Goal: Task Accomplishment & Management: Use online tool/utility

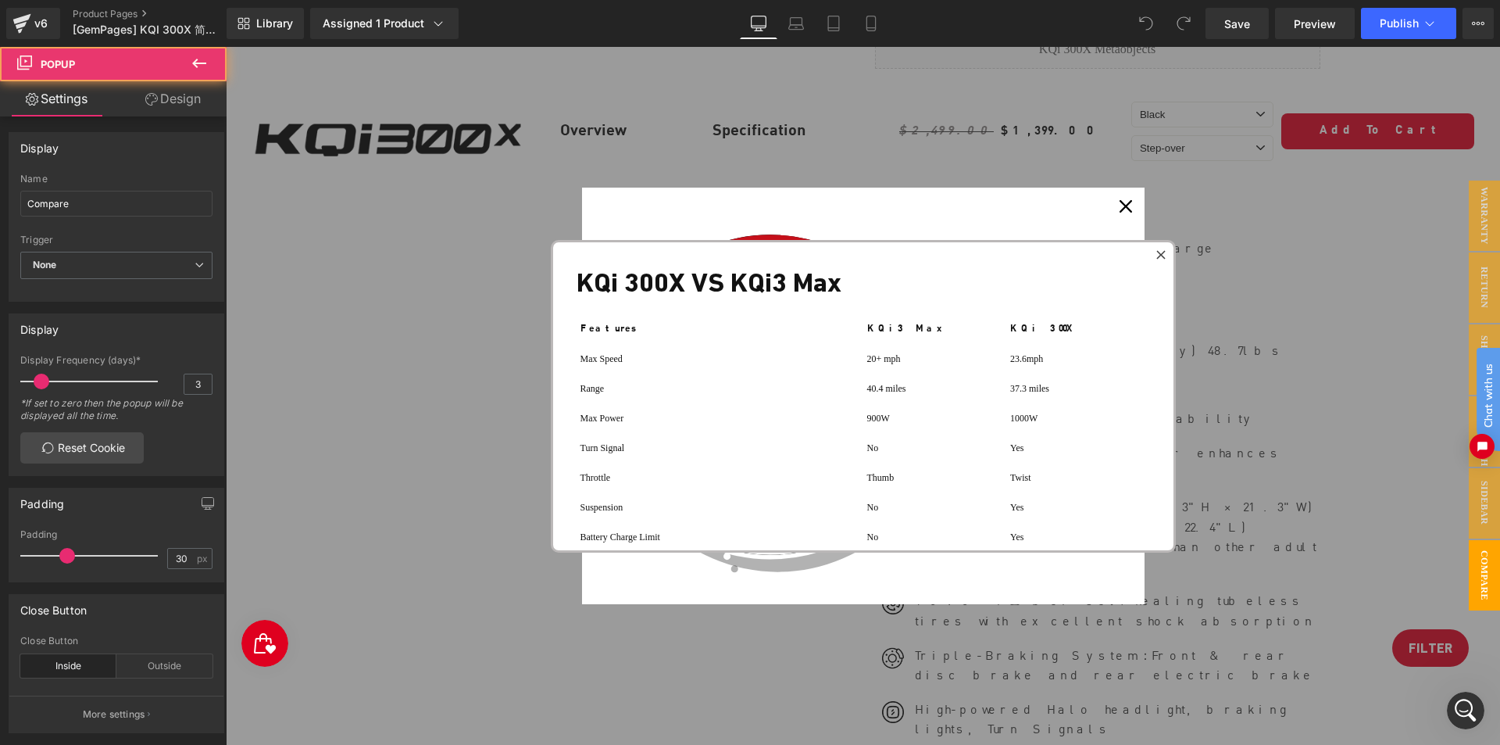
click at [1157, 250] on icon at bounding box center [1161, 254] width 9 height 9
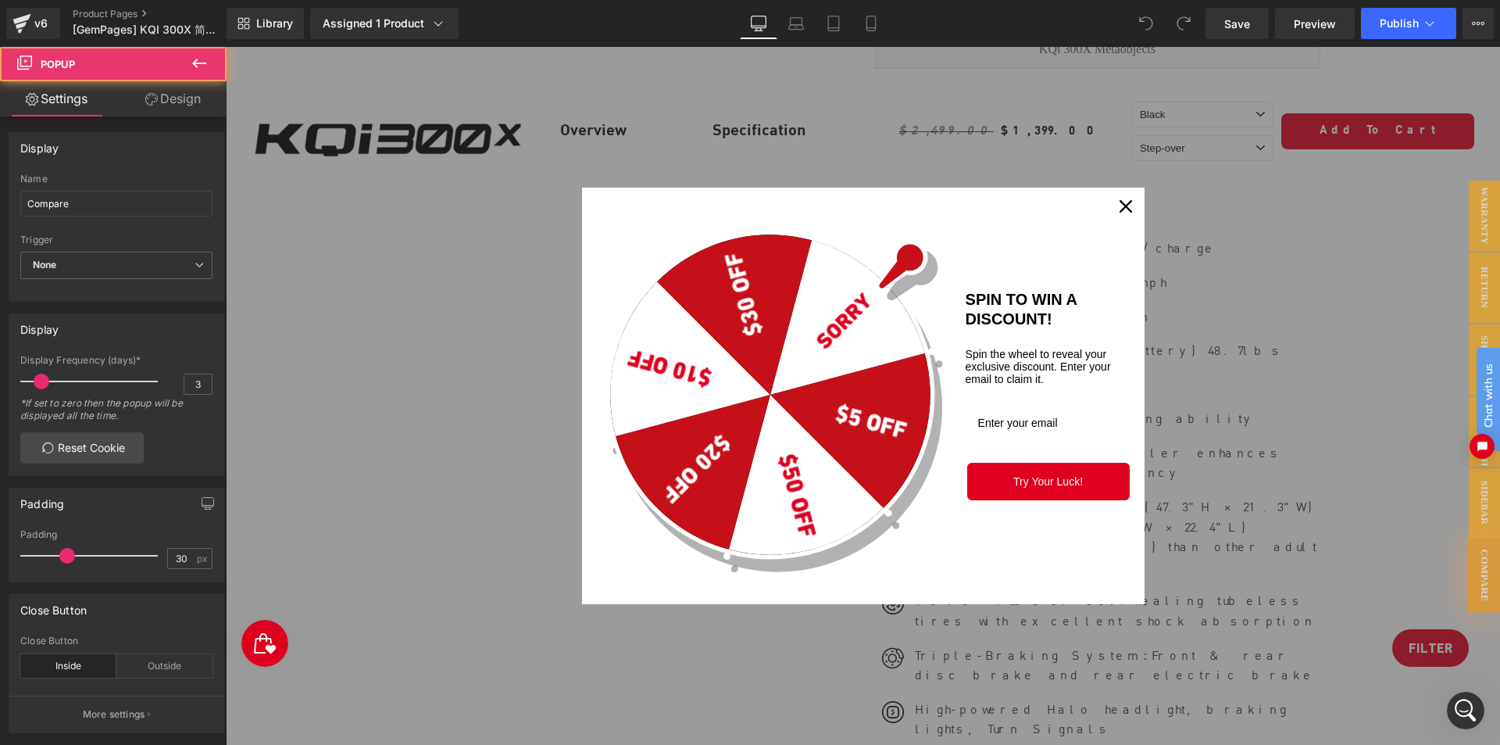
click at [1122, 212] on icon "close icon" at bounding box center [1126, 206] width 13 height 13
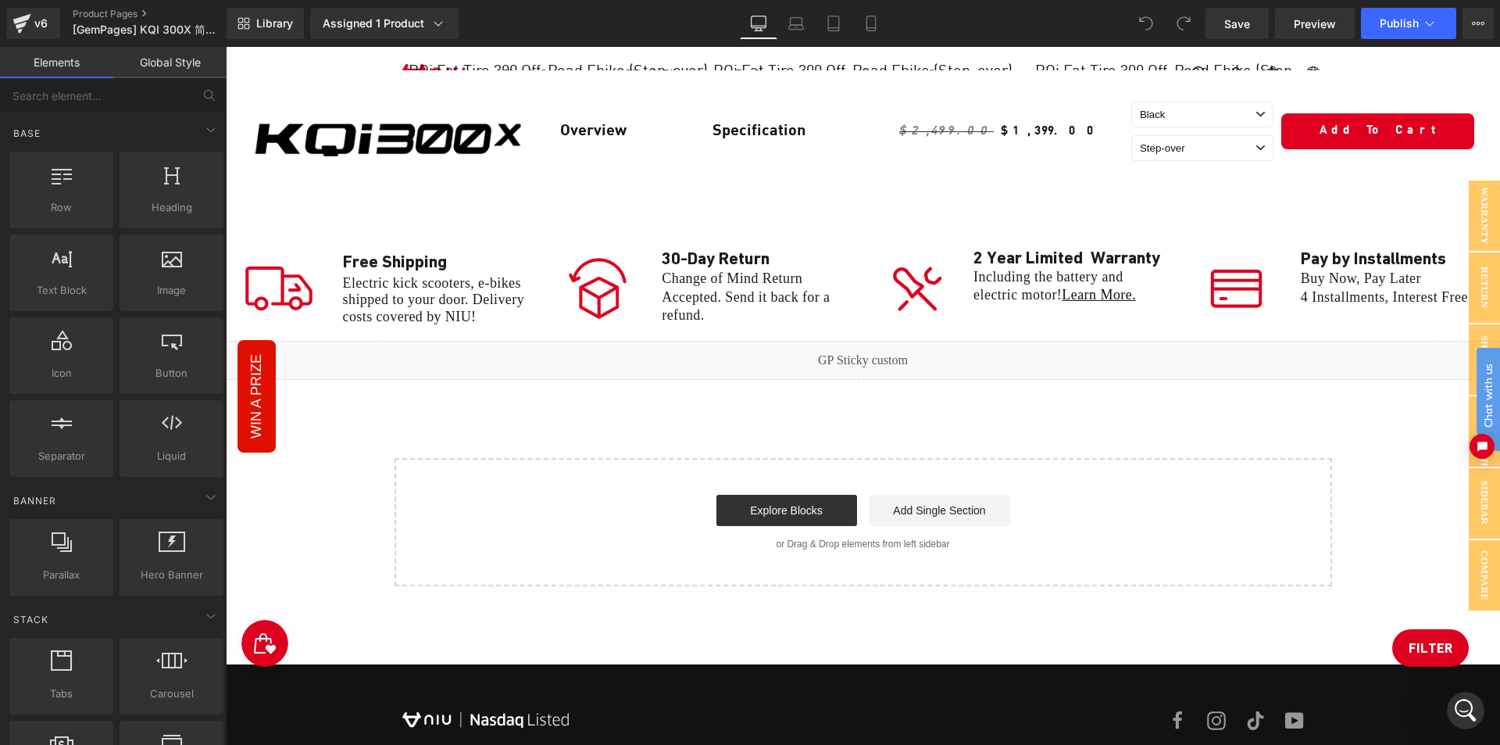
scroll to position [7346, 0]
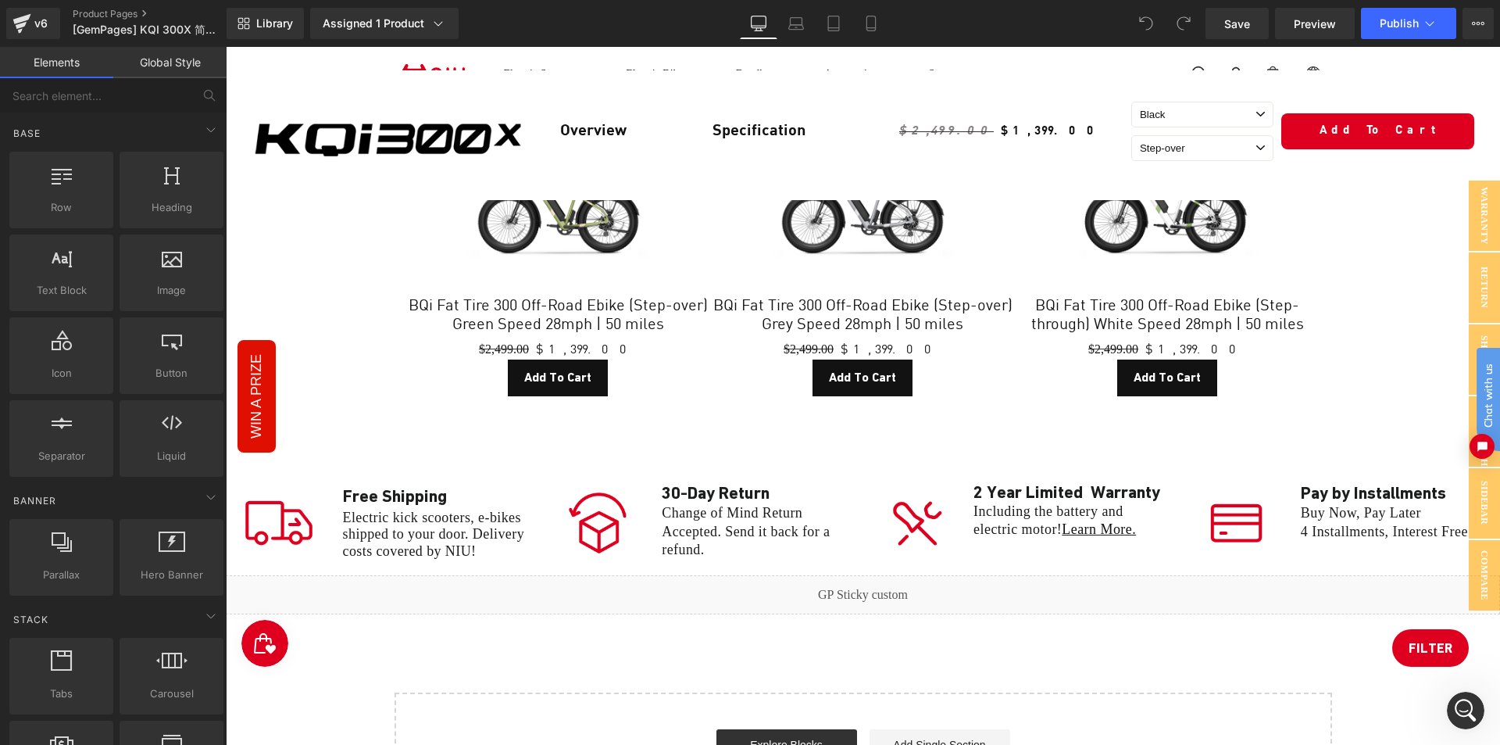
click at [805, 575] on div "Liquid" at bounding box center [863, 594] width 1275 height 39
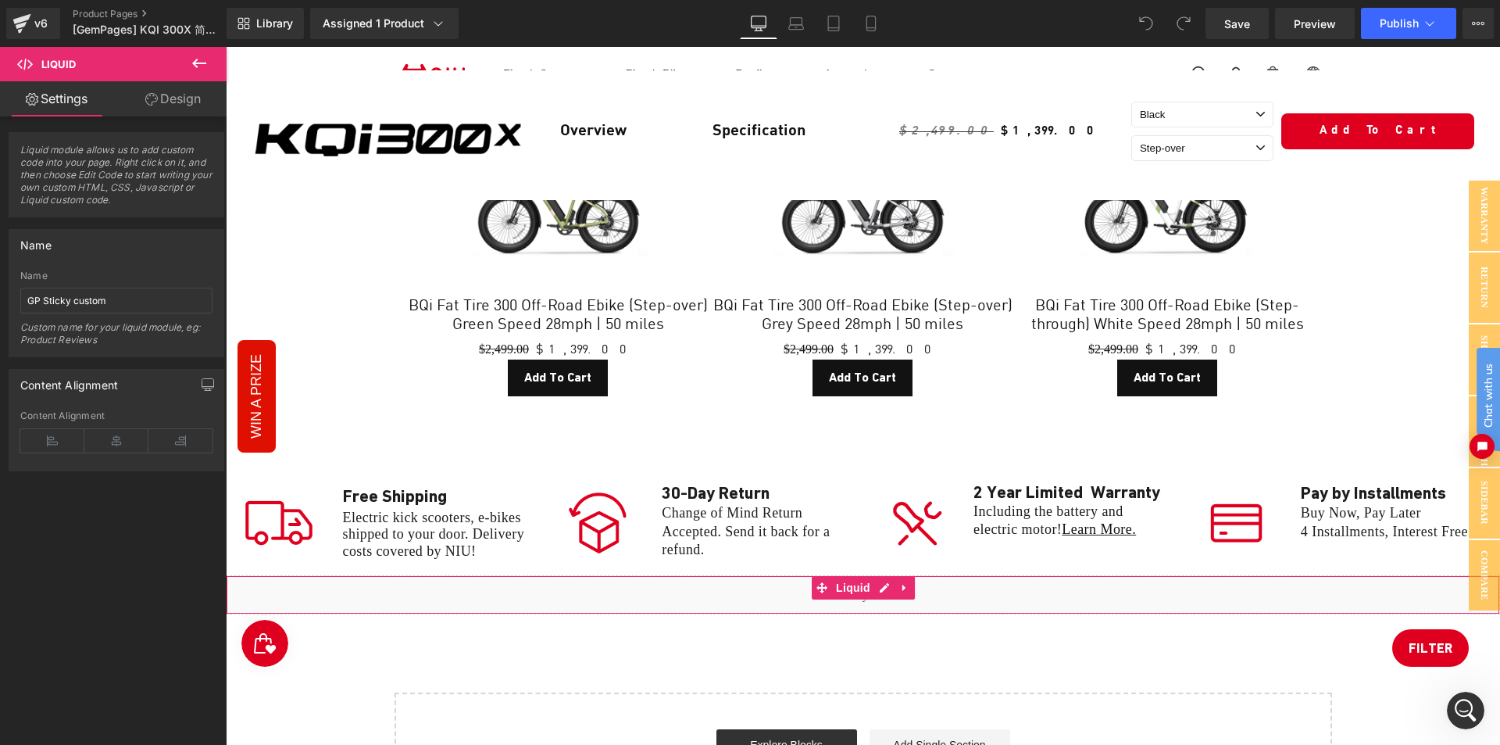
click at [756, 575] on div "Liquid" at bounding box center [863, 594] width 1275 height 39
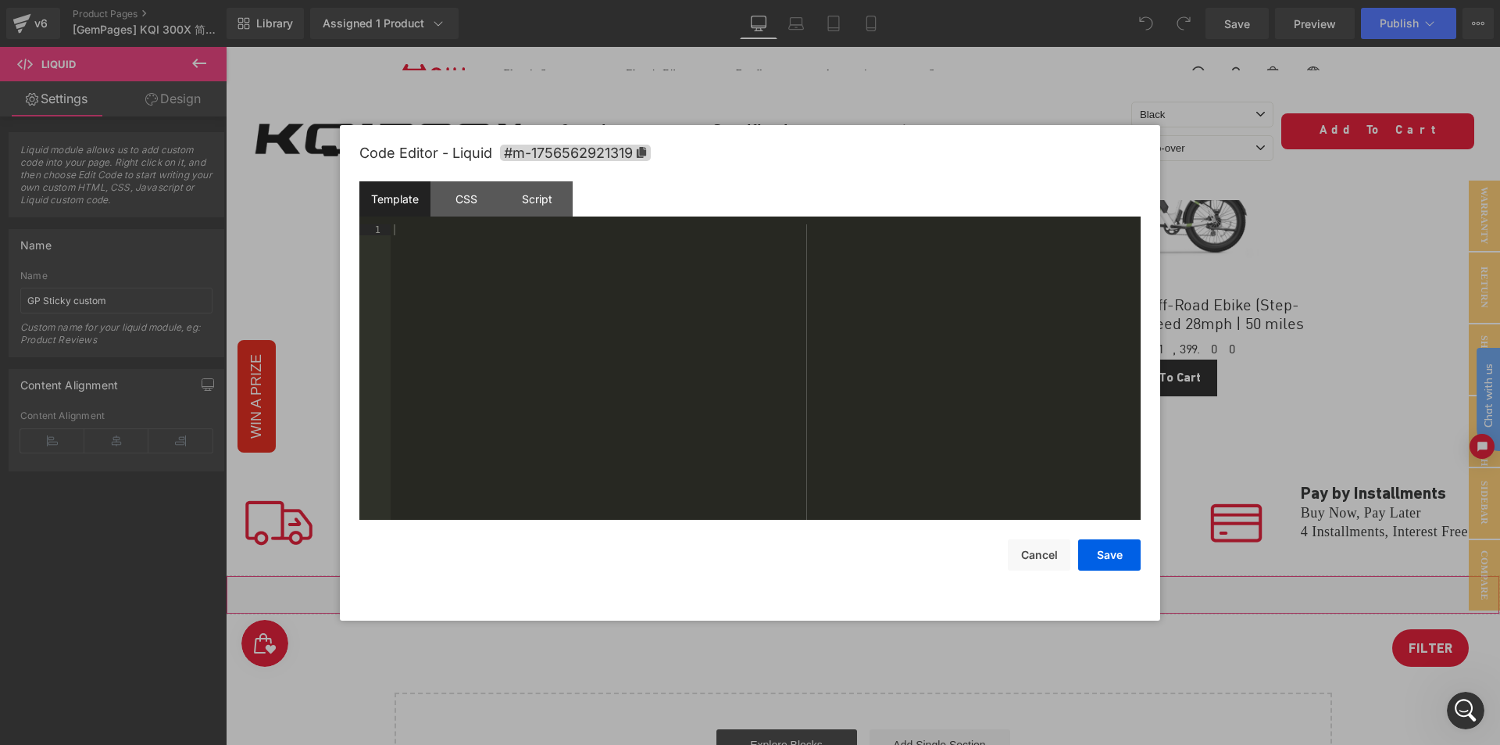
click at [760, 0] on div "You are previewing how the will restyle your page. You can not edit Elements in…" at bounding box center [750, 0] width 1500 height 0
click at [481, 206] on div "CSS" at bounding box center [466, 198] width 71 height 35
click at [525, 201] on div "Script" at bounding box center [537, 198] width 71 height 35
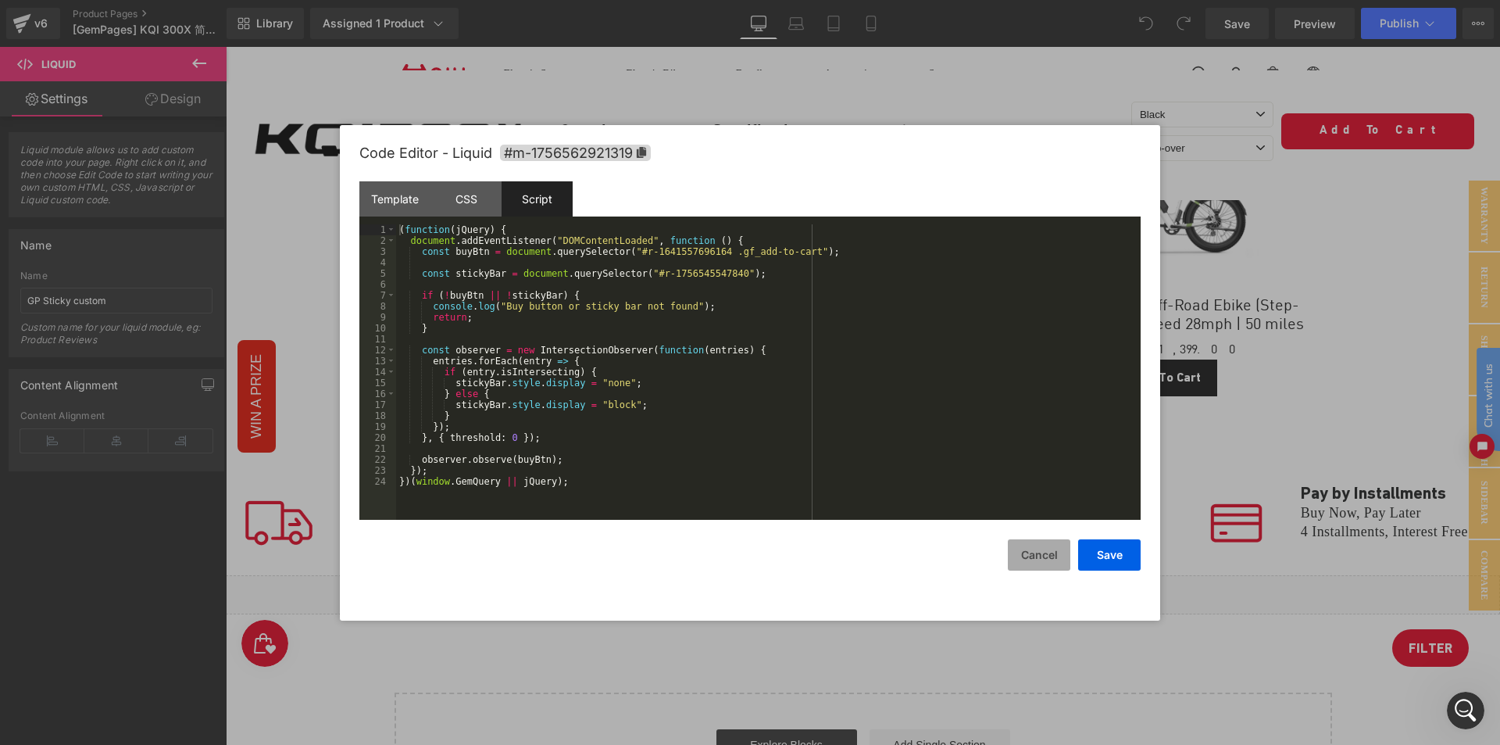
click at [1043, 560] on button "Cancel" at bounding box center [1039, 554] width 63 height 31
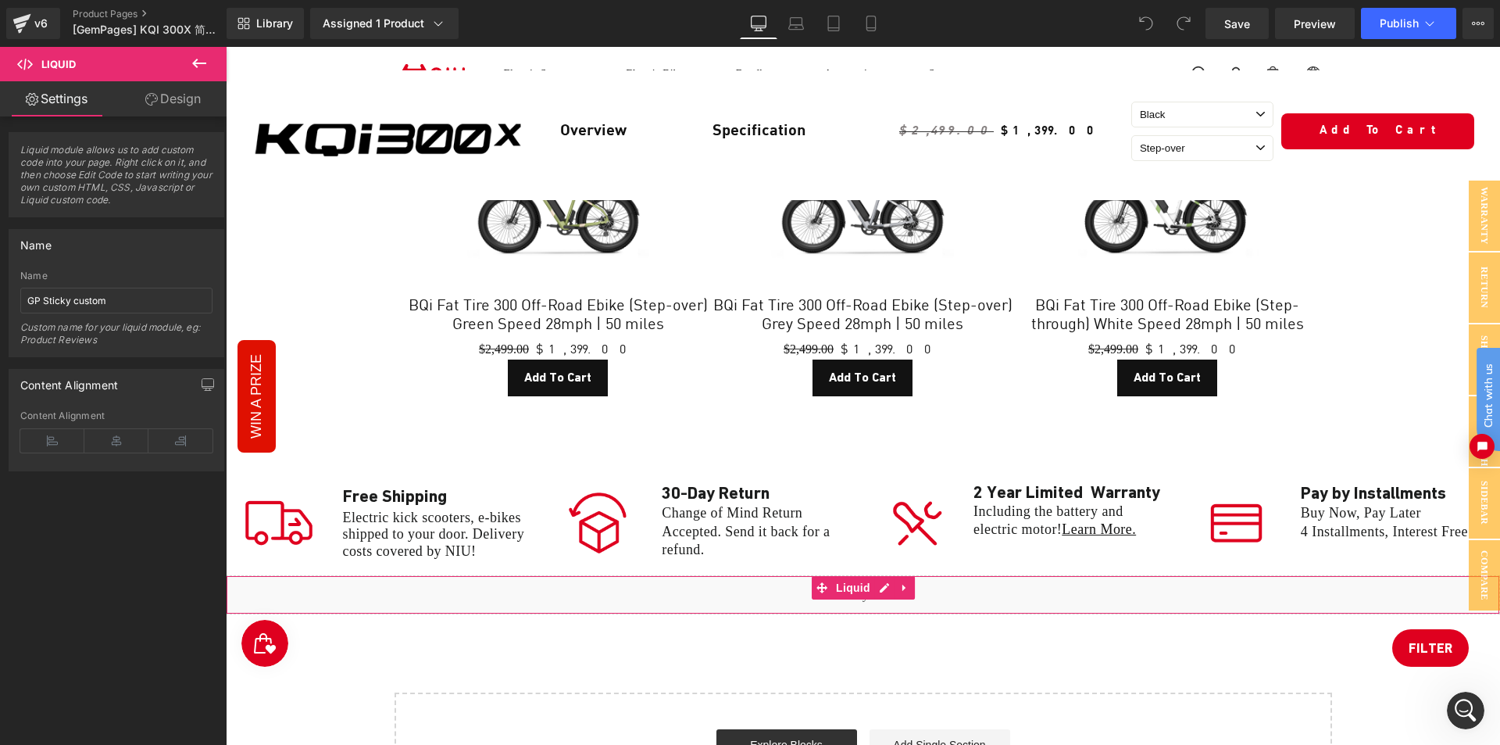
drag, startPoint x: 573, startPoint y: 432, endPoint x: 620, endPoint y: 422, distance: 48.0
click at [620, 575] on div "Liquid" at bounding box center [863, 594] width 1275 height 39
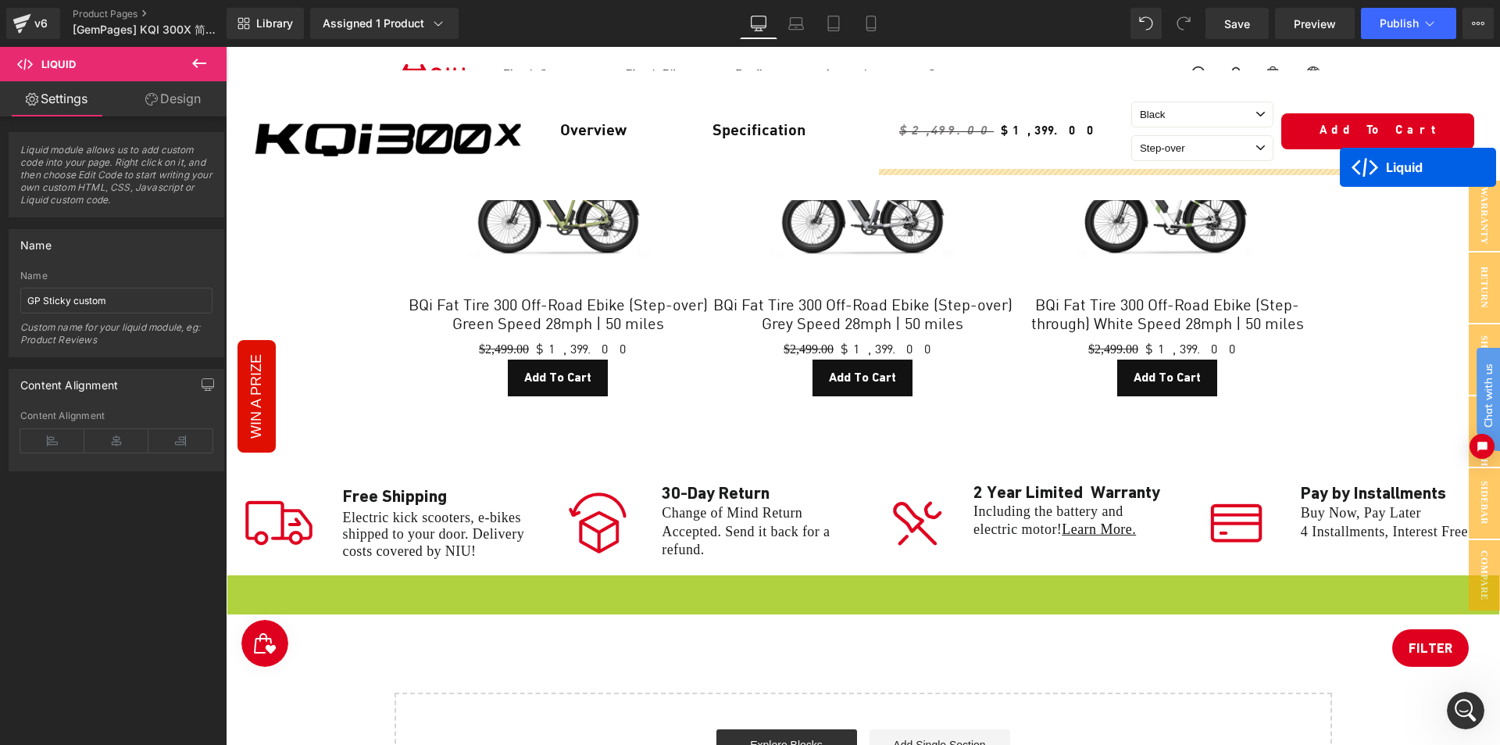
drag, startPoint x: 823, startPoint y: 433, endPoint x: 1340, endPoint y: 167, distance: 581.6
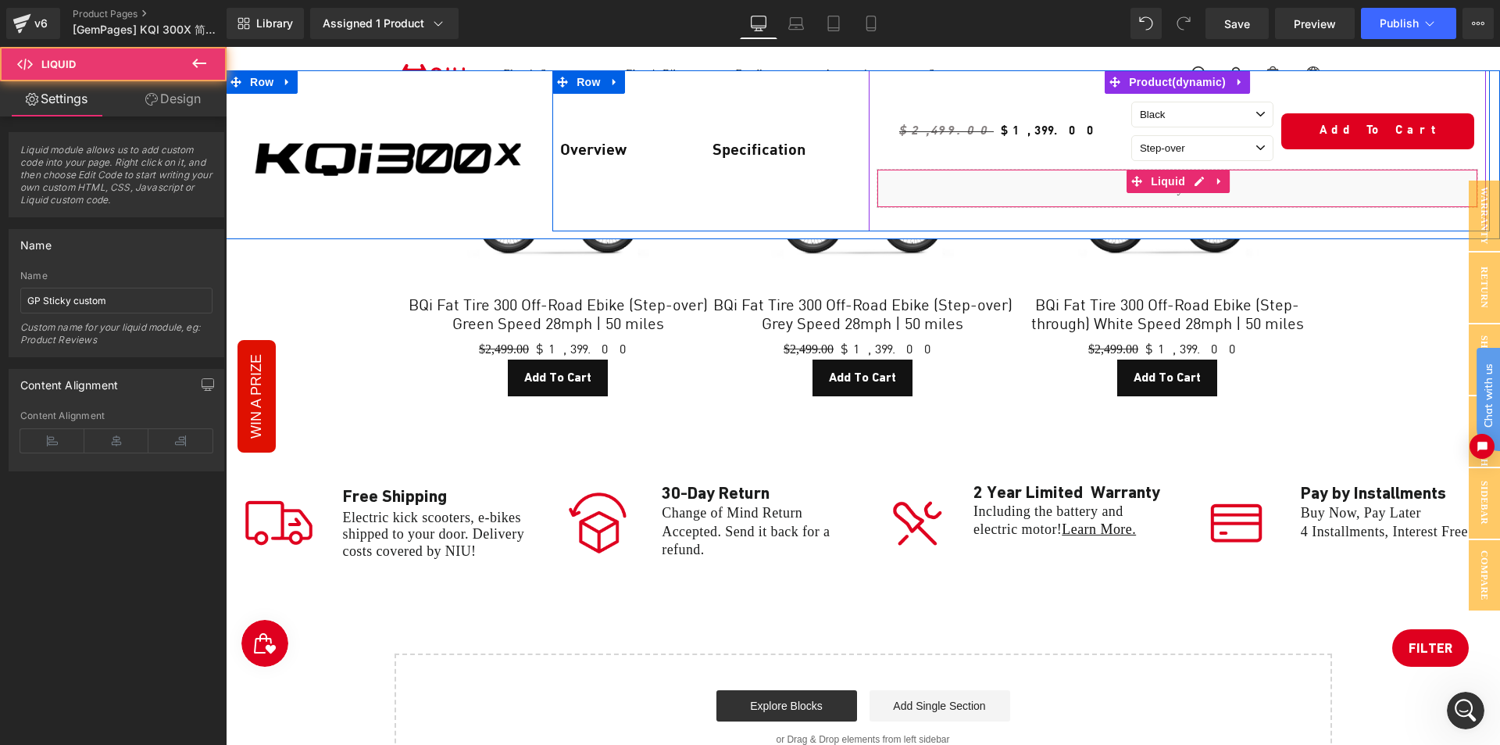
click at [981, 179] on div "Liquid" at bounding box center [1178, 188] width 602 height 39
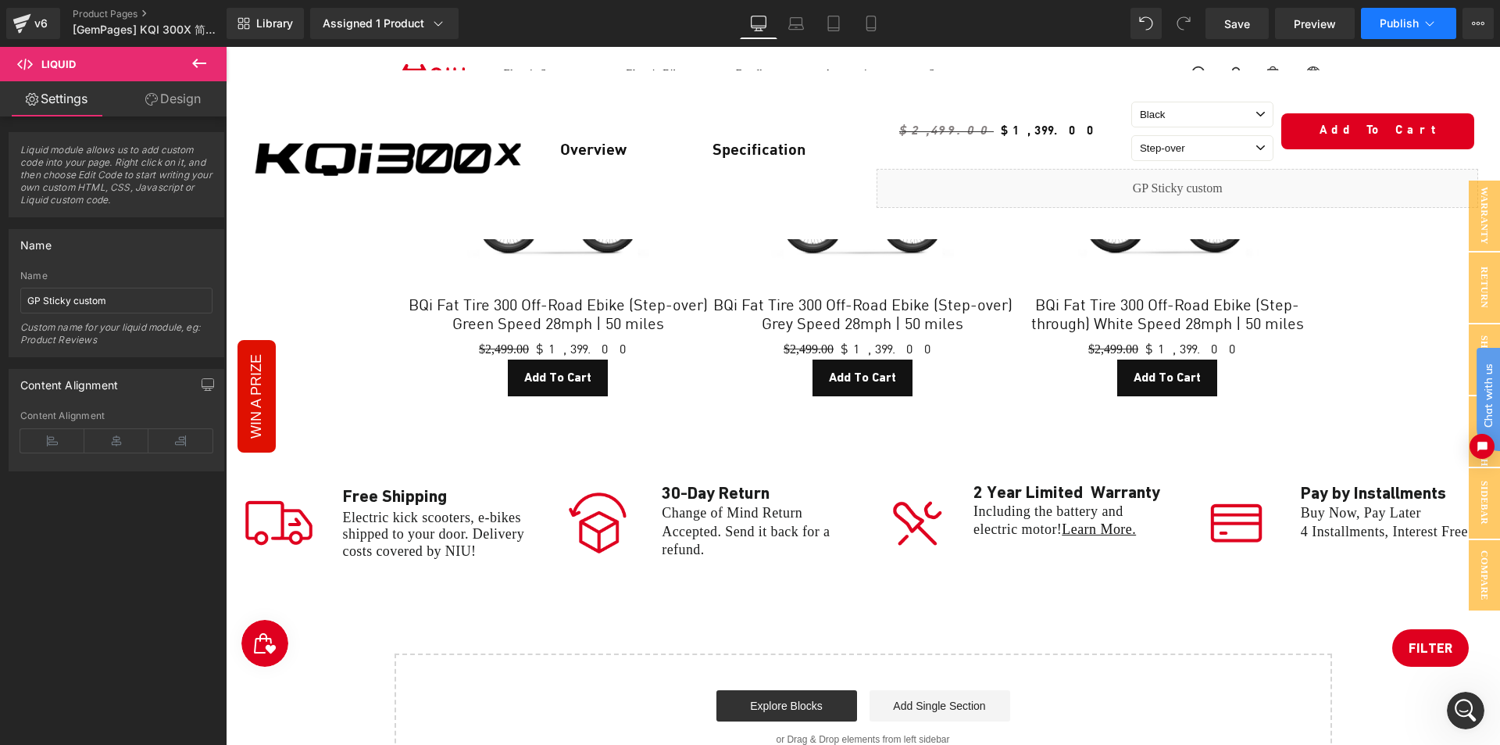
click at [1381, 24] on span "Publish" at bounding box center [1399, 23] width 39 height 13
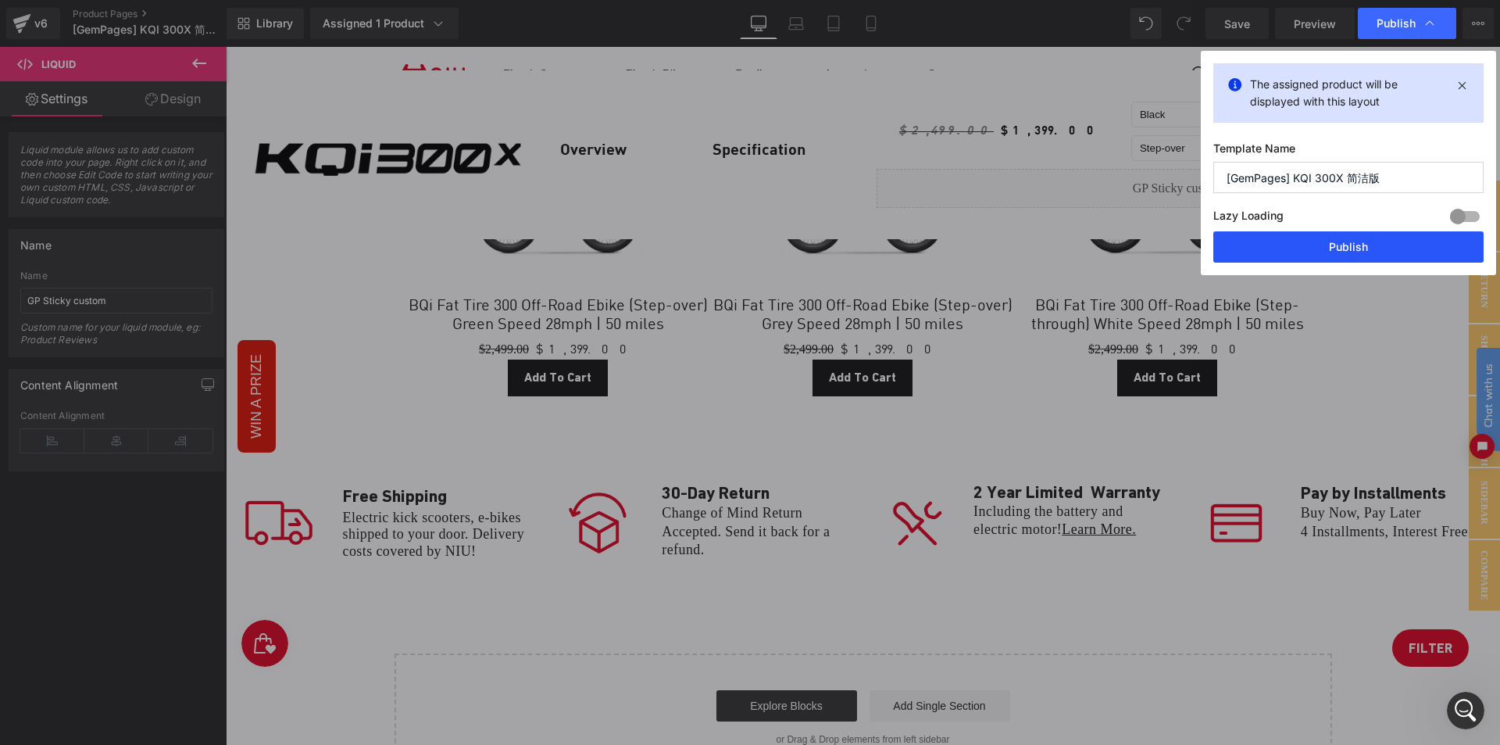
drag, startPoint x: 1298, startPoint y: 249, endPoint x: 349, endPoint y: 692, distance: 1046.8
click at [1298, 249] on button "Publish" at bounding box center [1349, 246] width 270 height 31
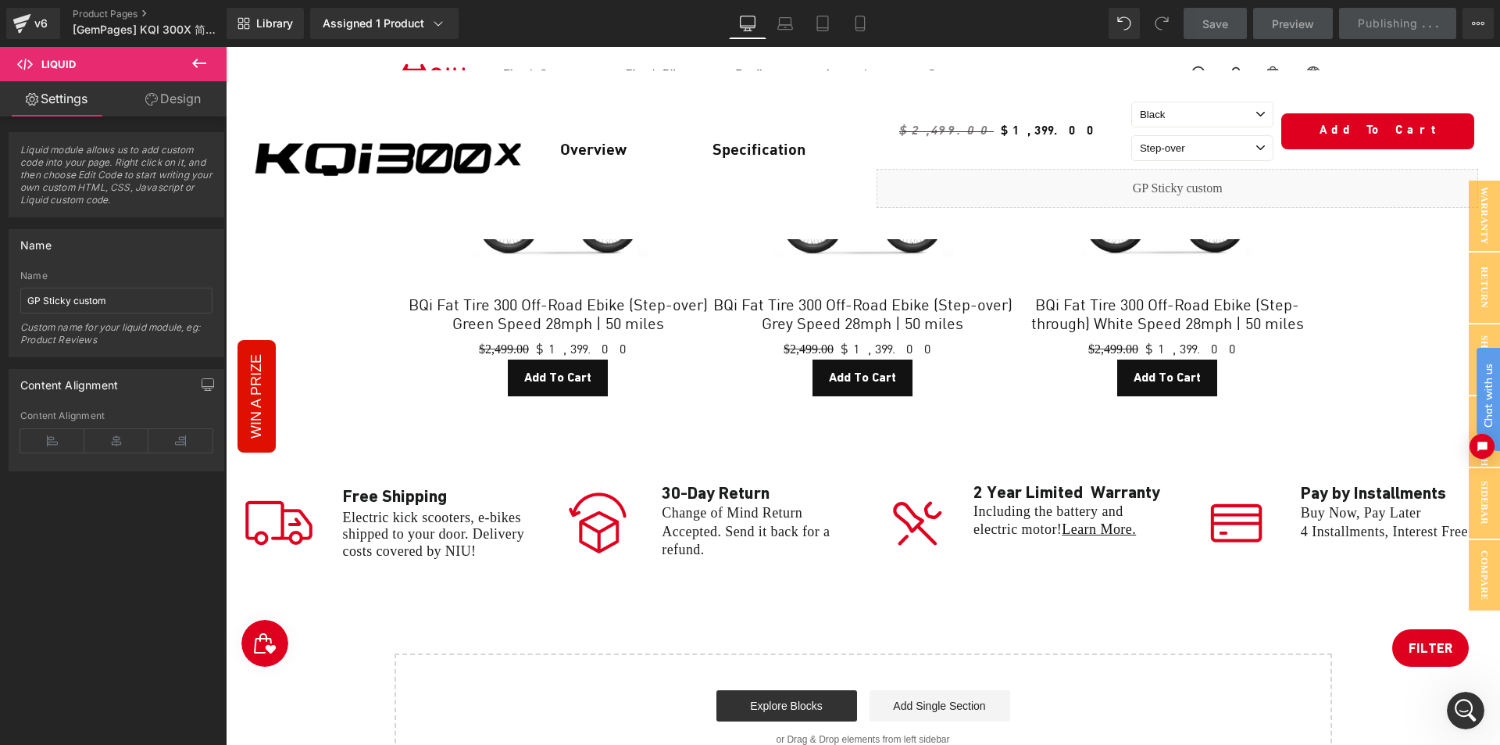
drag, startPoint x: 1386, startPoint y: 95, endPoint x: 1225, endPoint y: 165, distance: 175.0
click at [1386, 95] on div "$2,499.00 $1,399.00 (P) Price Black Step-over 0 (P) Variants Add To Cart (P) Ca…" at bounding box center [1178, 131] width 602 height 75
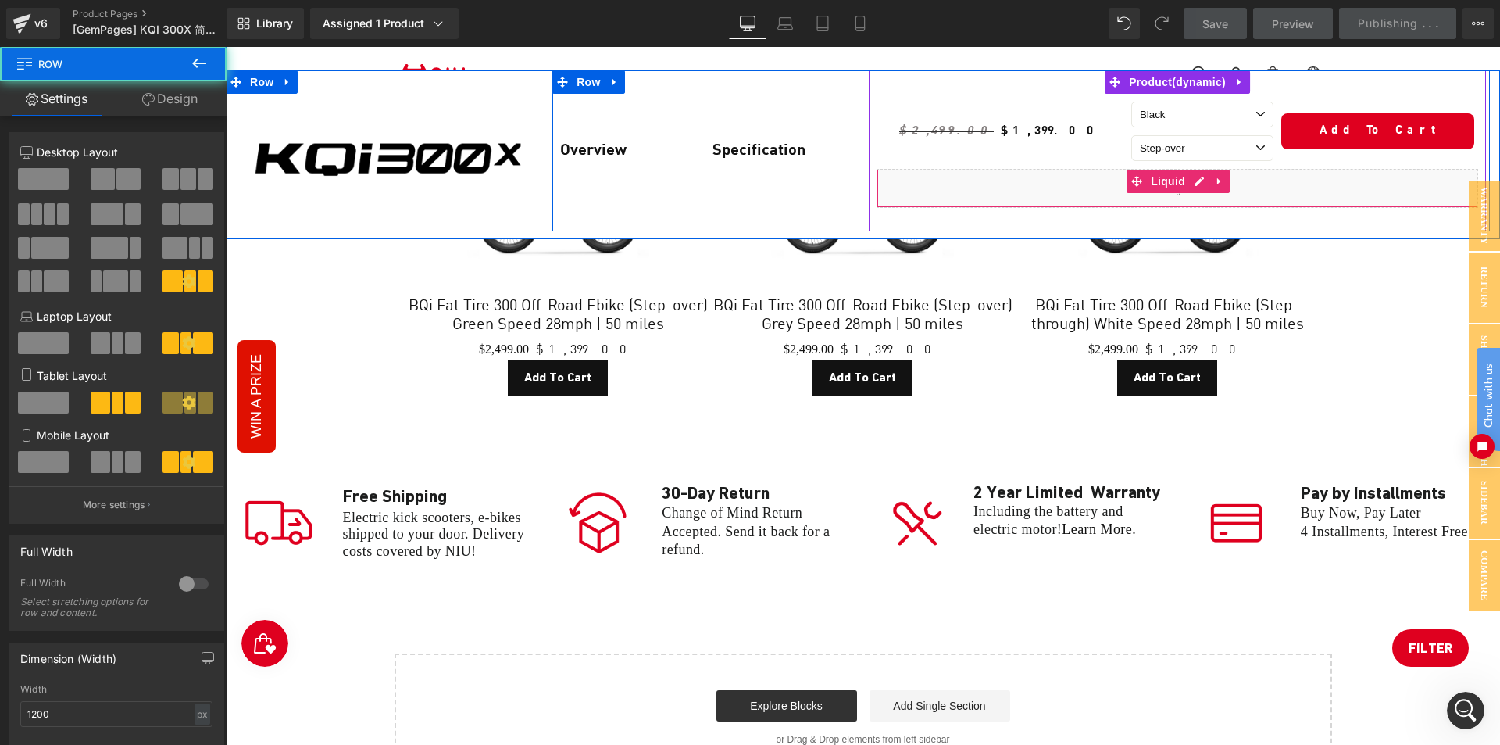
click at [968, 196] on div "Liquid" at bounding box center [1178, 188] width 602 height 39
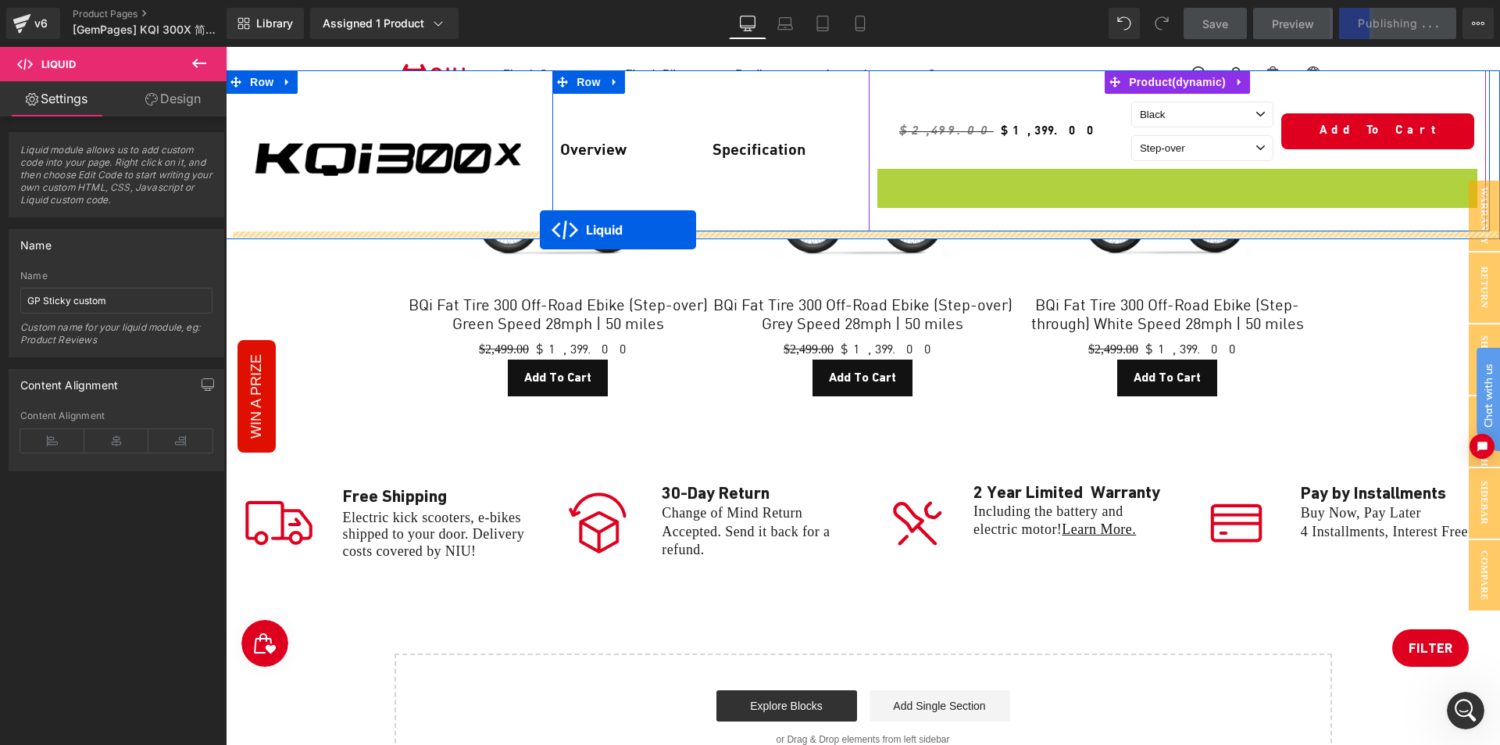
drag, startPoint x: 1135, startPoint y: 186, endPoint x: 540, endPoint y: 230, distance: 596.3
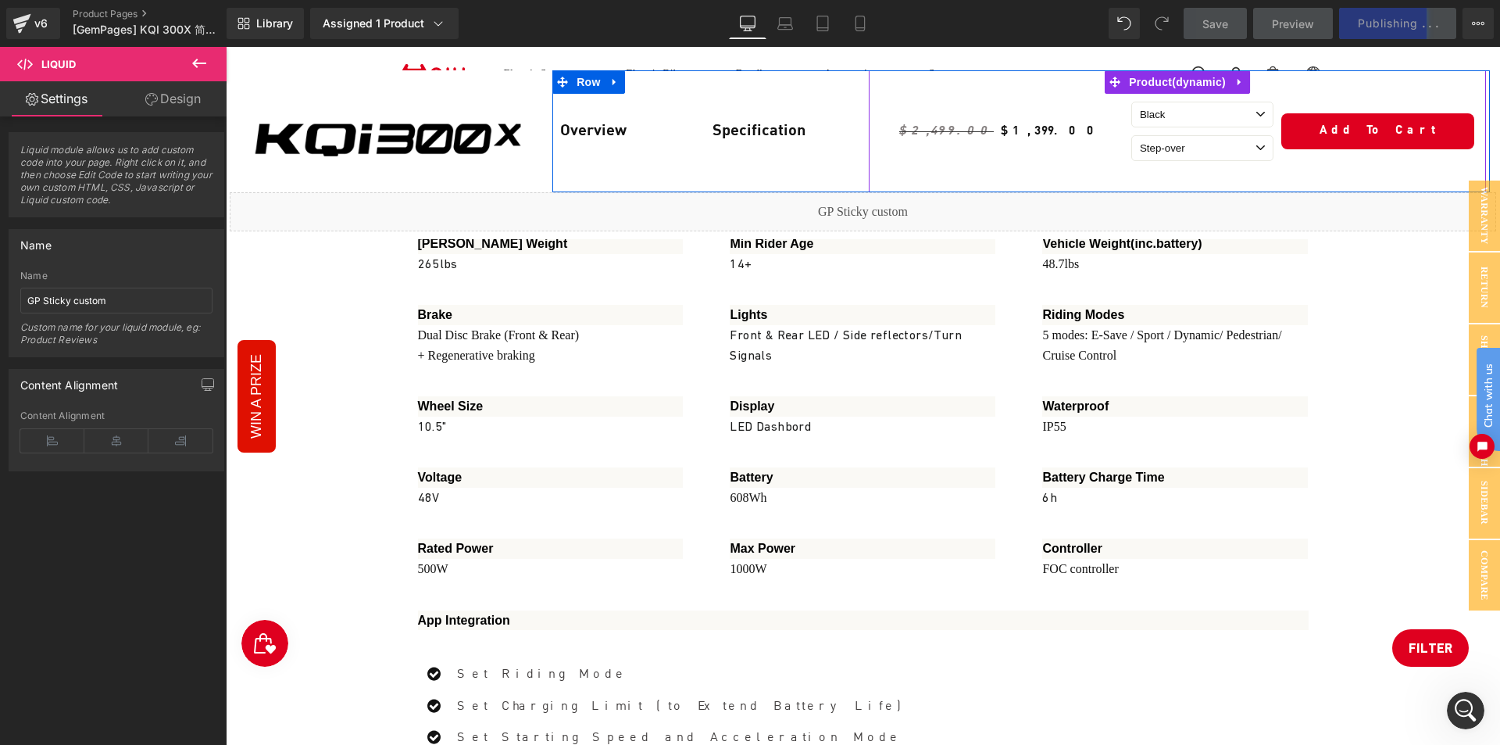
scroll to position [5939, 0]
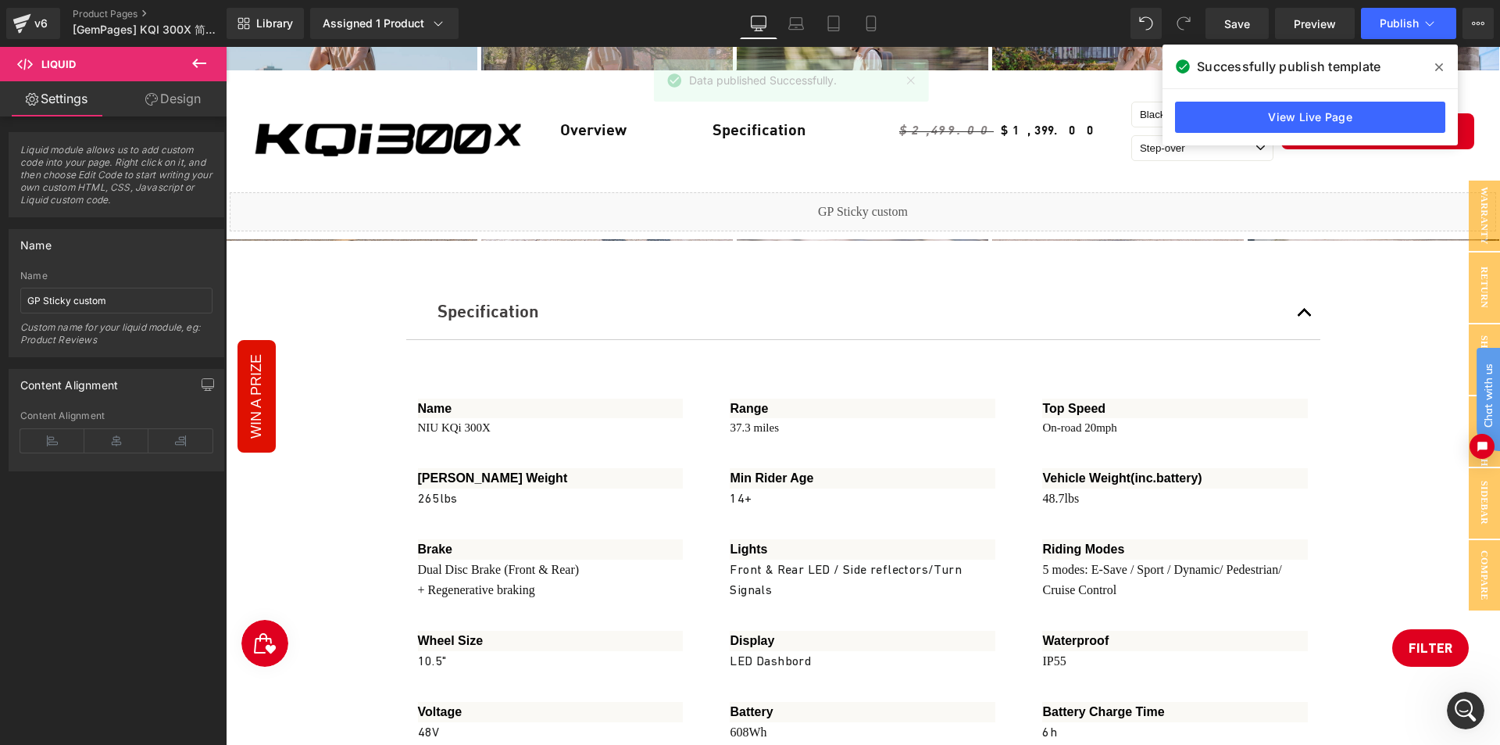
click at [1436, 63] on icon at bounding box center [1440, 67] width 8 height 13
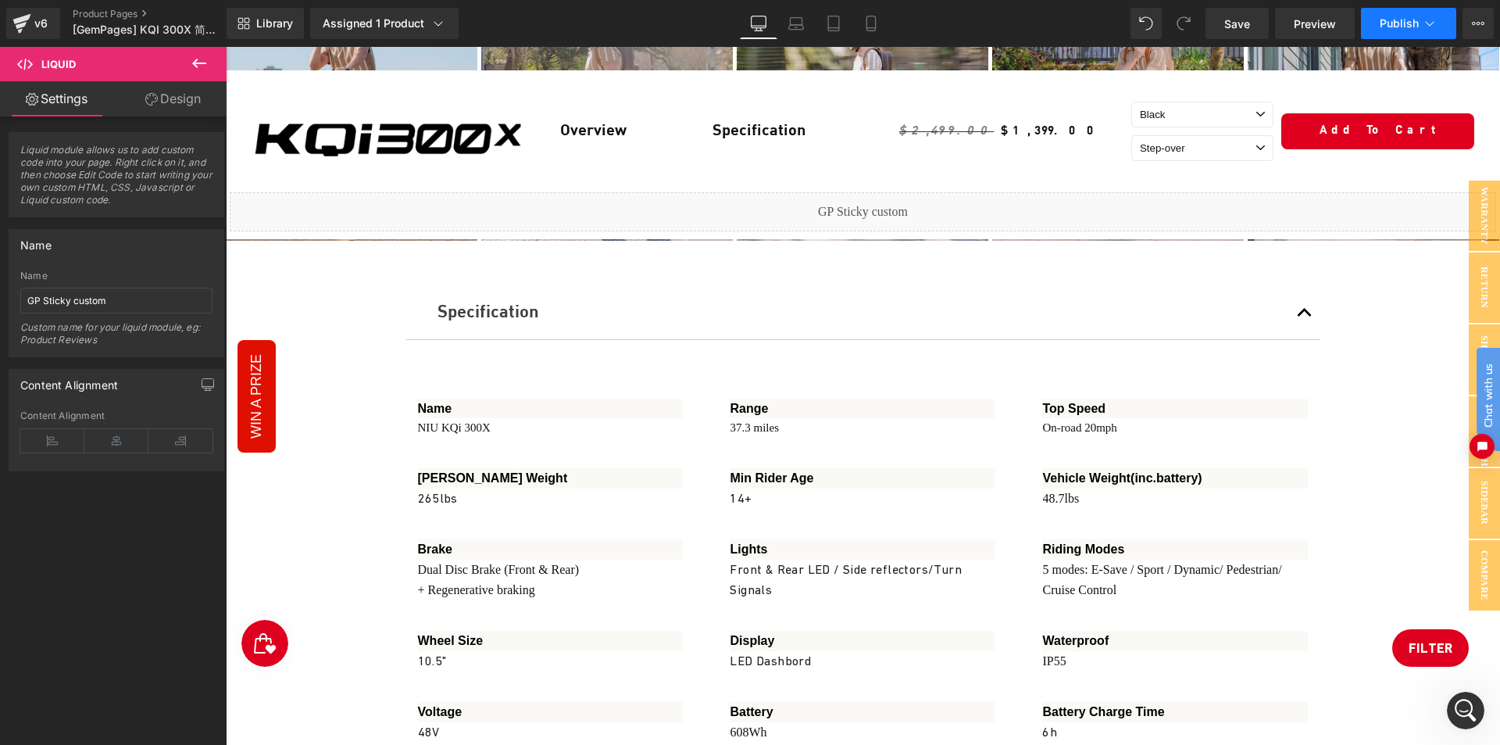
click at [1389, 17] on span "Publish" at bounding box center [1399, 23] width 39 height 13
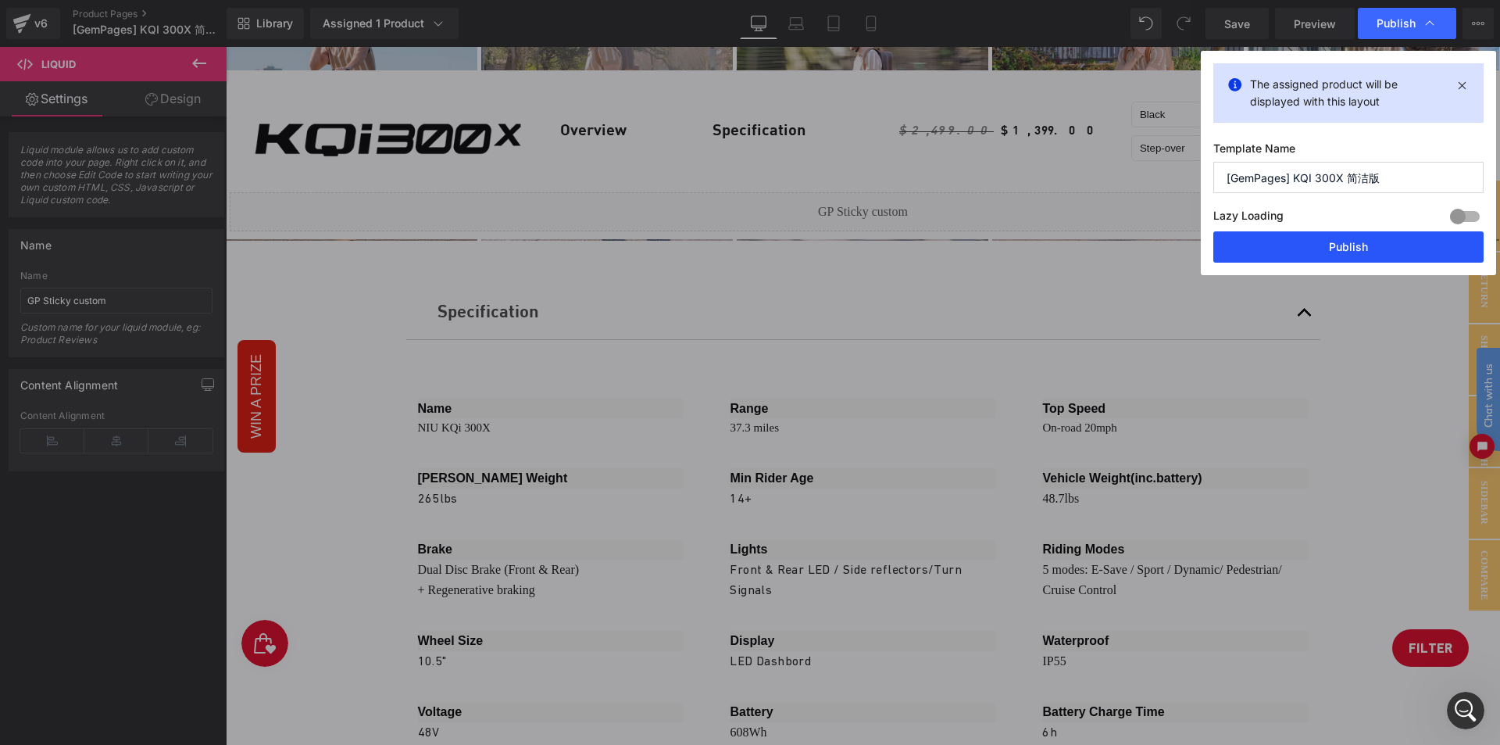
click at [1354, 240] on button "Publish" at bounding box center [1349, 246] width 270 height 31
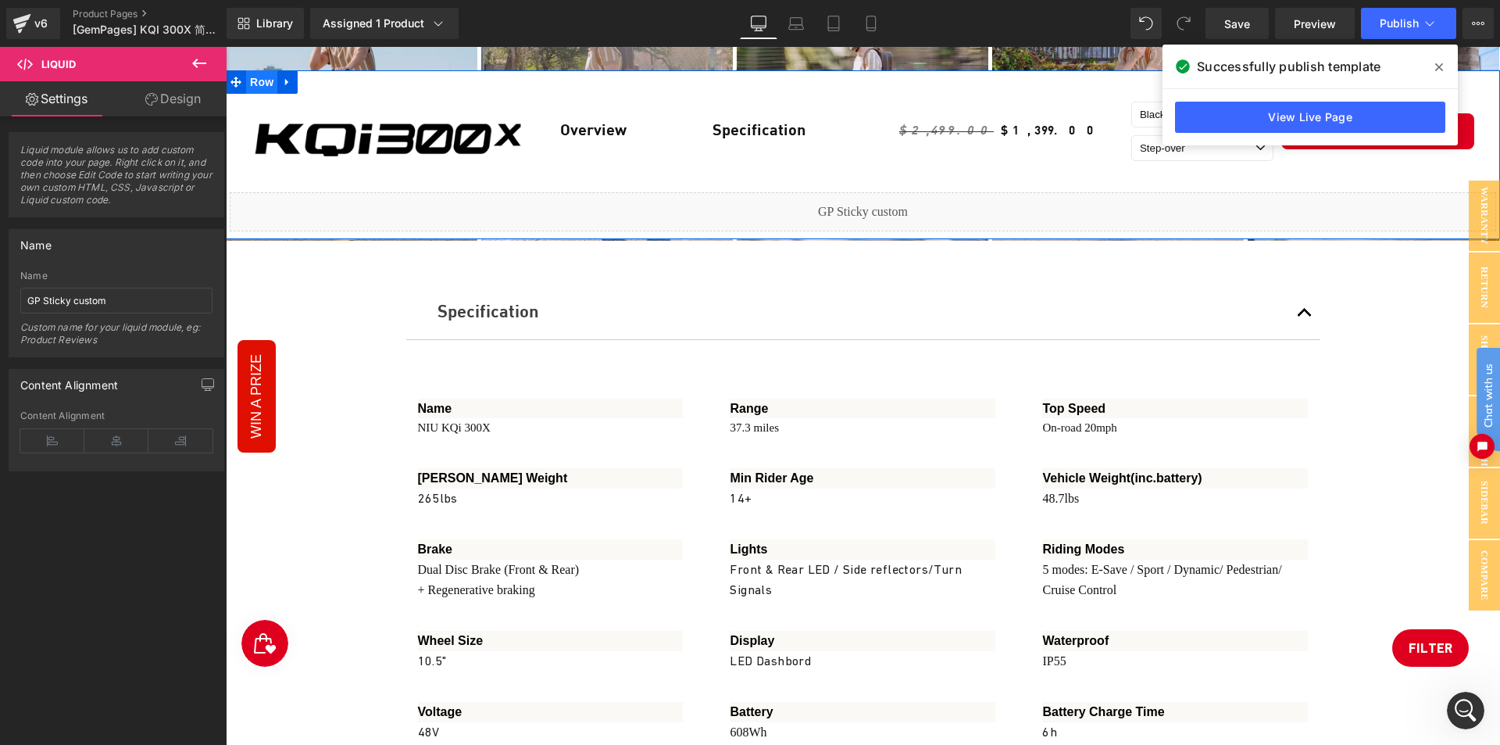
click at [265, 83] on span "Row" at bounding box center [261, 81] width 31 height 23
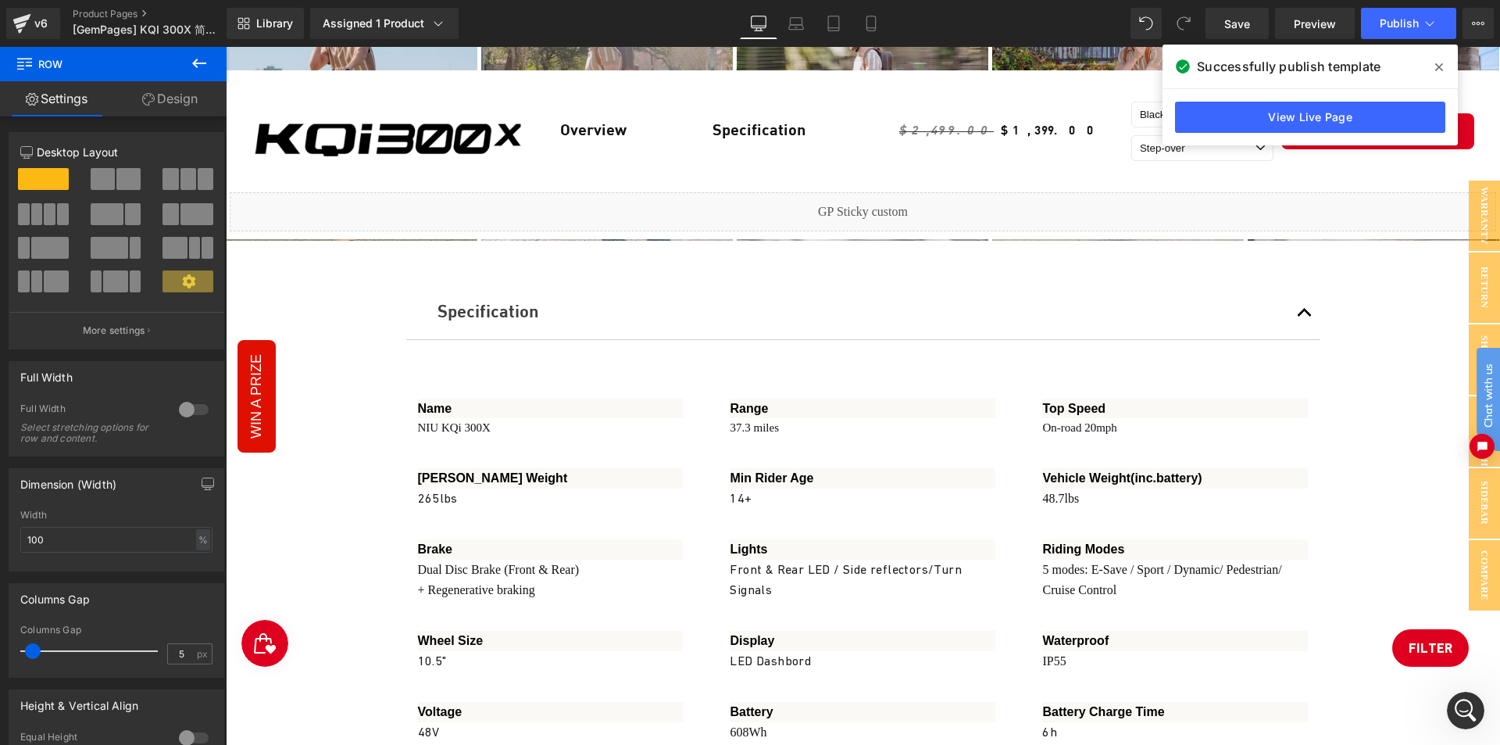
click at [699, 201] on div "Liquid" at bounding box center [863, 211] width 1267 height 39
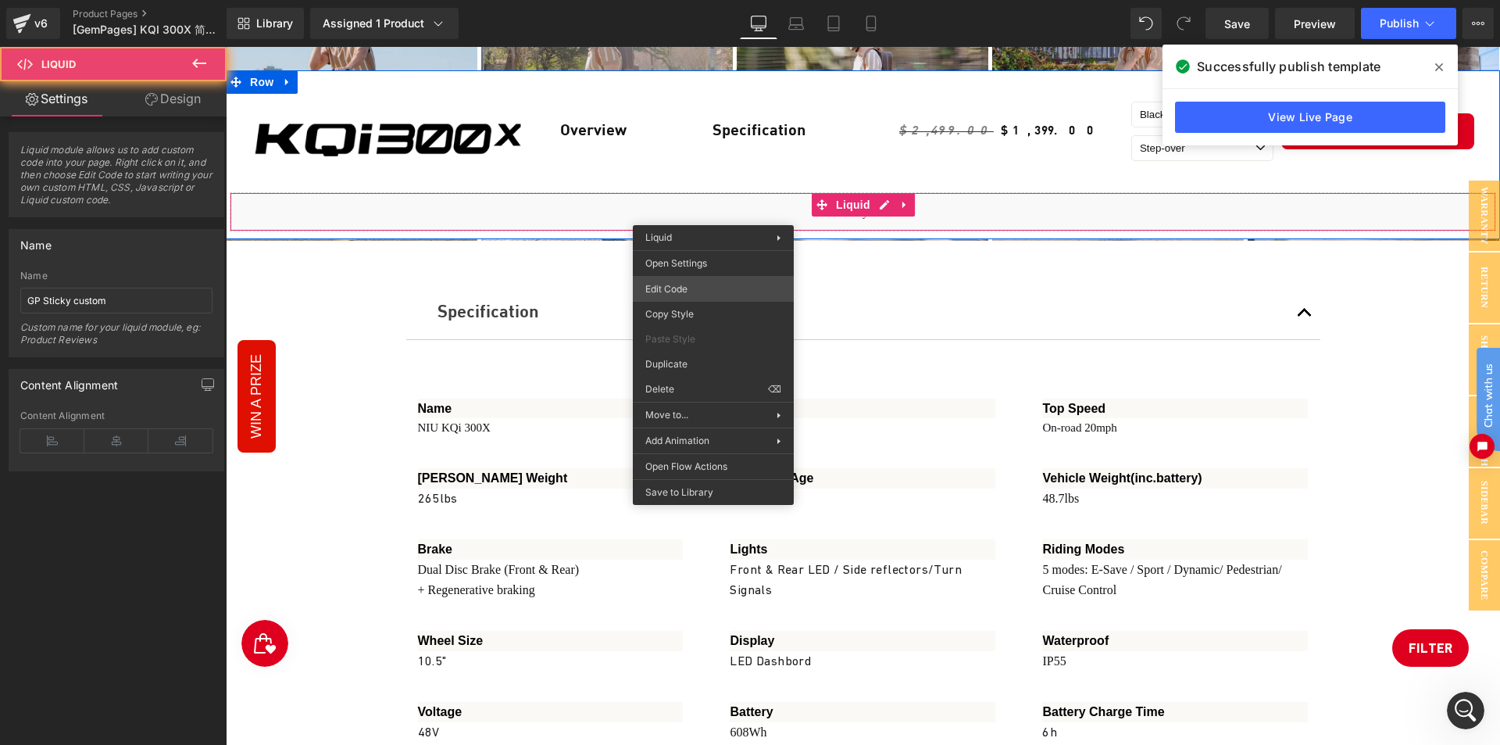
click at [681, 0] on div "Row You are previewing how the will restyle your page. You can not edit Element…" at bounding box center [750, 0] width 1500 height 0
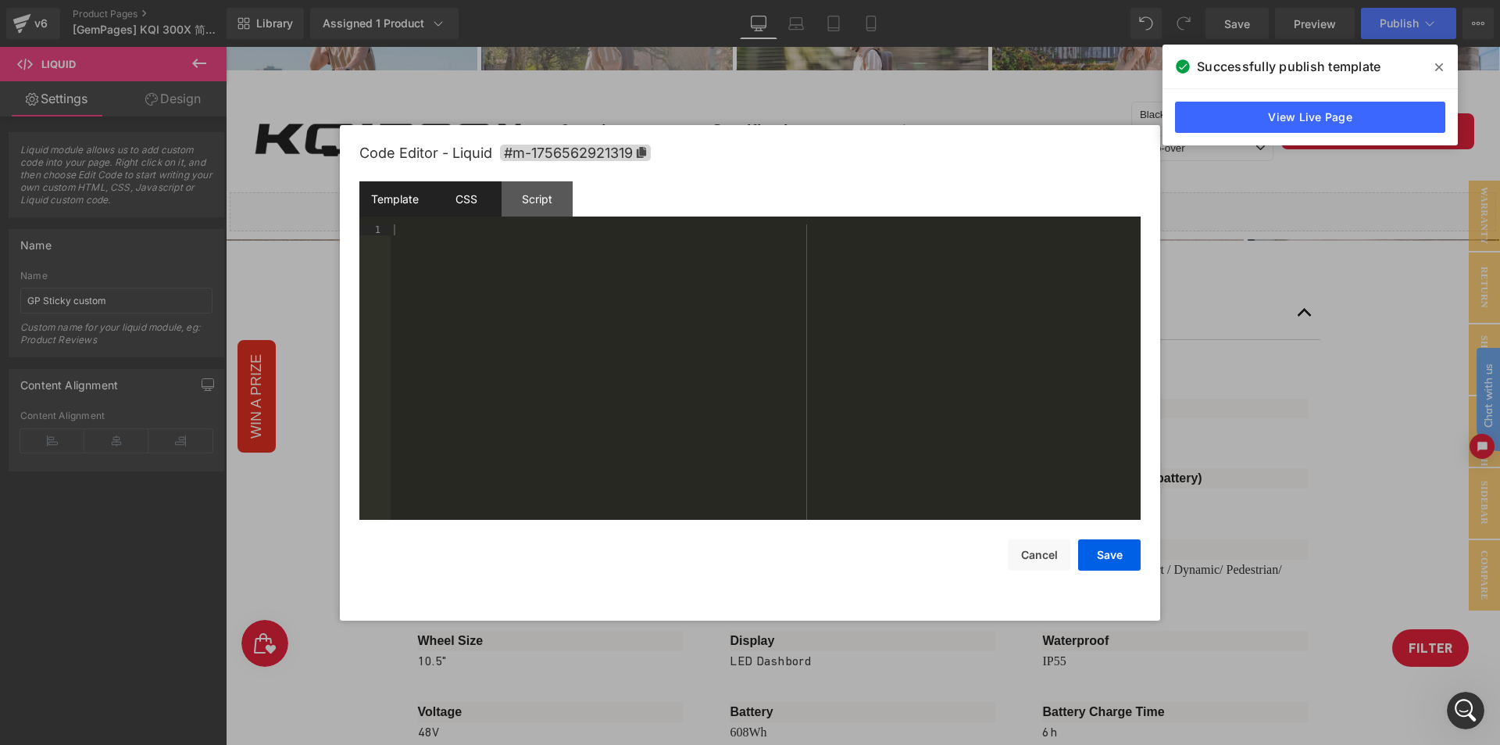
click at [473, 188] on div "CSS" at bounding box center [466, 198] width 71 height 35
click at [535, 202] on div "Script" at bounding box center [537, 198] width 71 height 35
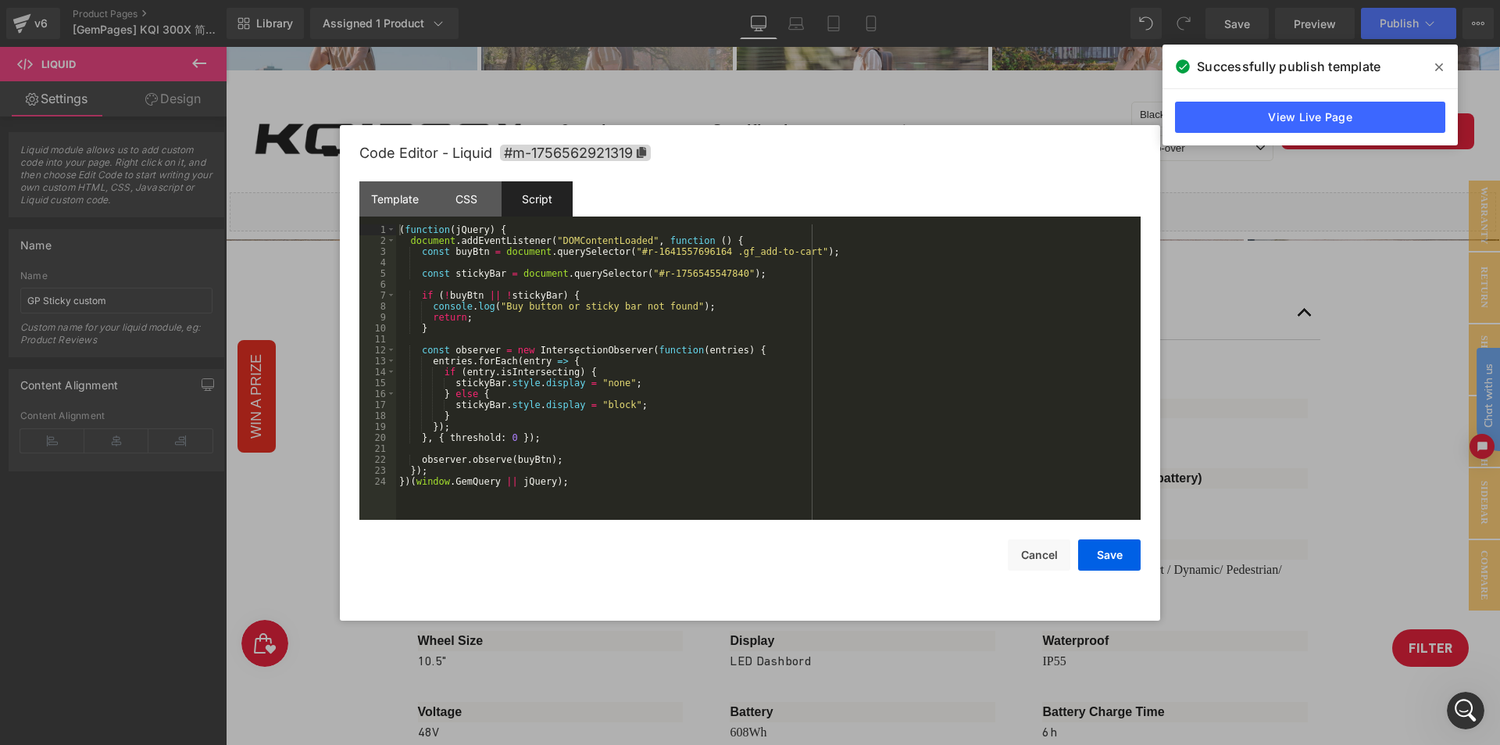
click at [704, 94] on div at bounding box center [750, 372] width 1500 height 745
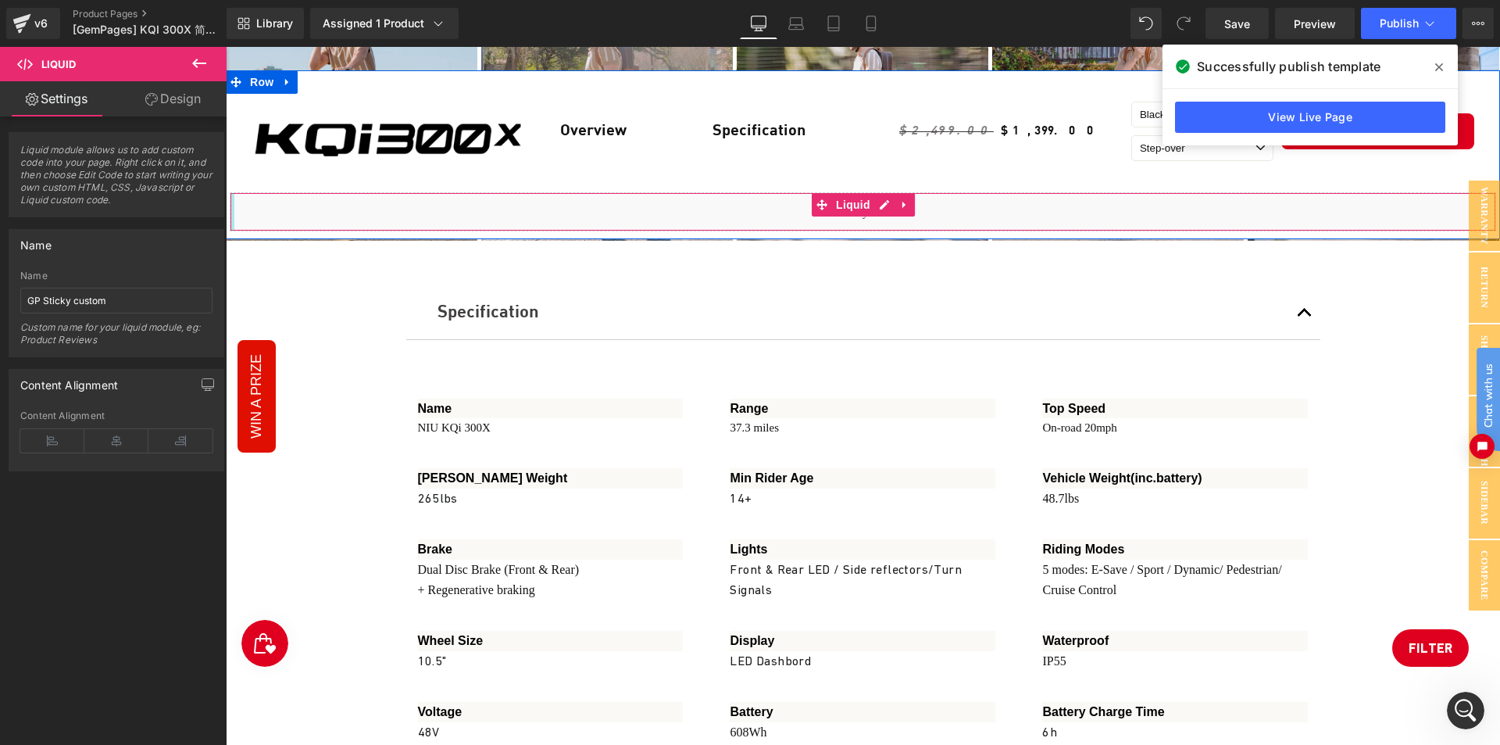
click at [232, 224] on div at bounding box center [233, 212] width 4 height 38
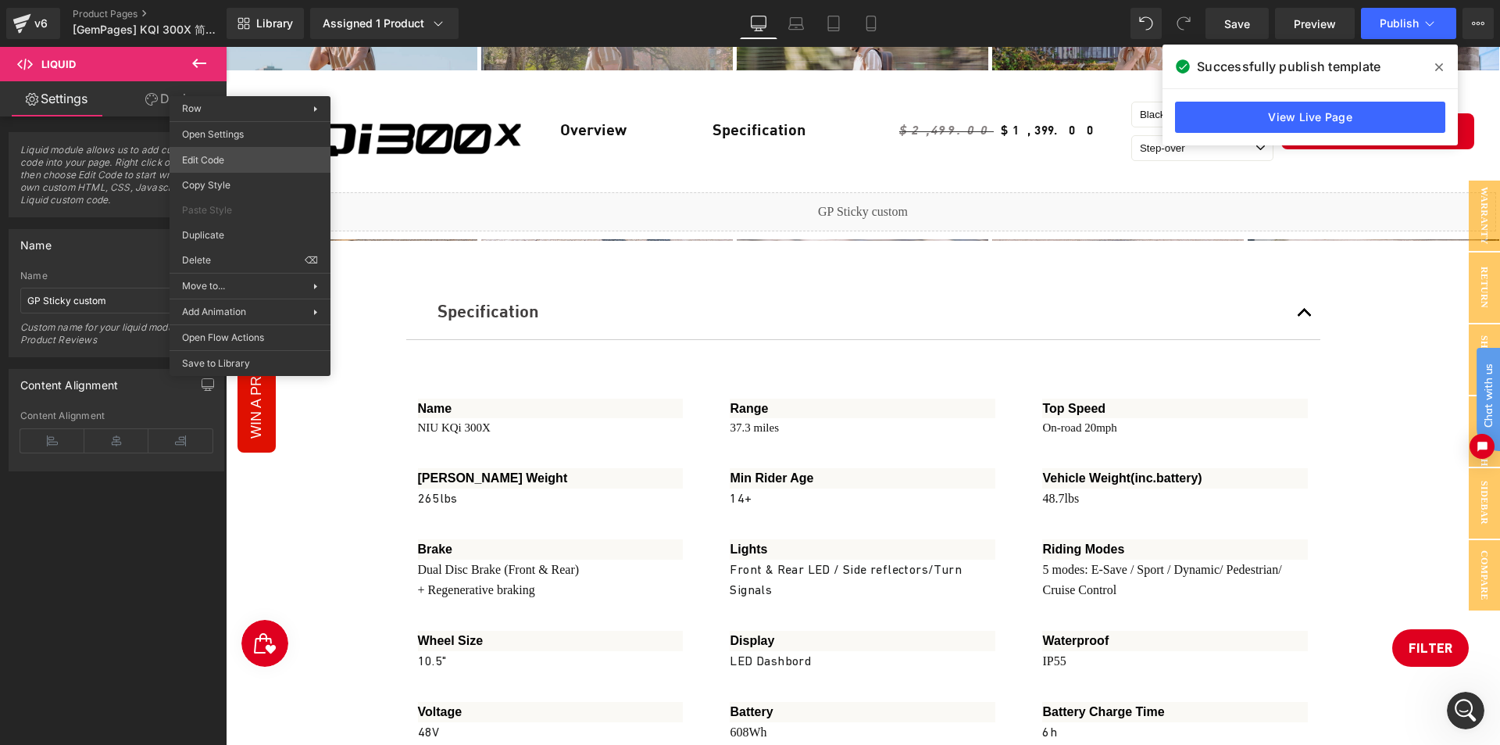
click at [247, 157] on body "Row You are previewing how the will restyle your page. You can not edit Element…" at bounding box center [750, 372] width 1500 height 745
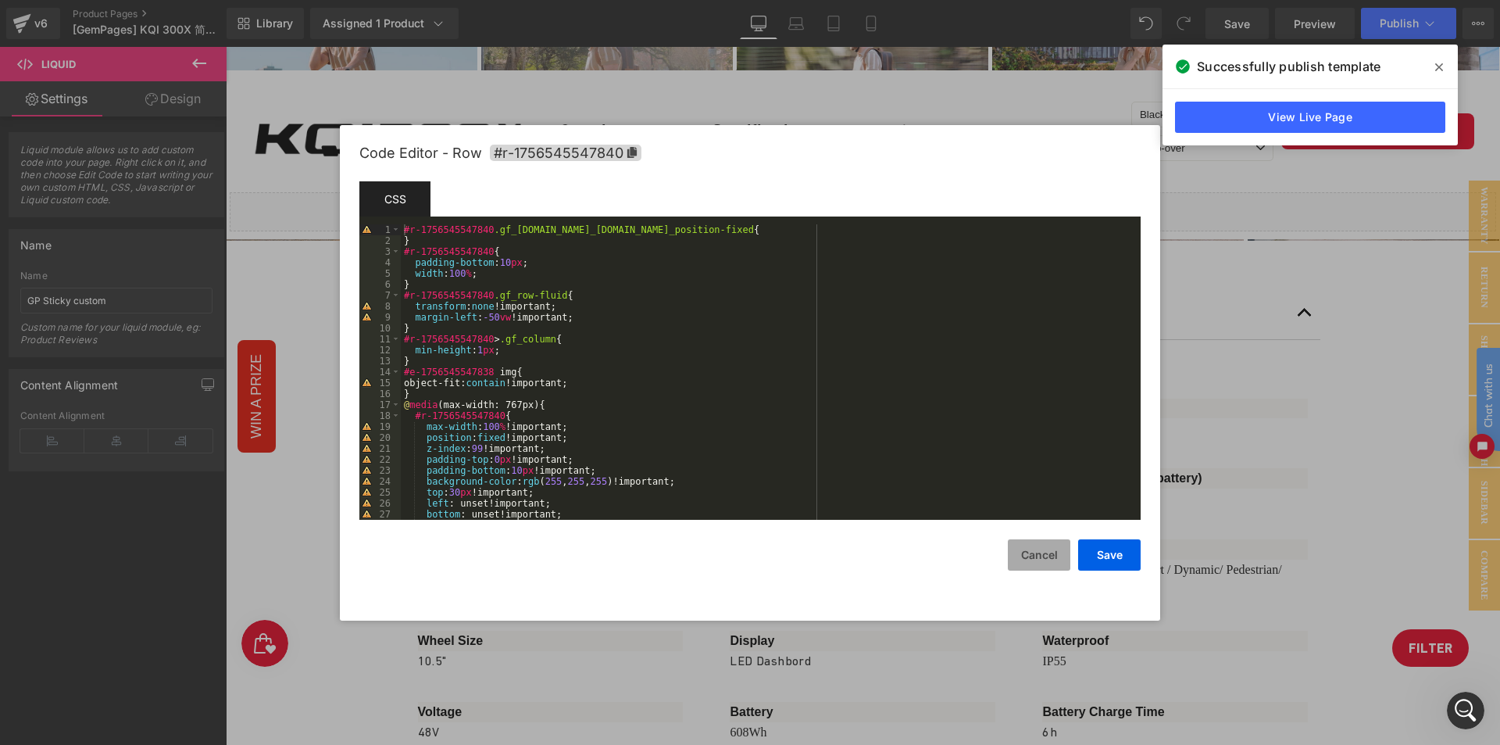
click at [1046, 556] on button "Cancel" at bounding box center [1039, 554] width 63 height 31
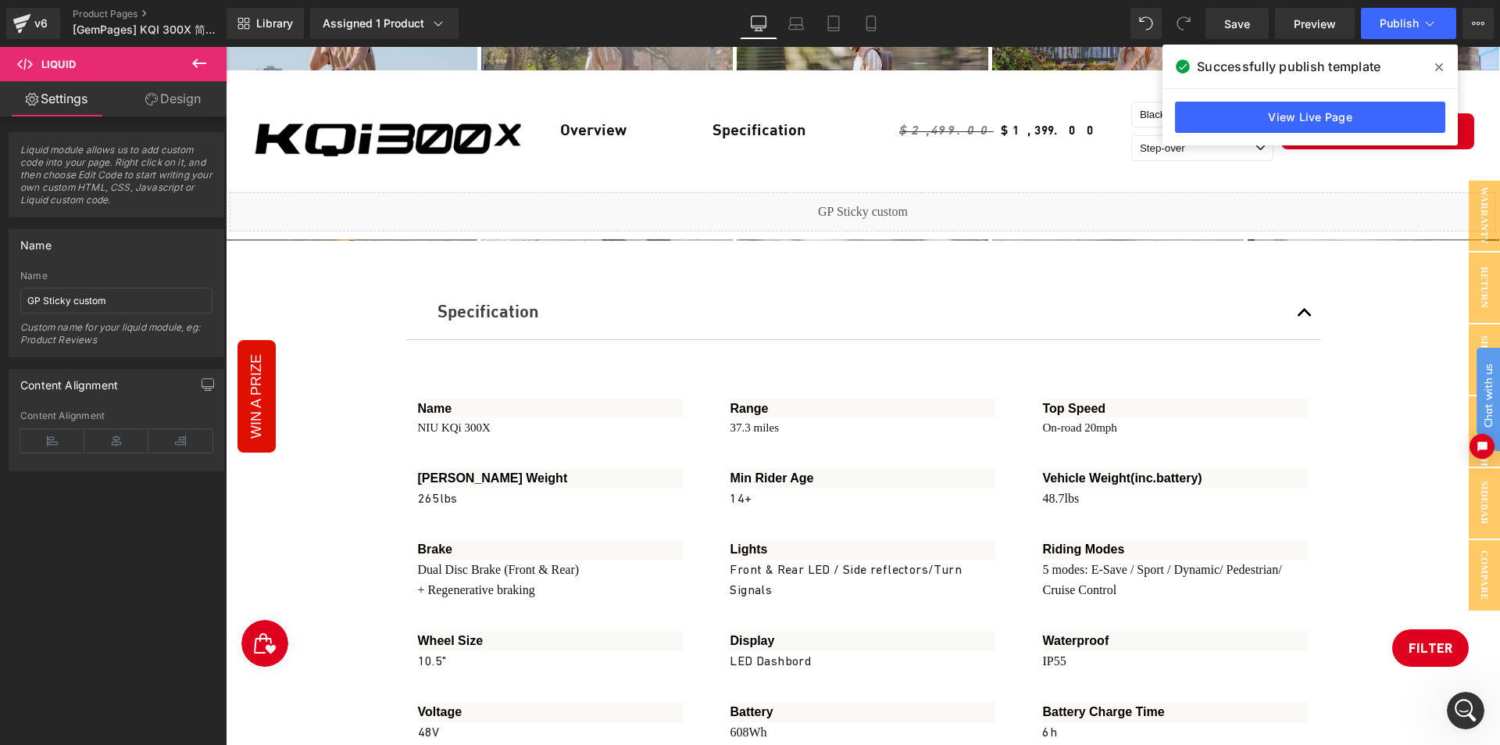
click at [1439, 71] on icon at bounding box center [1440, 67] width 8 height 13
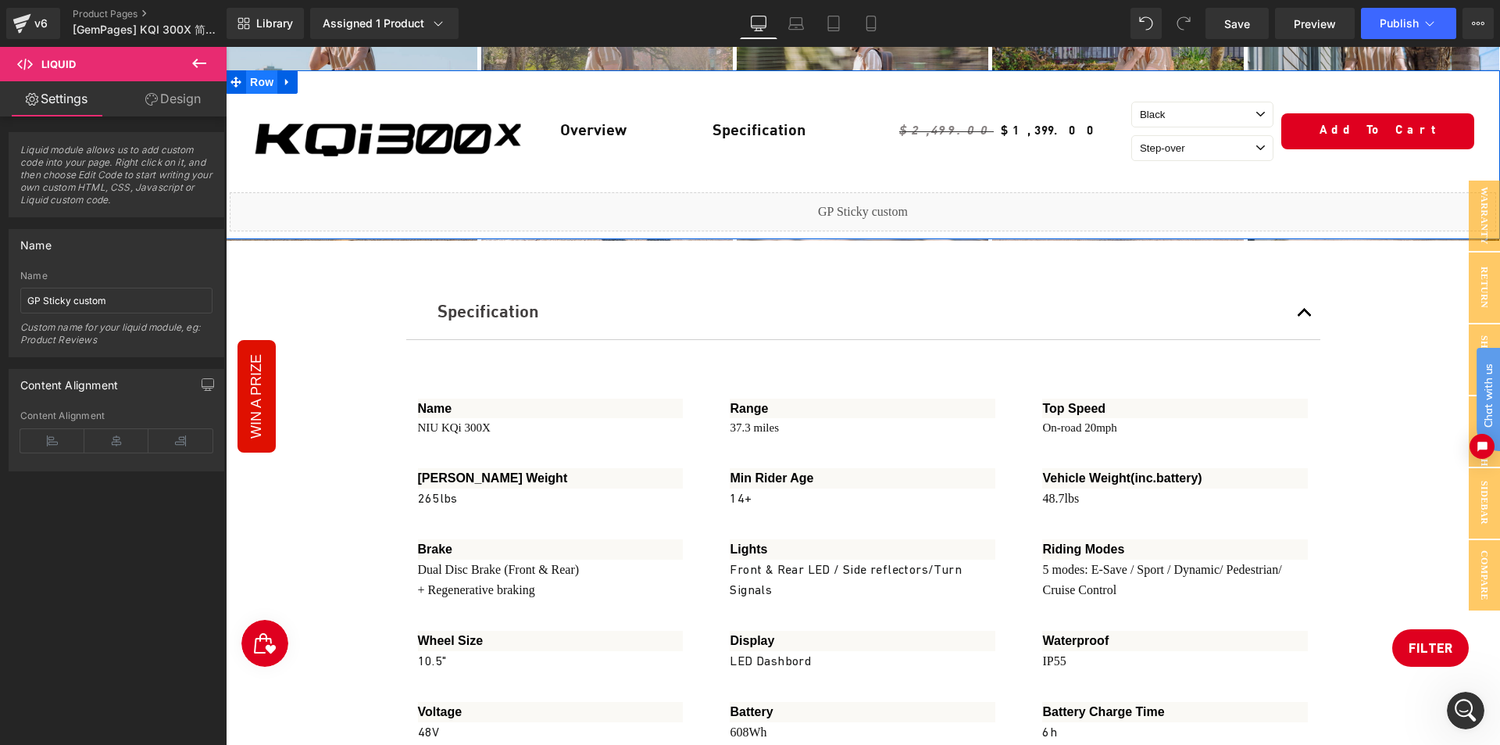
click at [274, 75] on span "Row" at bounding box center [261, 81] width 31 height 23
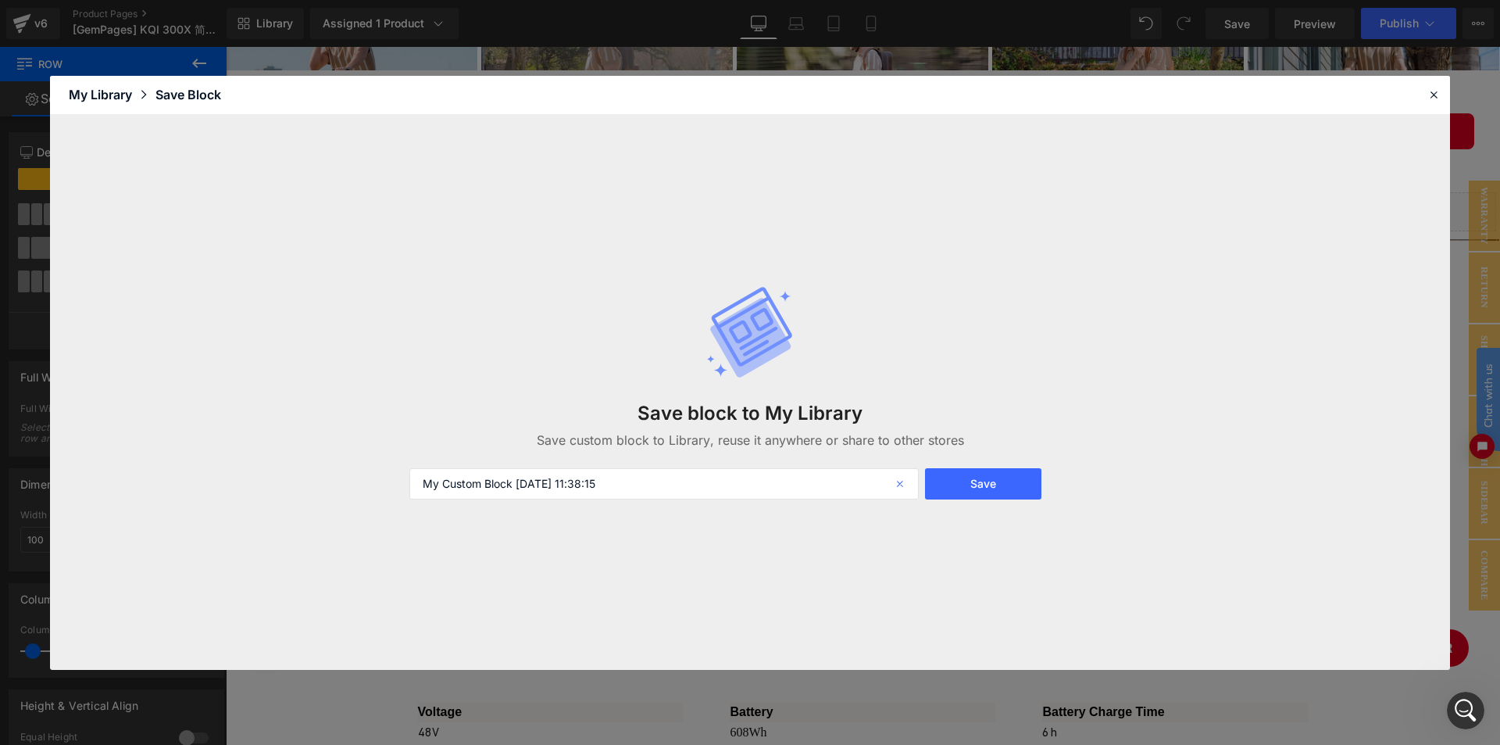
click at [900, 482] on icon at bounding box center [902, 483] width 34 height 31
type input "[GP] Sticky"
click at [963, 485] on button "Save" at bounding box center [983, 483] width 116 height 31
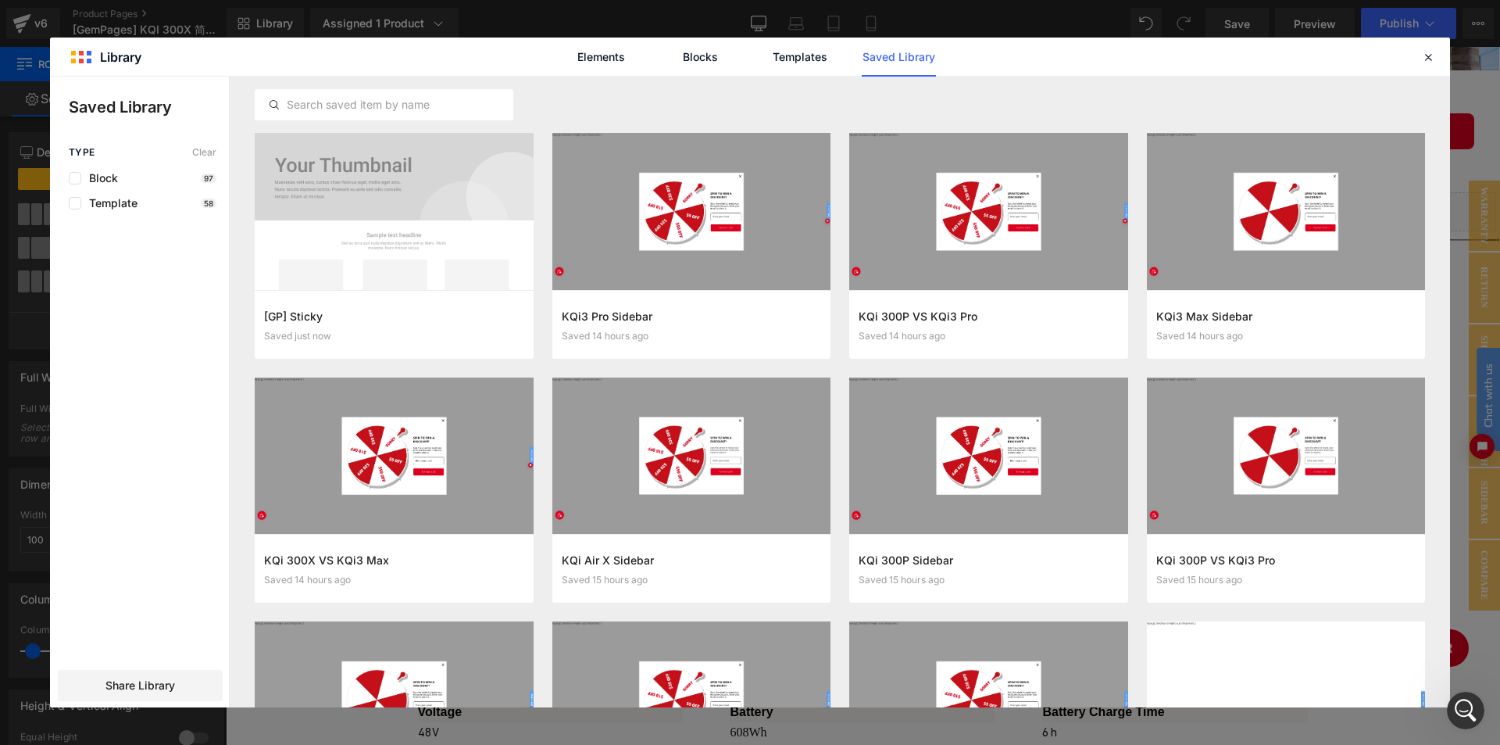
drag, startPoint x: 1, startPoint y: 395, endPoint x: 0, endPoint y: 384, distance: 11.0
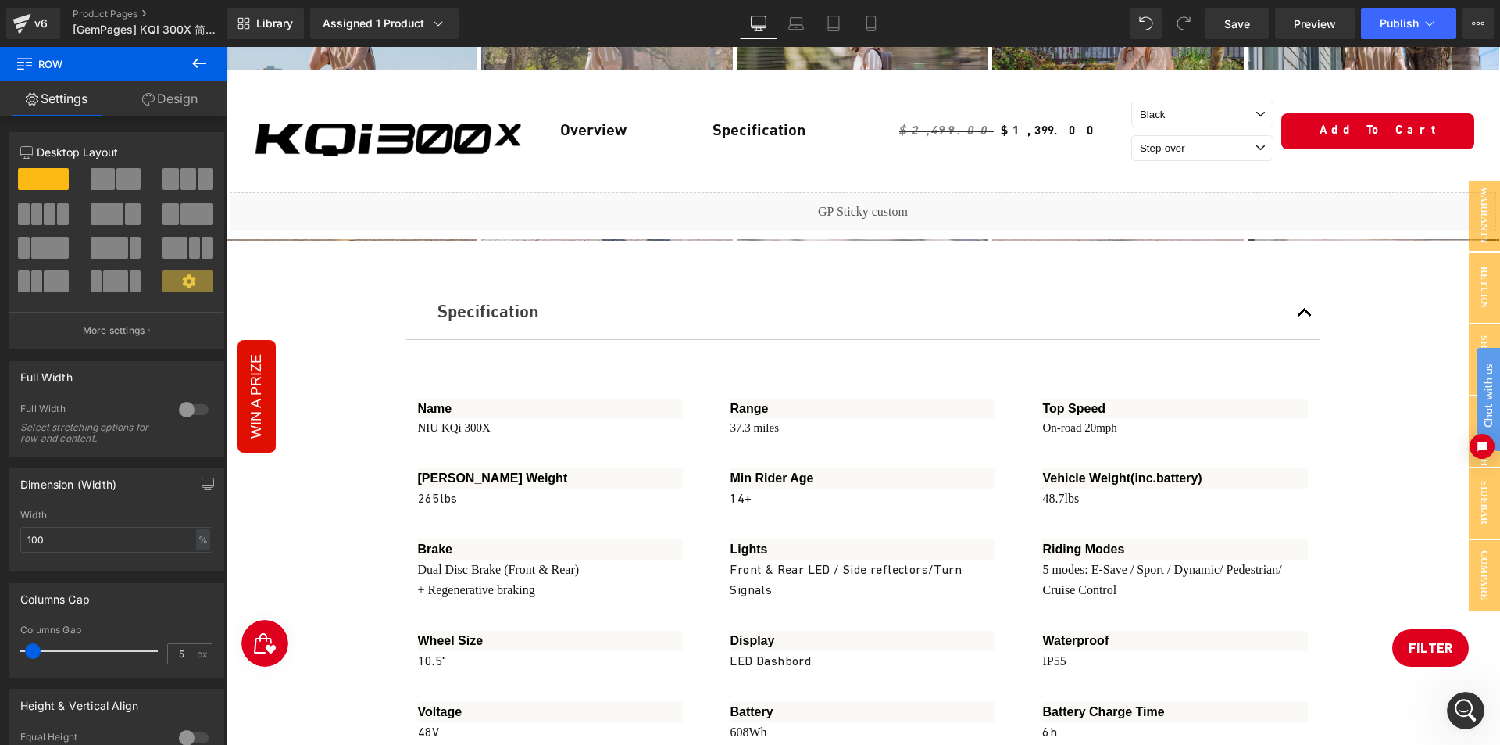
click at [395, 210] on div "Liquid" at bounding box center [863, 211] width 1267 height 39
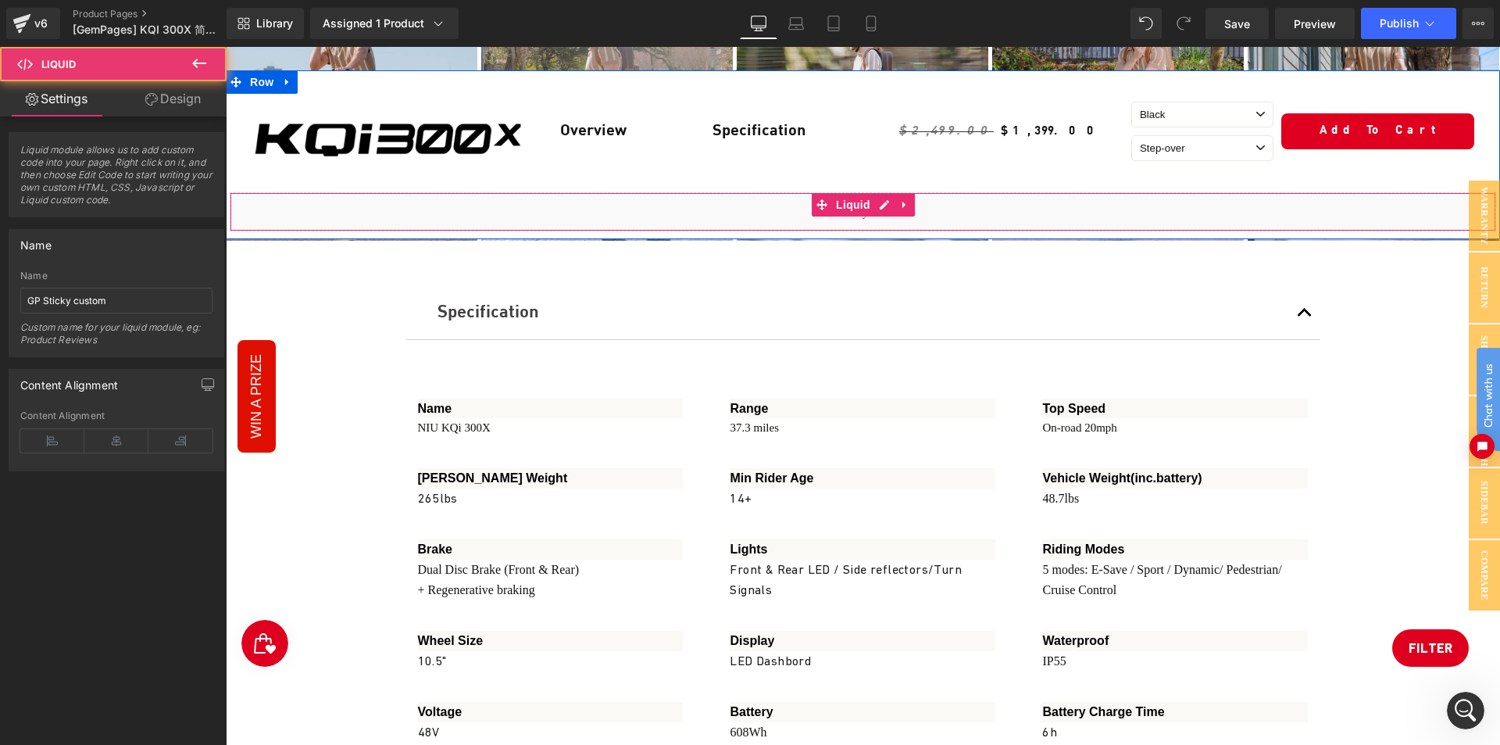
click at [649, 209] on div "Liquid" at bounding box center [863, 211] width 1267 height 39
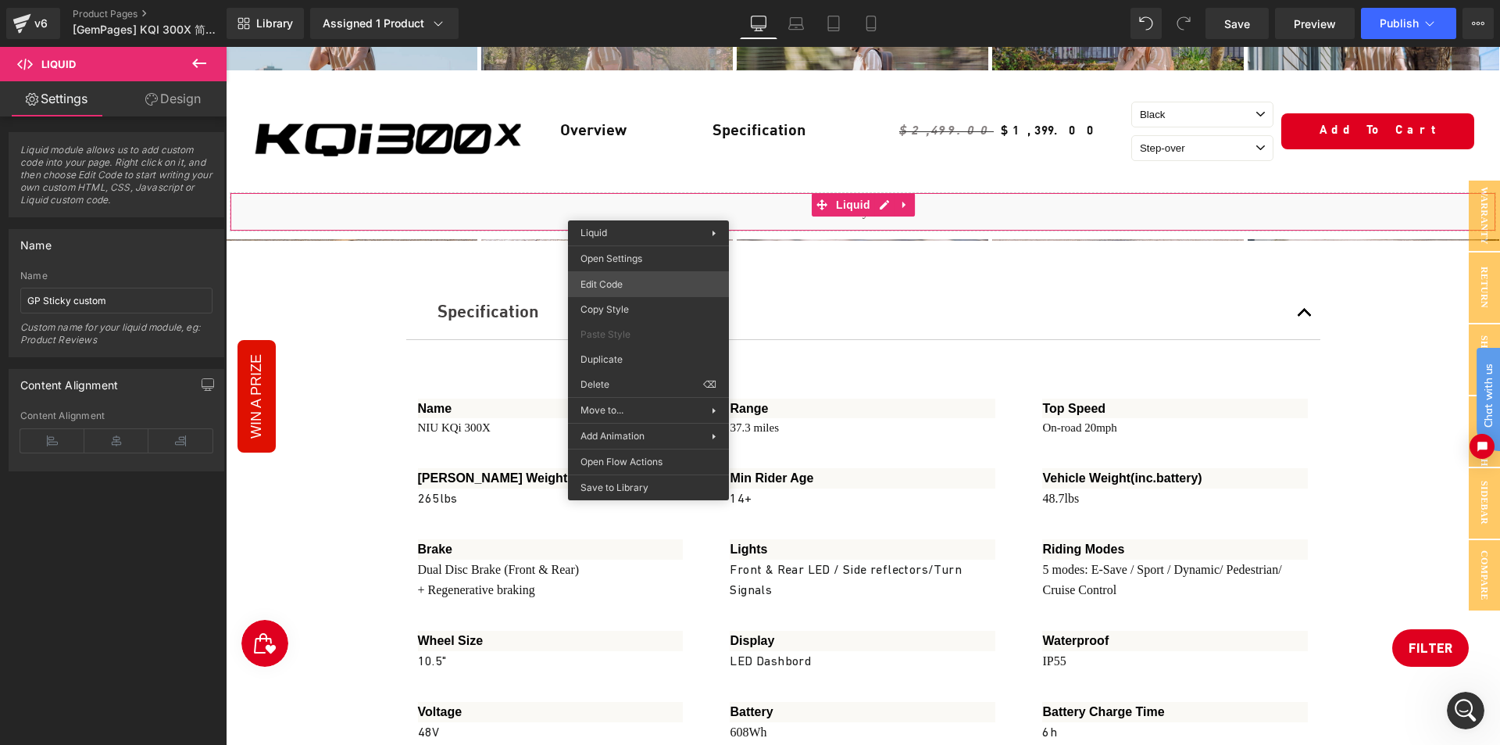
click at [622, 0] on div "Row You are previewing how the will restyle your page. You can not edit Element…" at bounding box center [750, 0] width 1500 height 0
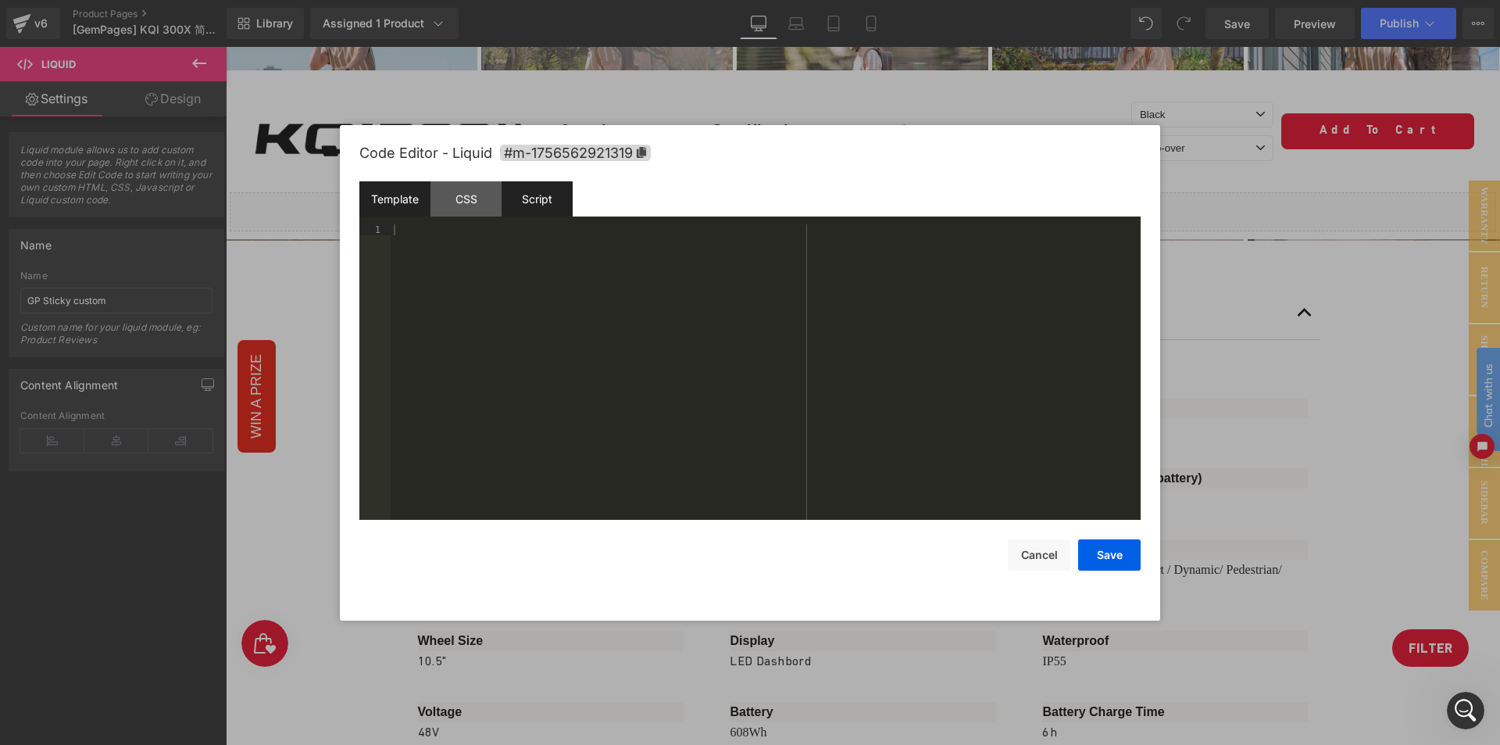
click at [545, 191] on div "Script" at bounding box center [537, 198] width 71 height 35
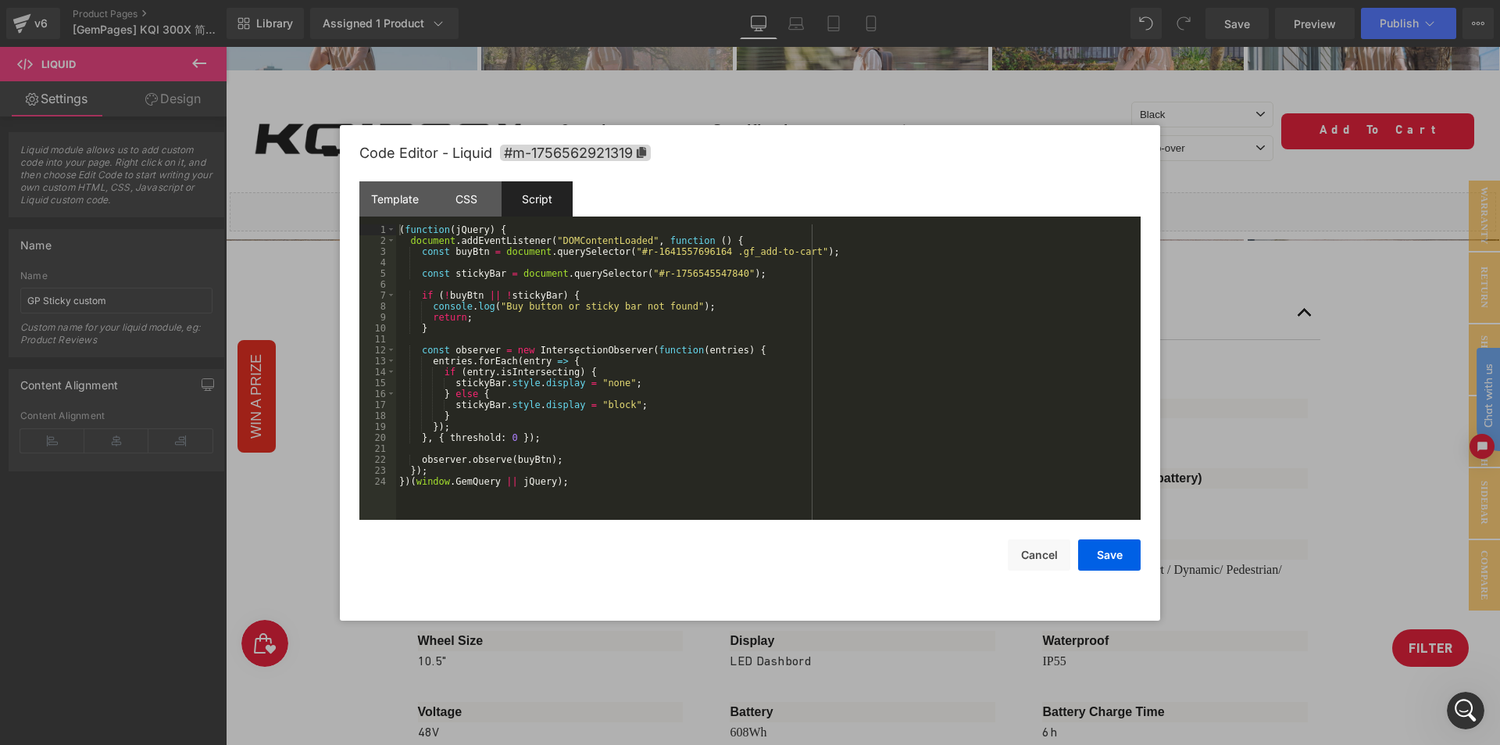
click at [1276, 60] on div at bounding box center [750, 372] width 1500 height 745
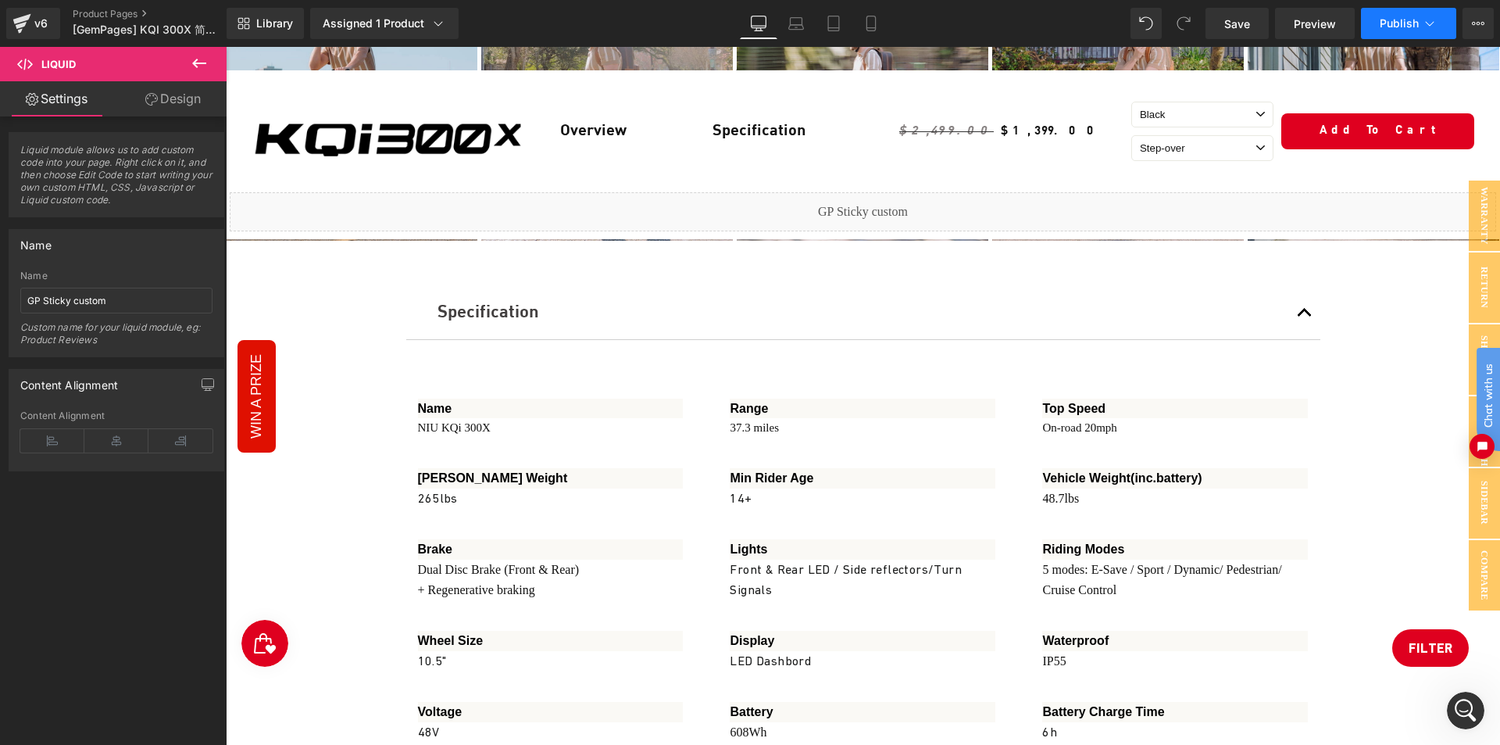
click at [1403, 27] on span "Publish" at bounding box center [1399, 23] width 39 height 13
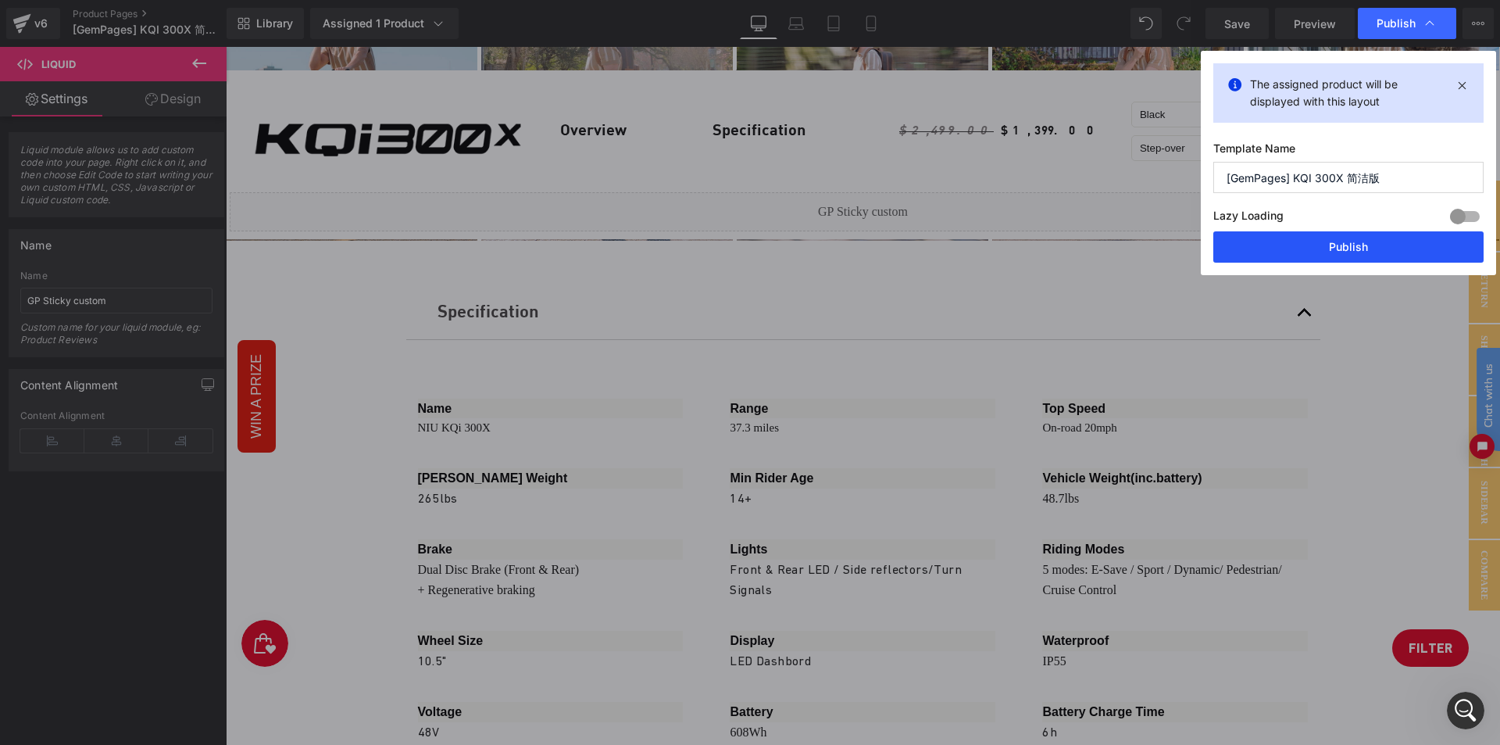
drag, startPoint x: 1277, startPoint y: 245, endPoint x: 993, endPoint y: 87, distance: 324.6
click at [1277, 245] on button "Publish" at bounding box center [1349, 246] width 270 height 31
click at [1479, 19] on icon at bounding box center [1478, 23] width 13 height 13
click at [1473, 27] on icon at bounding box center [1478, 23] width 13 height 13
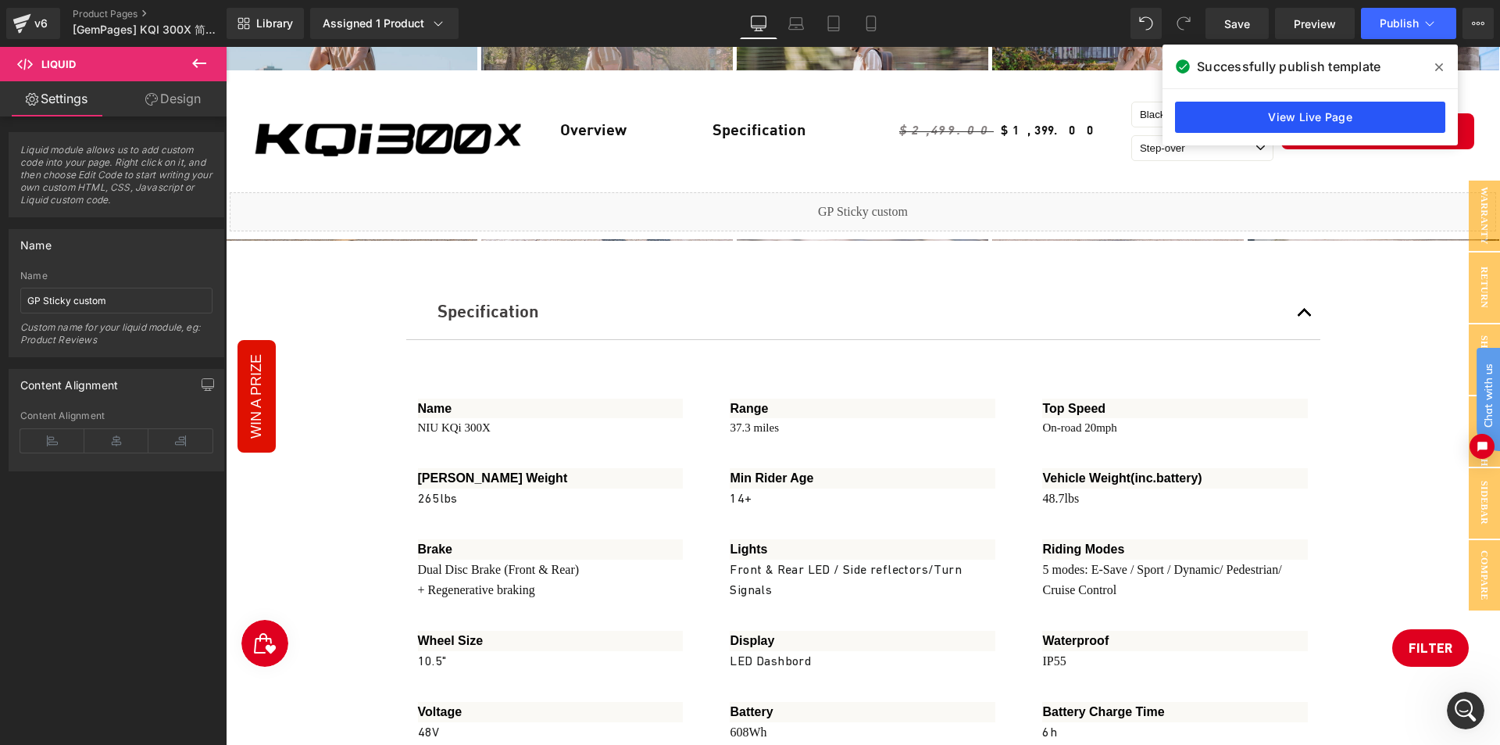
click at [1287, 115] on link "View Live Page" at bounding box center [1310, 117] width 270 height 31
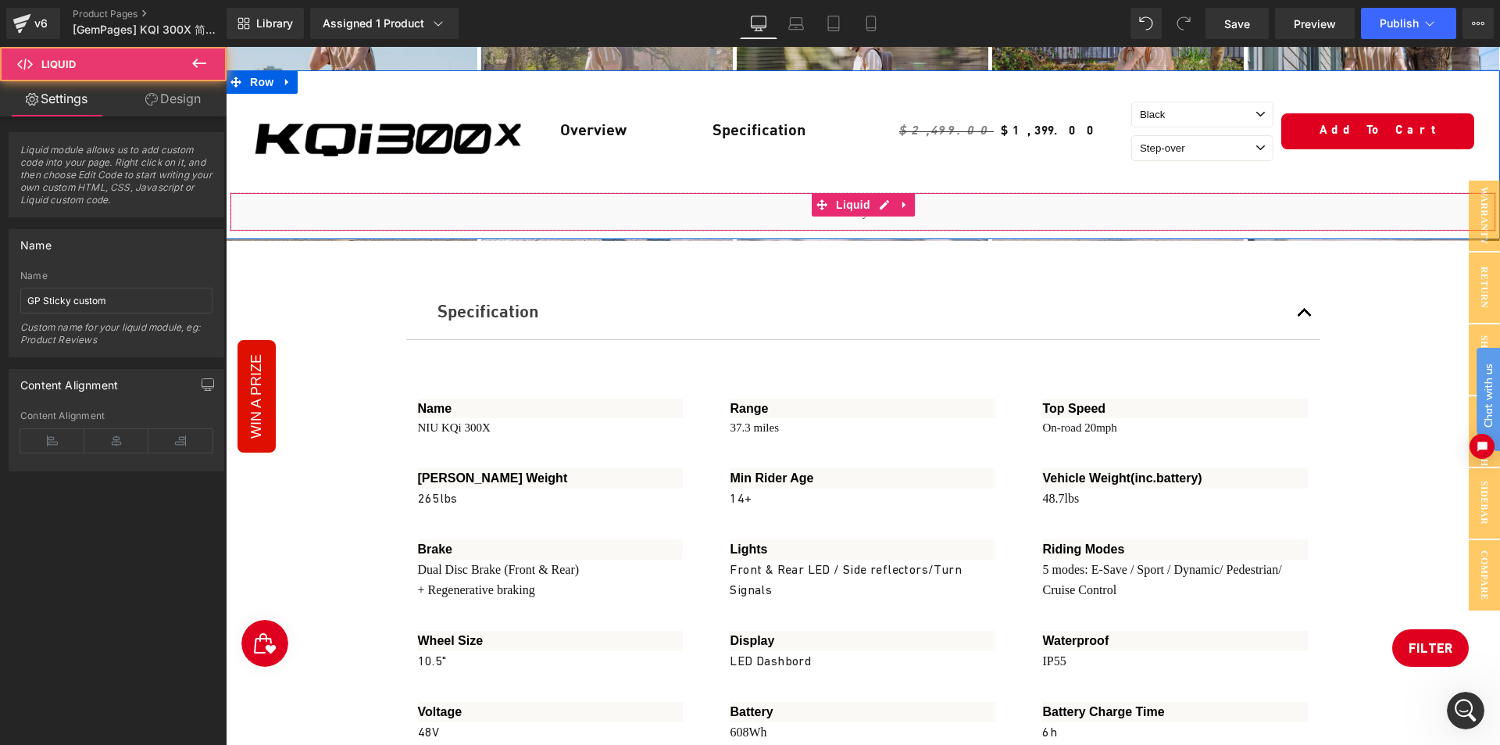
click at [610, 221] on div "Liquid" at bounding box center [863, 211] width 1267 height 39
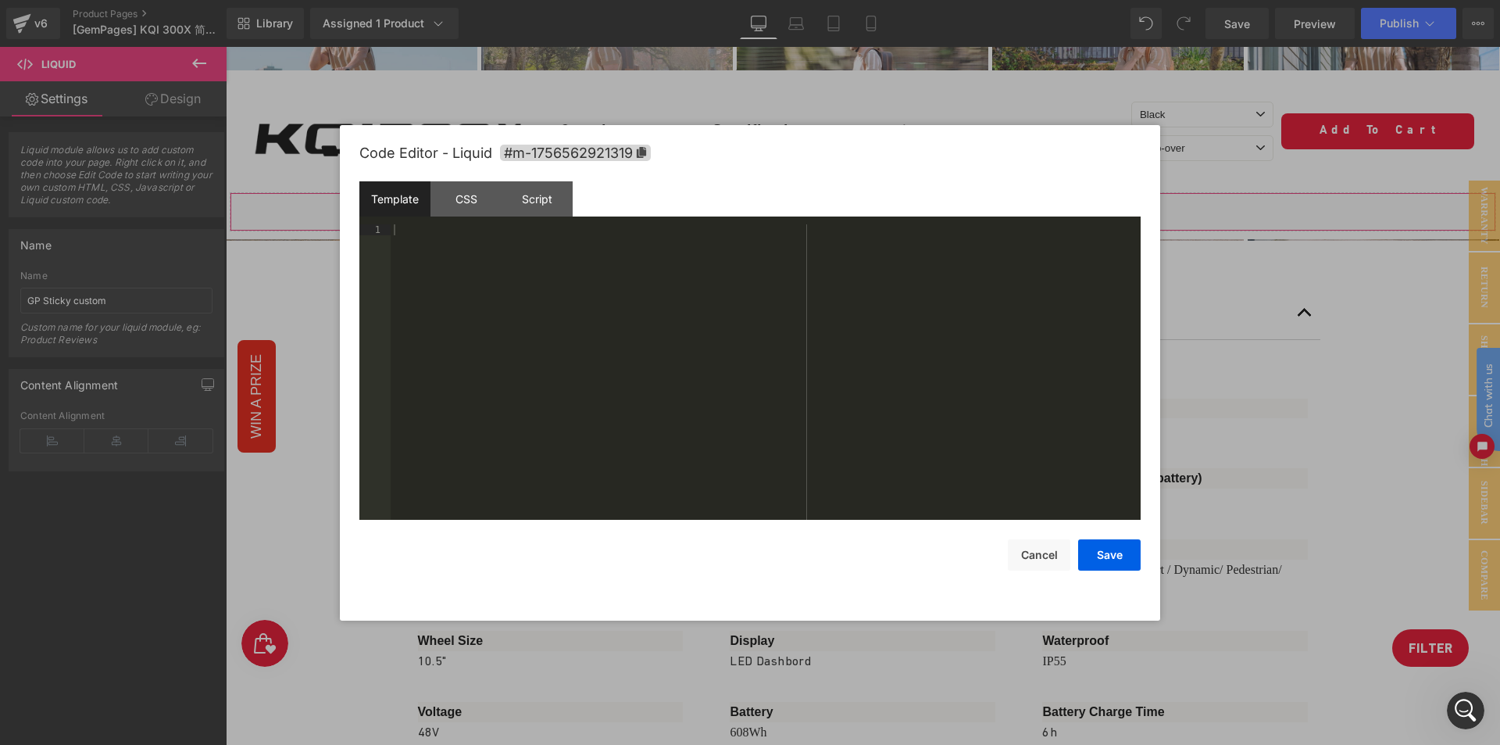
click at [588, 0] on div "Row You are previewing how the will restyle your page. You can not edit Element…" at bounding box center [750, 0] width 1500 height 0
click at [551, 202] on div "Script" at bounding box center [537, 198] width 71 height 35
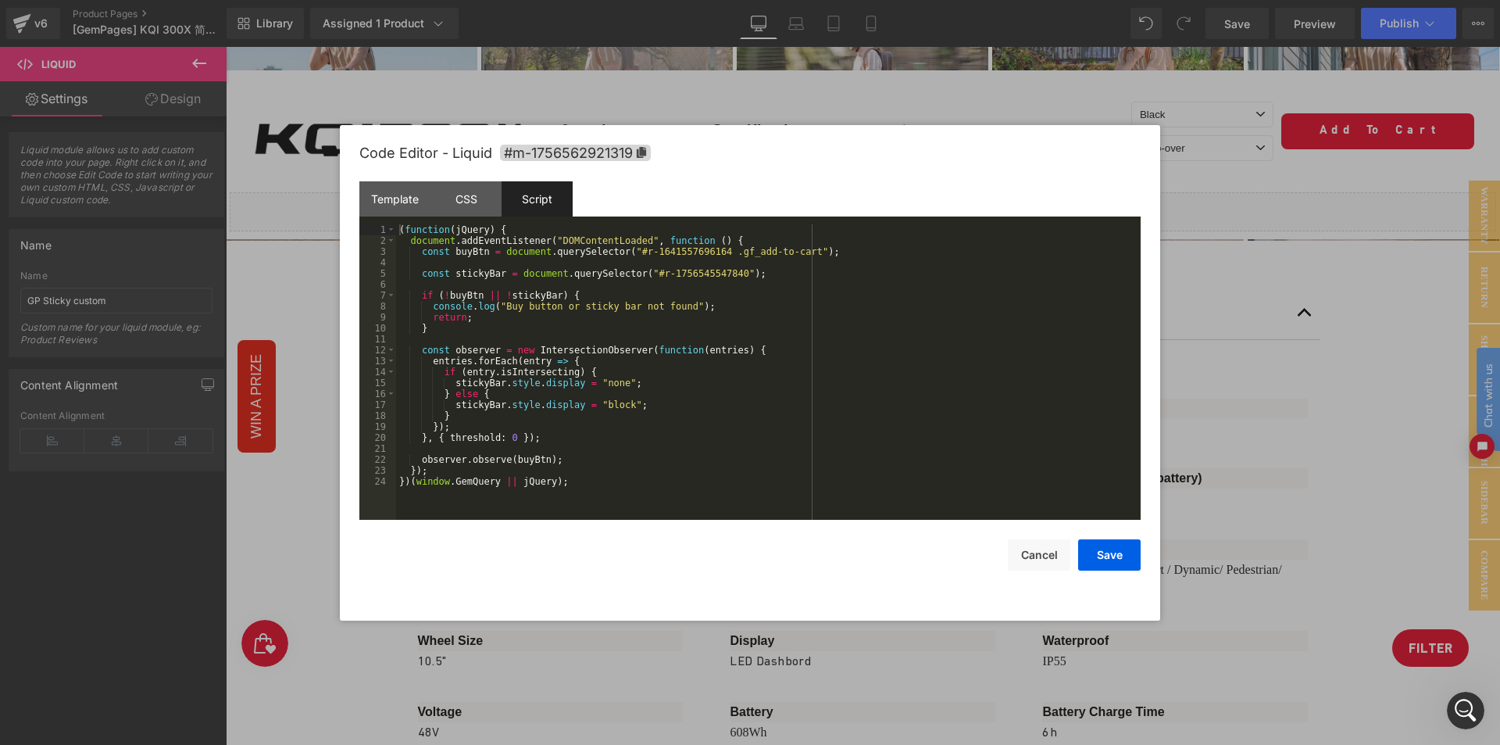
click at [1243, 190] on div at bounding box center [750, 372] width 1500 height 745
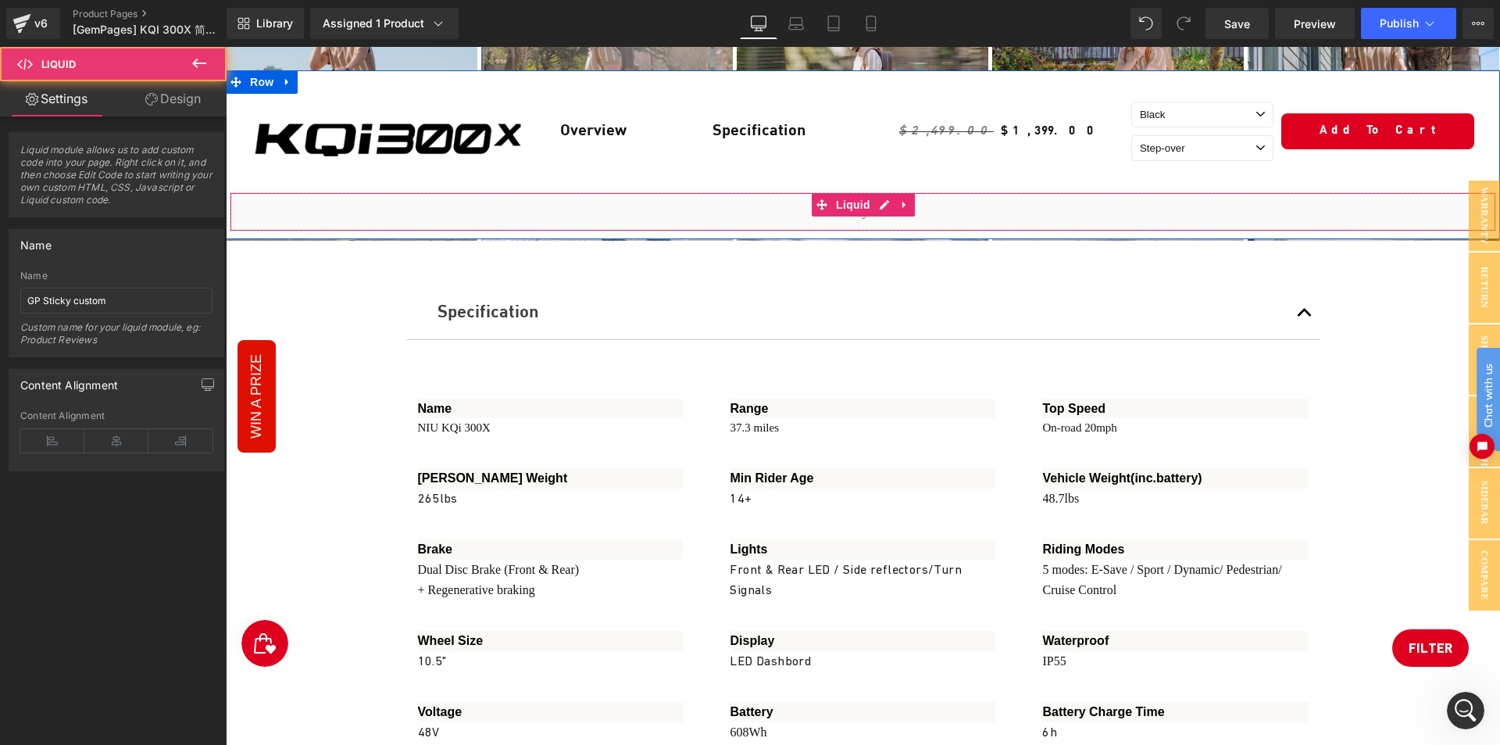
click at [545, 216] on div "Liquid" at bounding box center [863, 211] width 1267 height 39
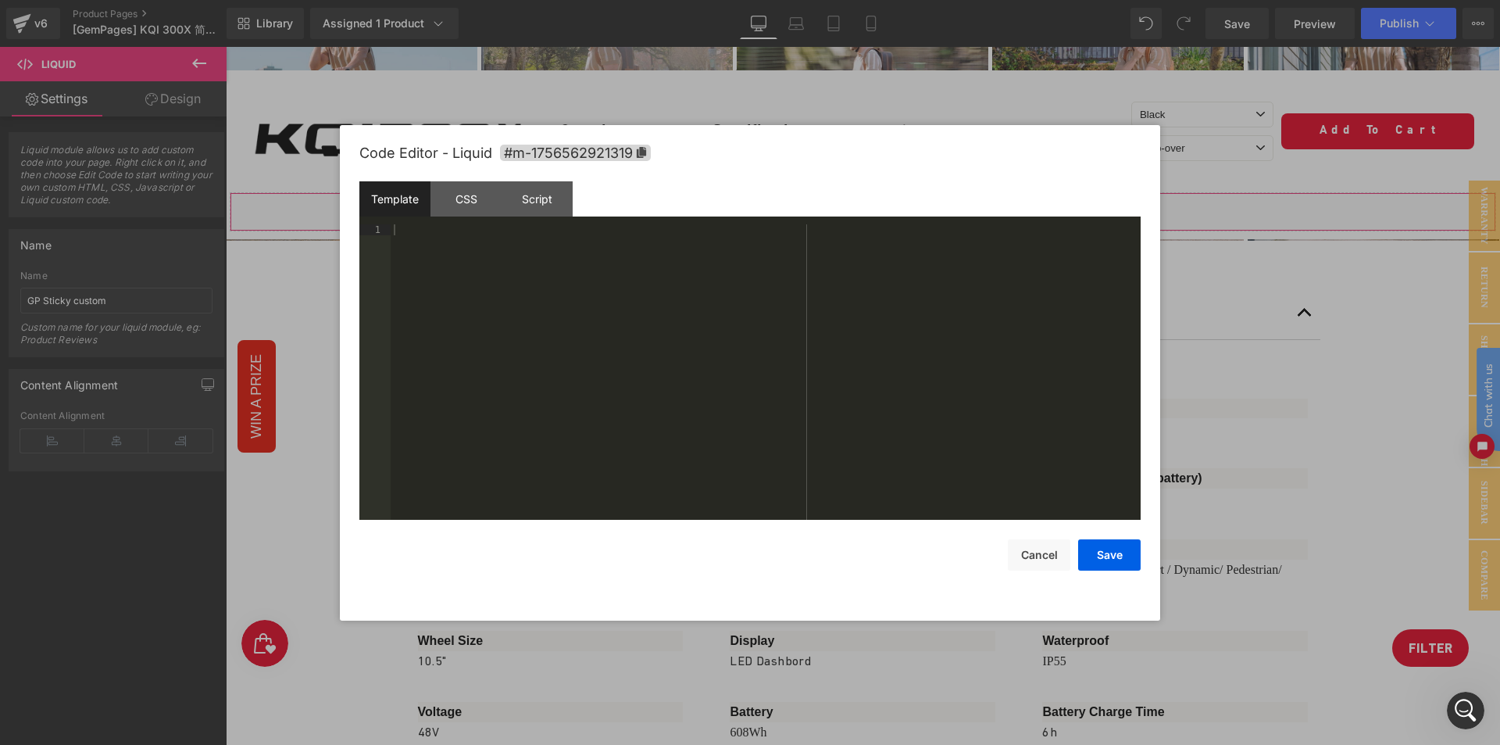
click at [532, 0] on div "Row You are previewing how the will restyle your page. You can not edit Element…" at bounding box center [750, 0] width 1500 height 0
click at [467, 198] on div "CSS" at bounding box center [466, 198] width 71 height 35
click at [525, 191] on div "Script" at bounding box center [537, 198] width 71 height 35
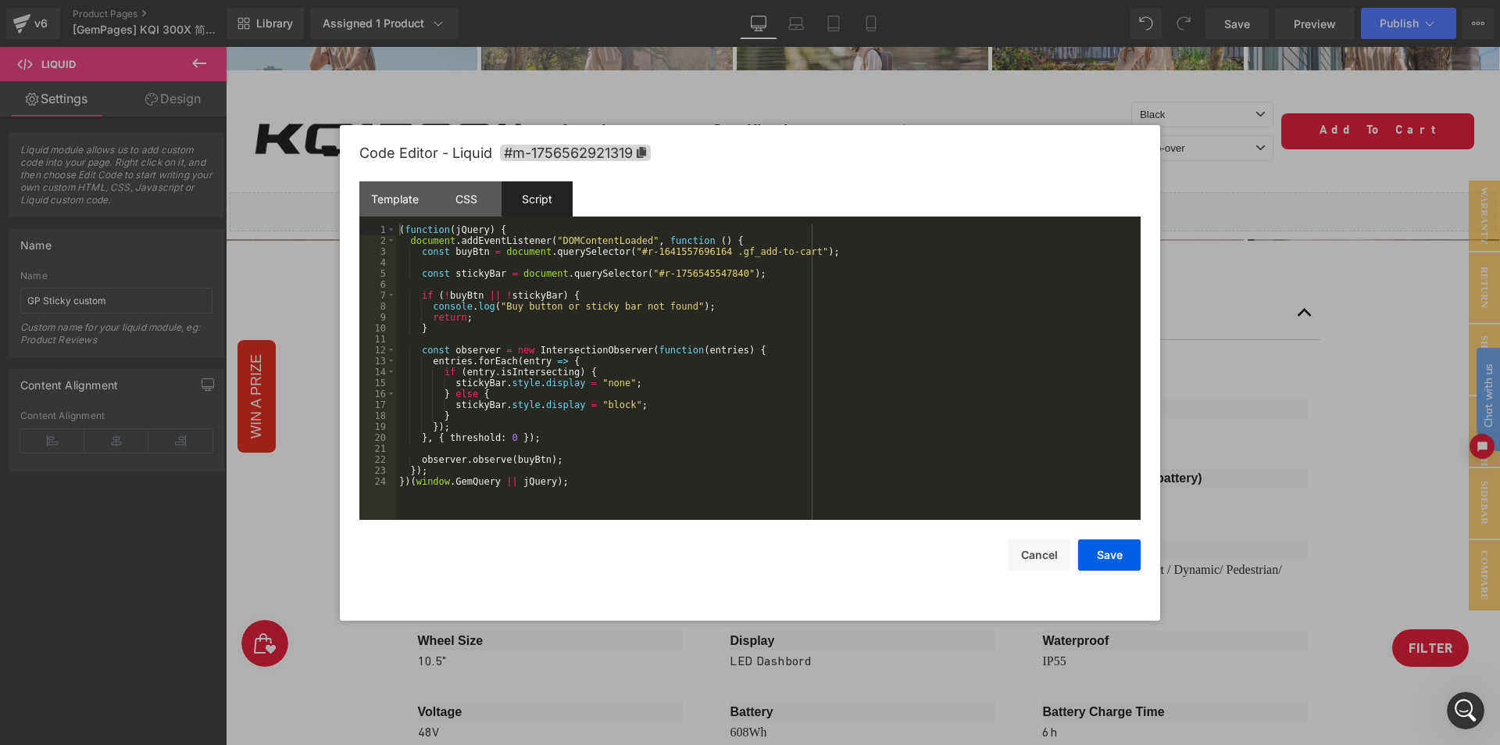
click at [678, 286] on div "( function ( jQuery ) { document . addEventListener ( "DOMContentLoaded" , func…" at bounding box center [768, 382] width 745 height 317
drag, startPoint x: 638, startPoint y: 270, endPoint x: 718, endPoint y: 270, distance: 80.5
click at [718, 270] on div "( function ( jQuery ) { document . addEventListener ( "DOMContentLoaded" , func…" at bounding box center [768, 382] width 745 height 317
click at [1251, 184] on div at bounding box center [750, 372] width 1500 height 745
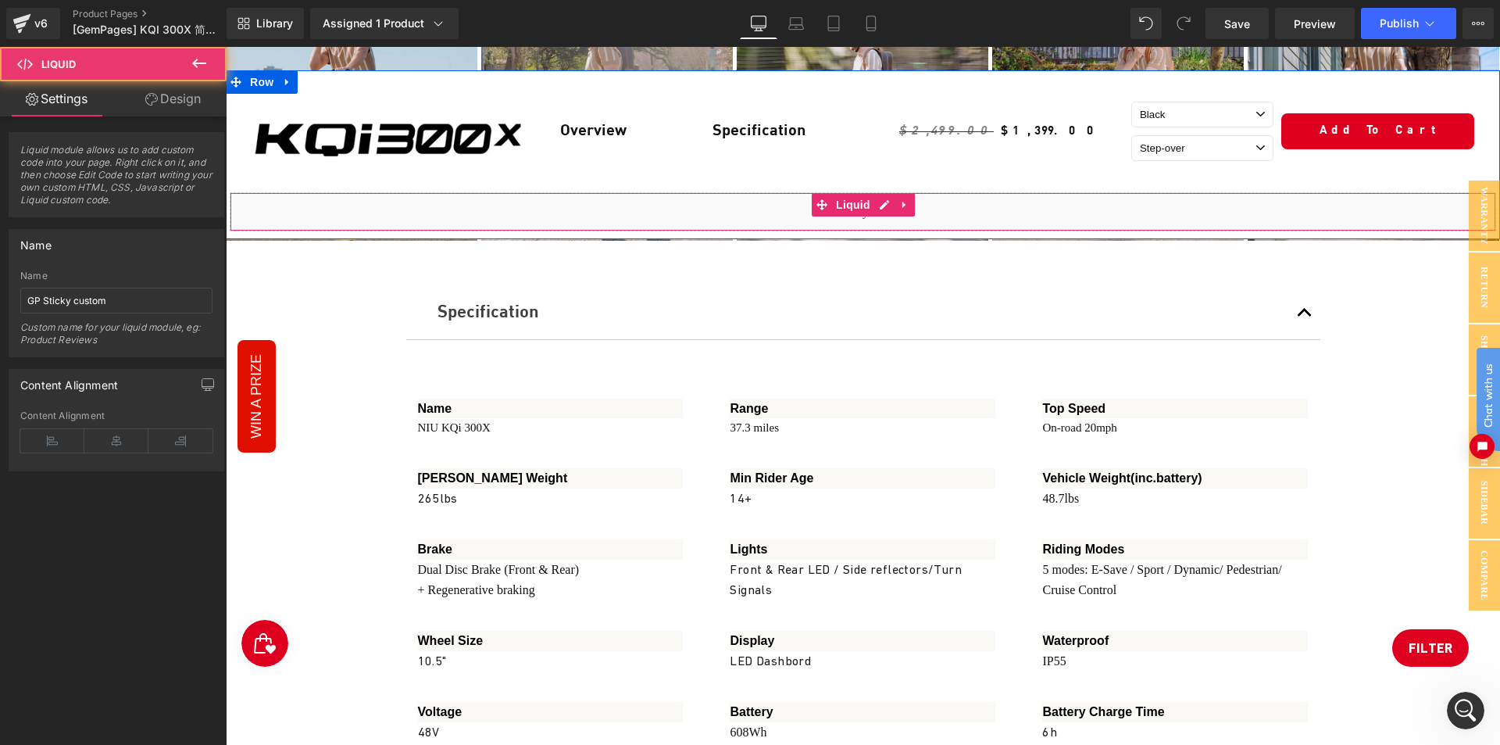
click at [416, 213] on div "Liquid" at bounding box center [863, 211] width 1267 height 39
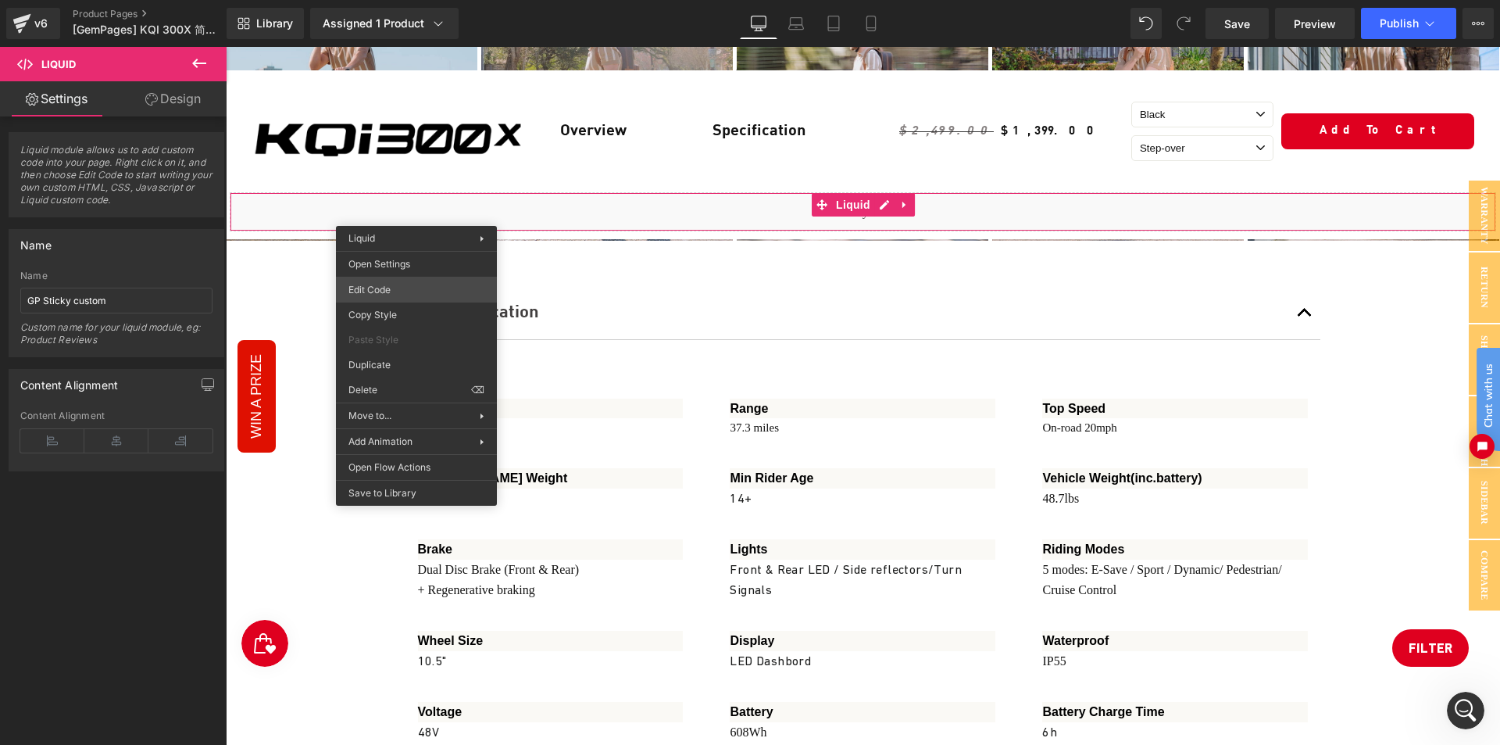
click at [392, 0] on div "Row You are previewing how the will restyle your page. You can not edit Element…" at bounding box center [750, 0] width 1500 height 0
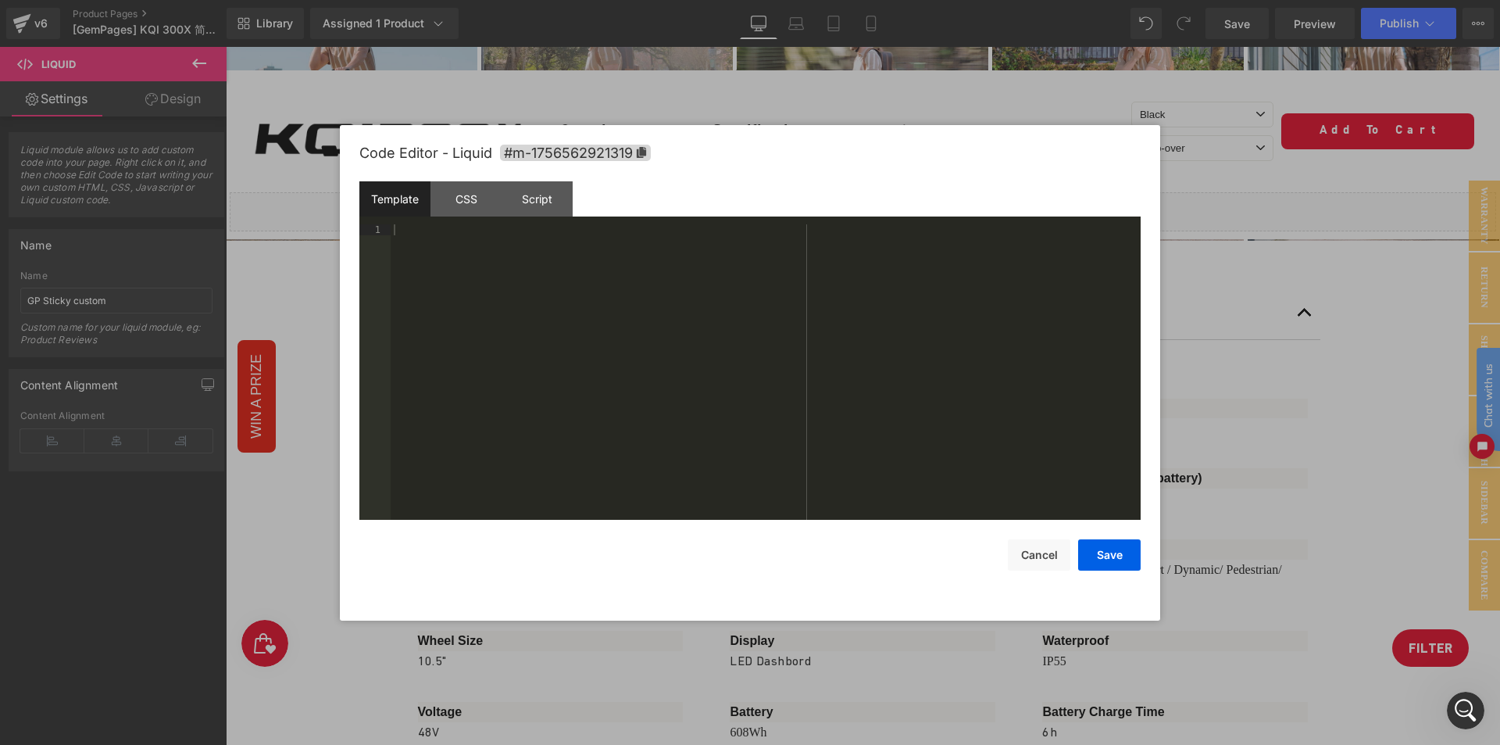
click at [474, 268] on div at bounding box center [766, 382] width 750 height 317
click at [479, 195] on div "CSS" at bounding box center [466, 198] width 71 height 35
click at [529, 207] on div "Script" at bounding box center [537, 198] width 71 height 35
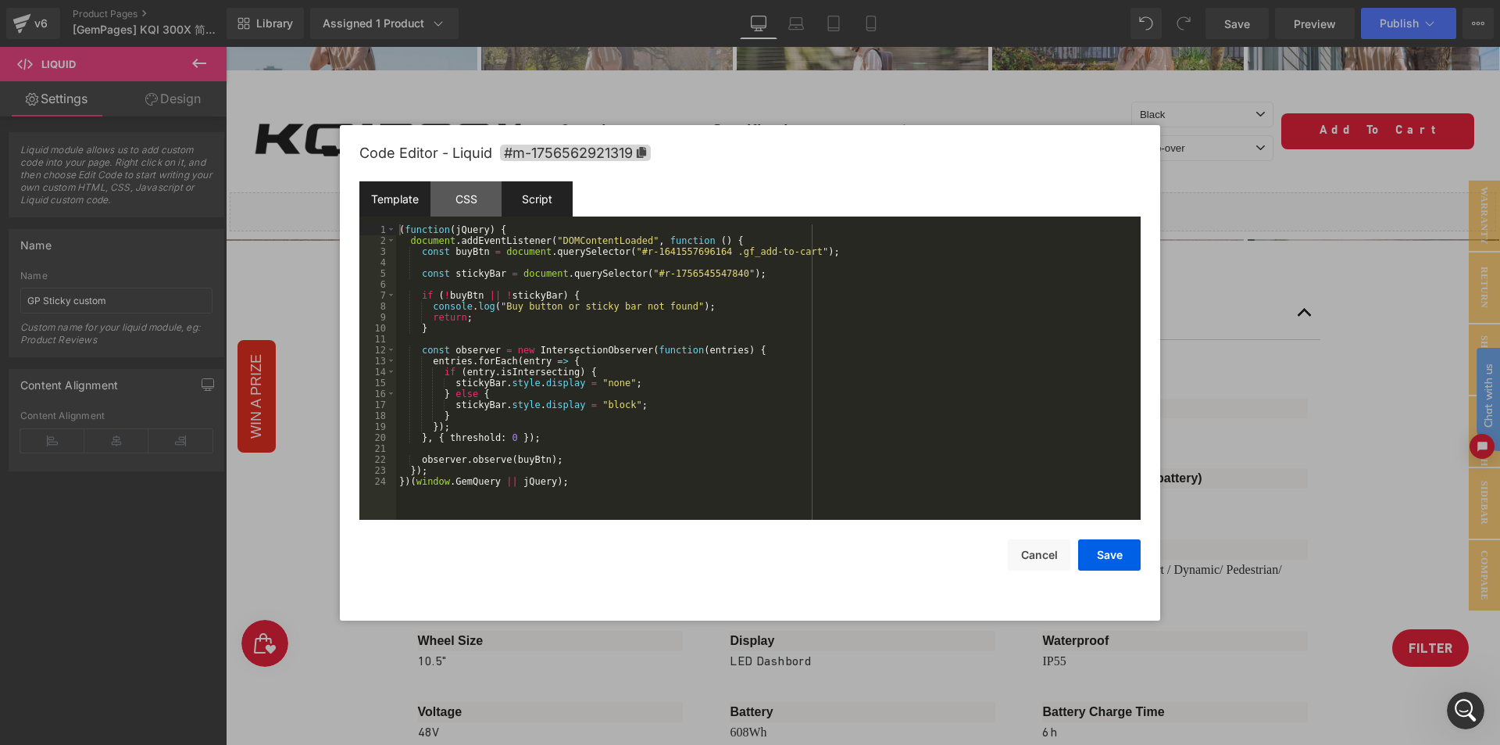
click at [391, 202] on div "Template" at bounding box center [394, 198] width 71 height 35
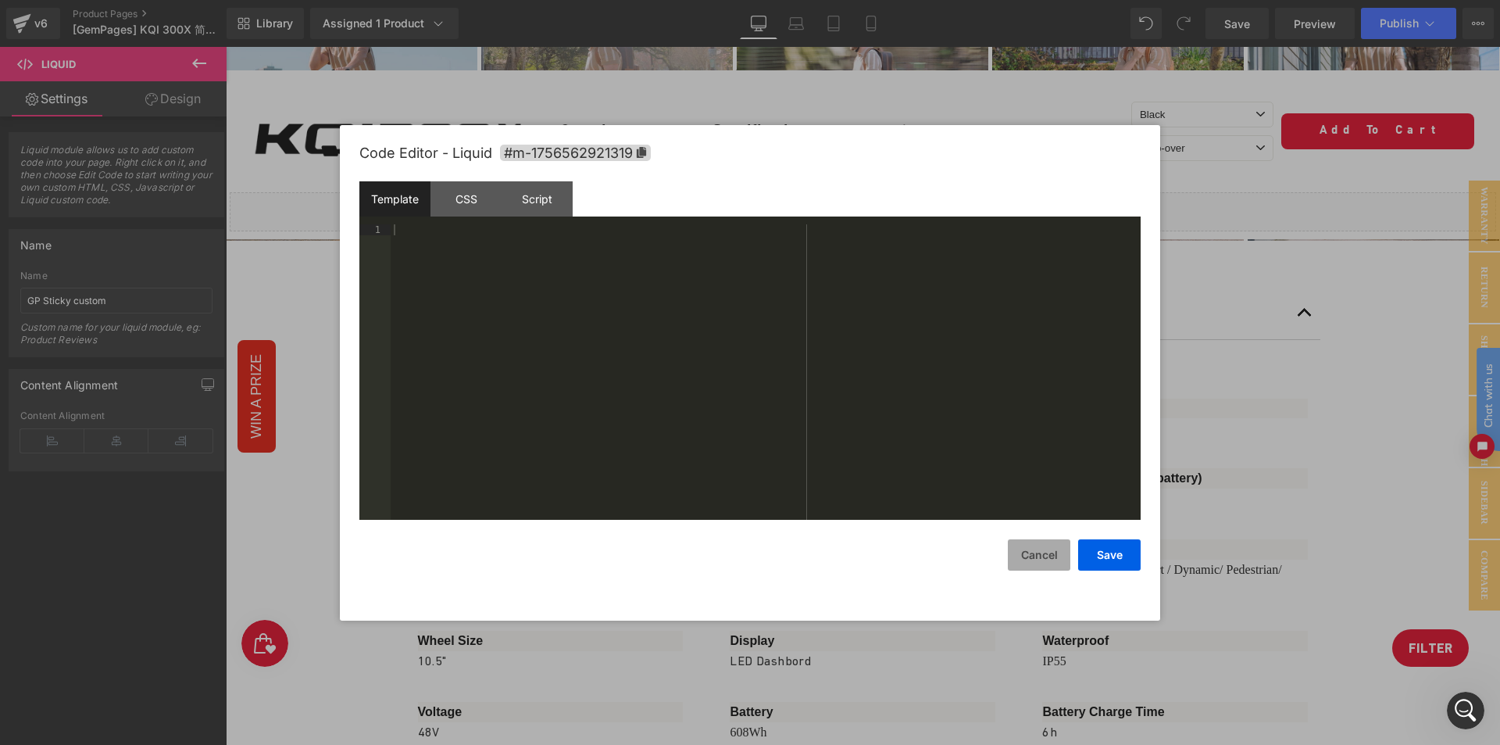
click at [1041, 553] on button "Cancel" at bounding box center [1039, 554] width 63 height 31
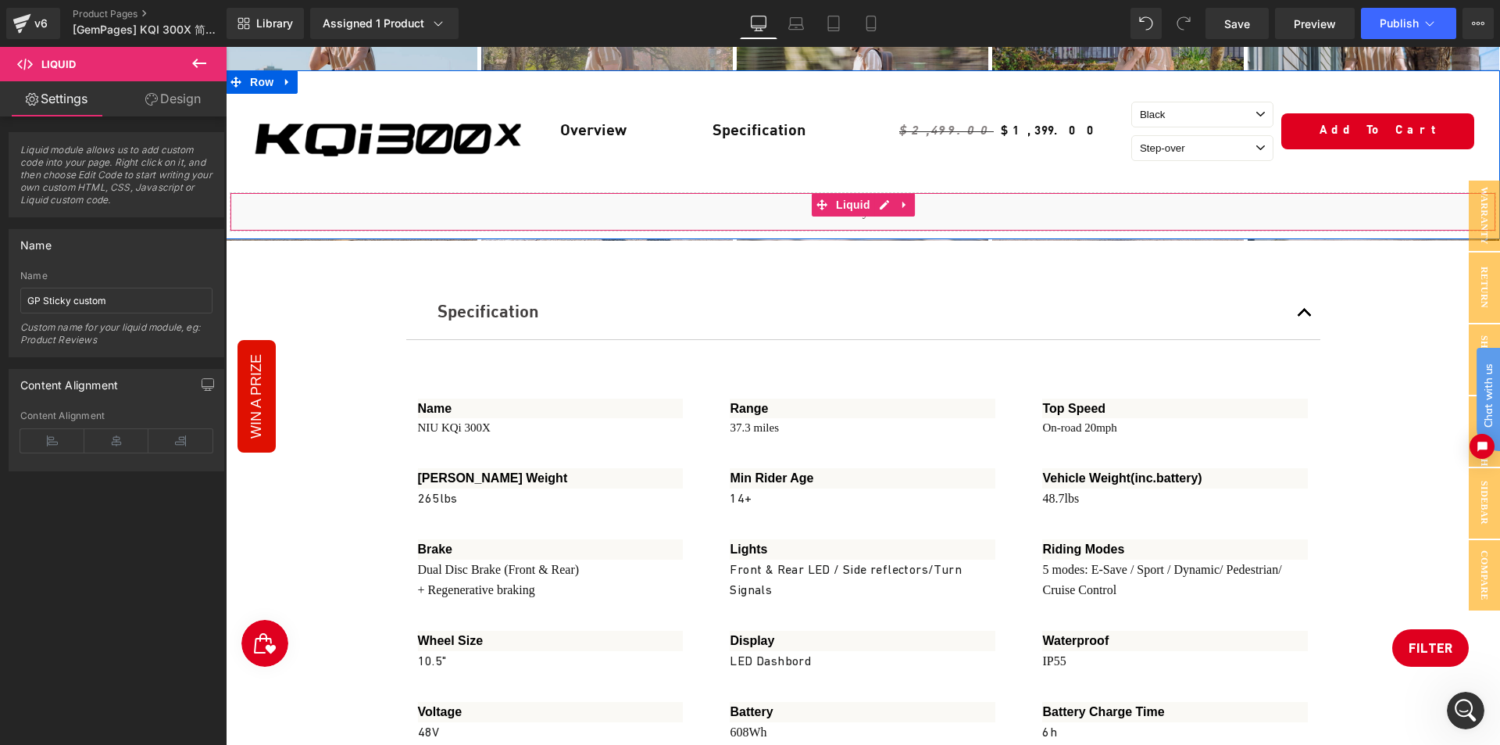
click at [407, 212] on div "Liquid" at bounding box center [863, 211] width 1267 height 39
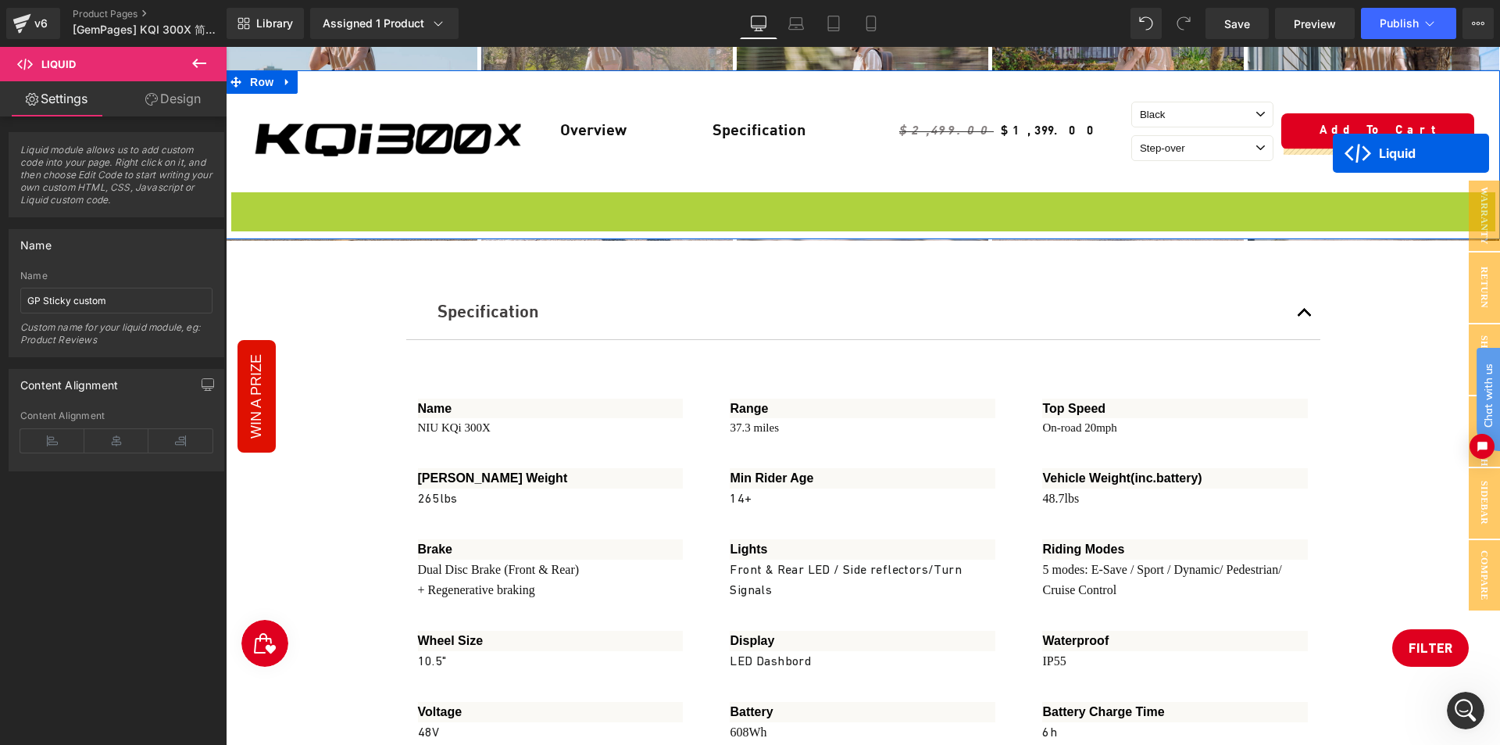
drag, startPoint x: 823, startPoint y: 205, endPoint x: 1333, endPoint y: 153, distance: 512.9
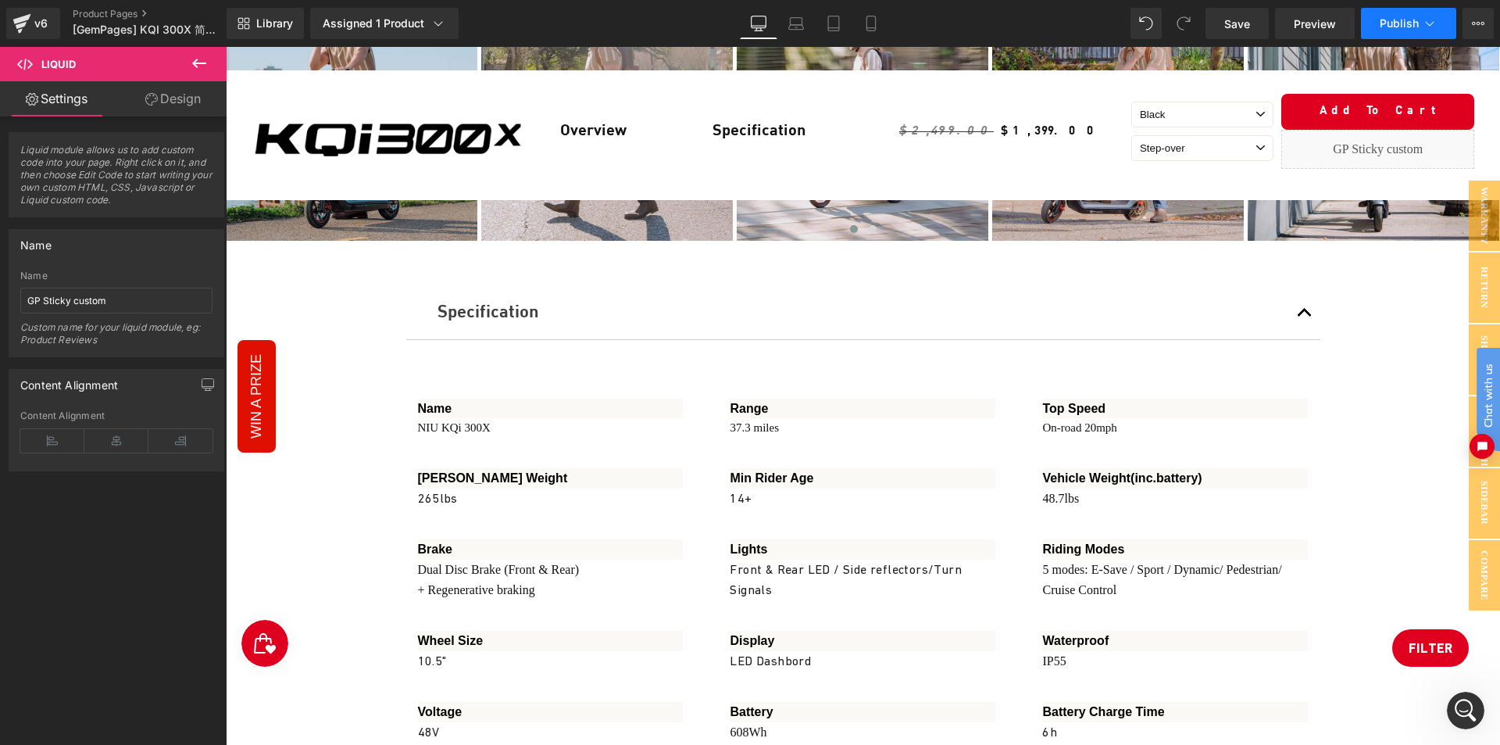
click at [1391, 14] on button "Publish" at bounding box center [1408, 23] width 95 height 31
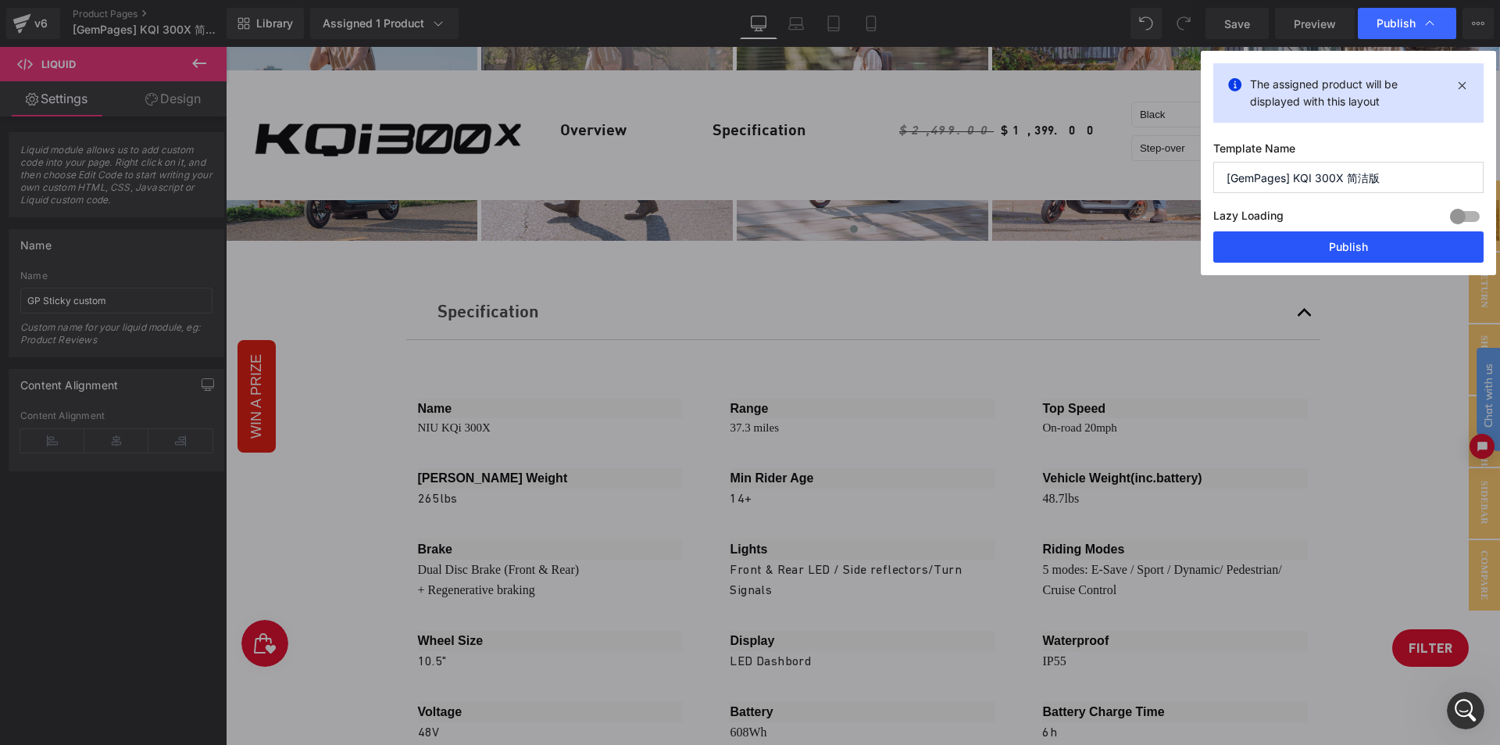
drag, startPoint x: 1342, startPoint y: 239, endPoint x: 1110, endPoint y: 210, distance: 233.1
click at [1342, 239] on button "Publish" at bounding box center [1349, 246] width 270 height 31
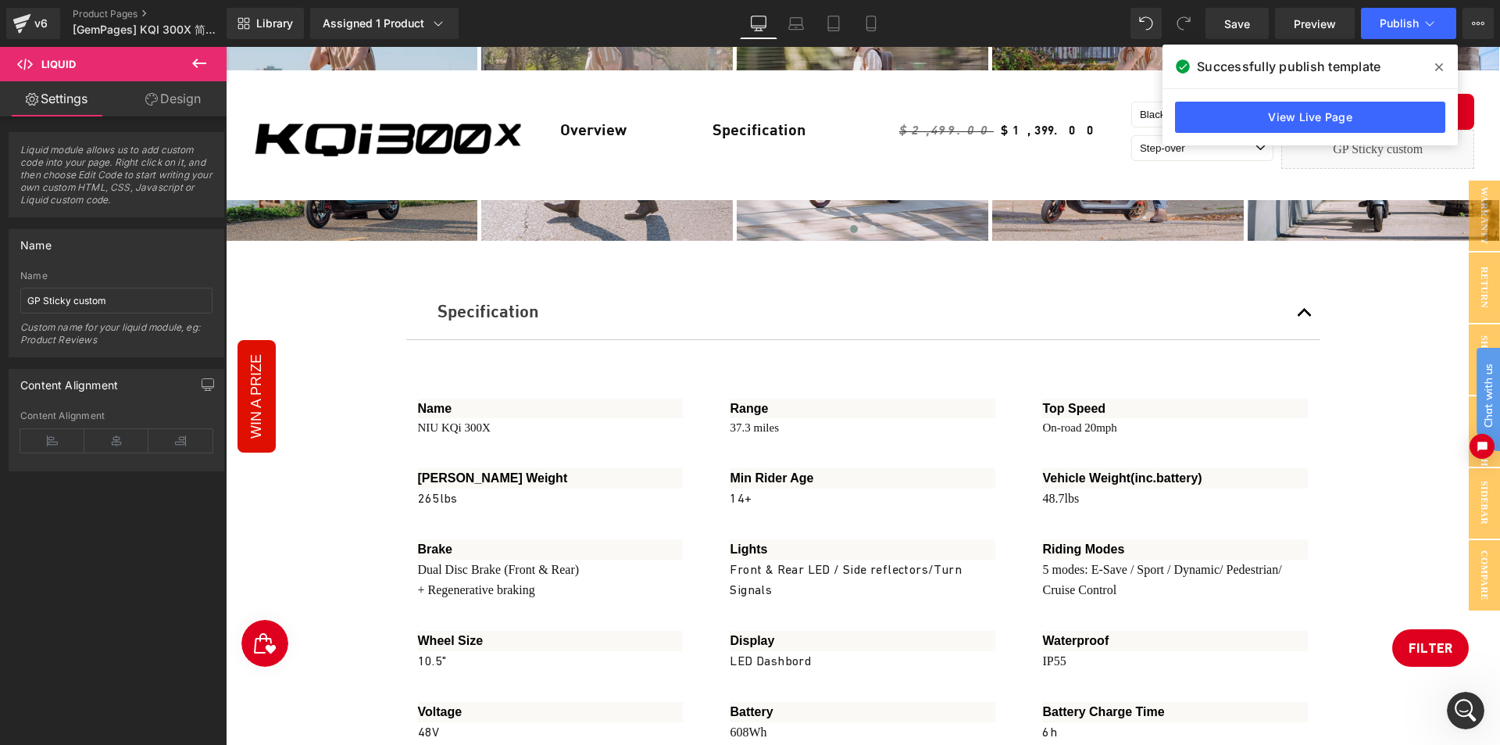
click at [1444, 65] on span at bounding box center [1439, 67] width 25 height 25
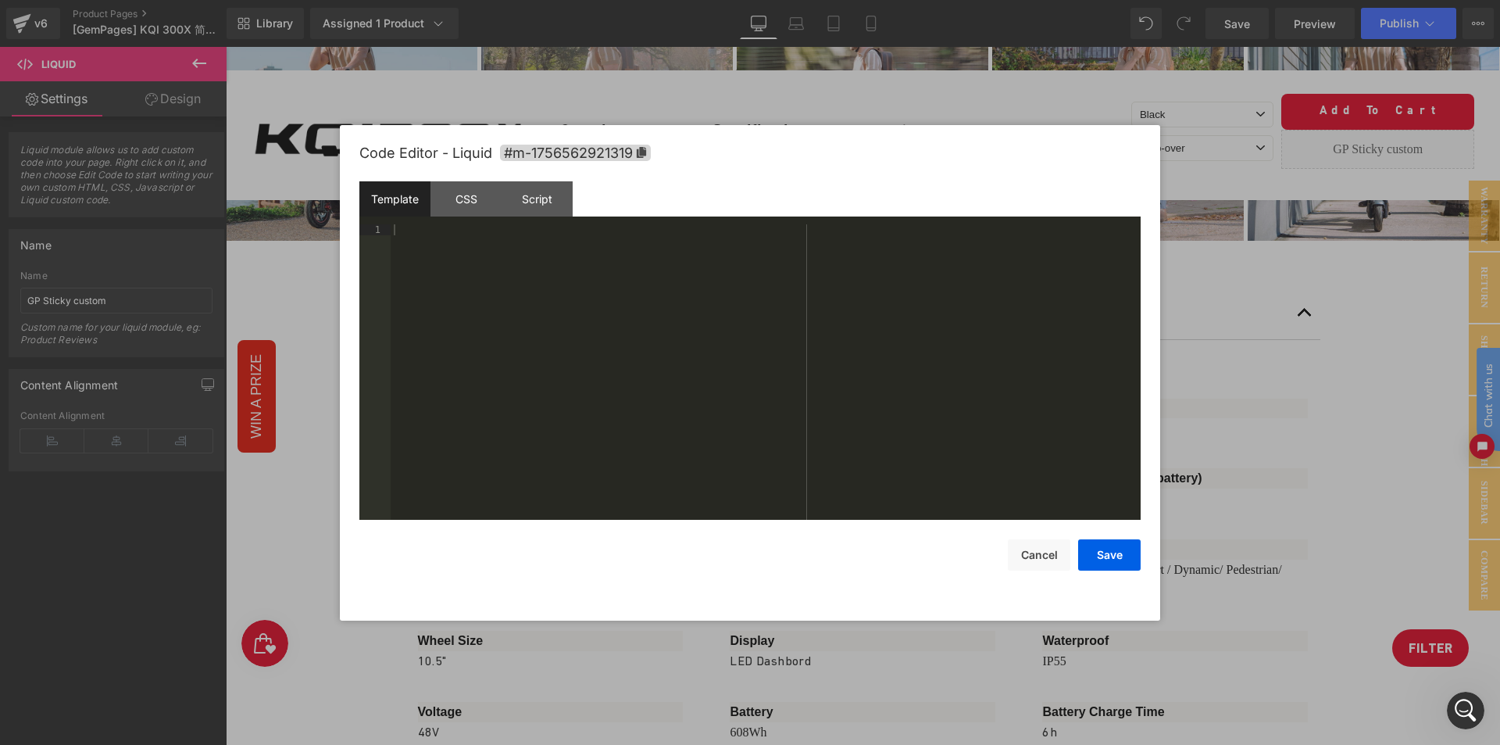
click at [1278, 227] on body "Liquid You are previewing how the will restyle your page. You can not edit Elem…" at bounding box center [750, 372] width 1500 height 745
click at [542, 208] on div "Script" at bounding box center [537, 198] width 71 height 35
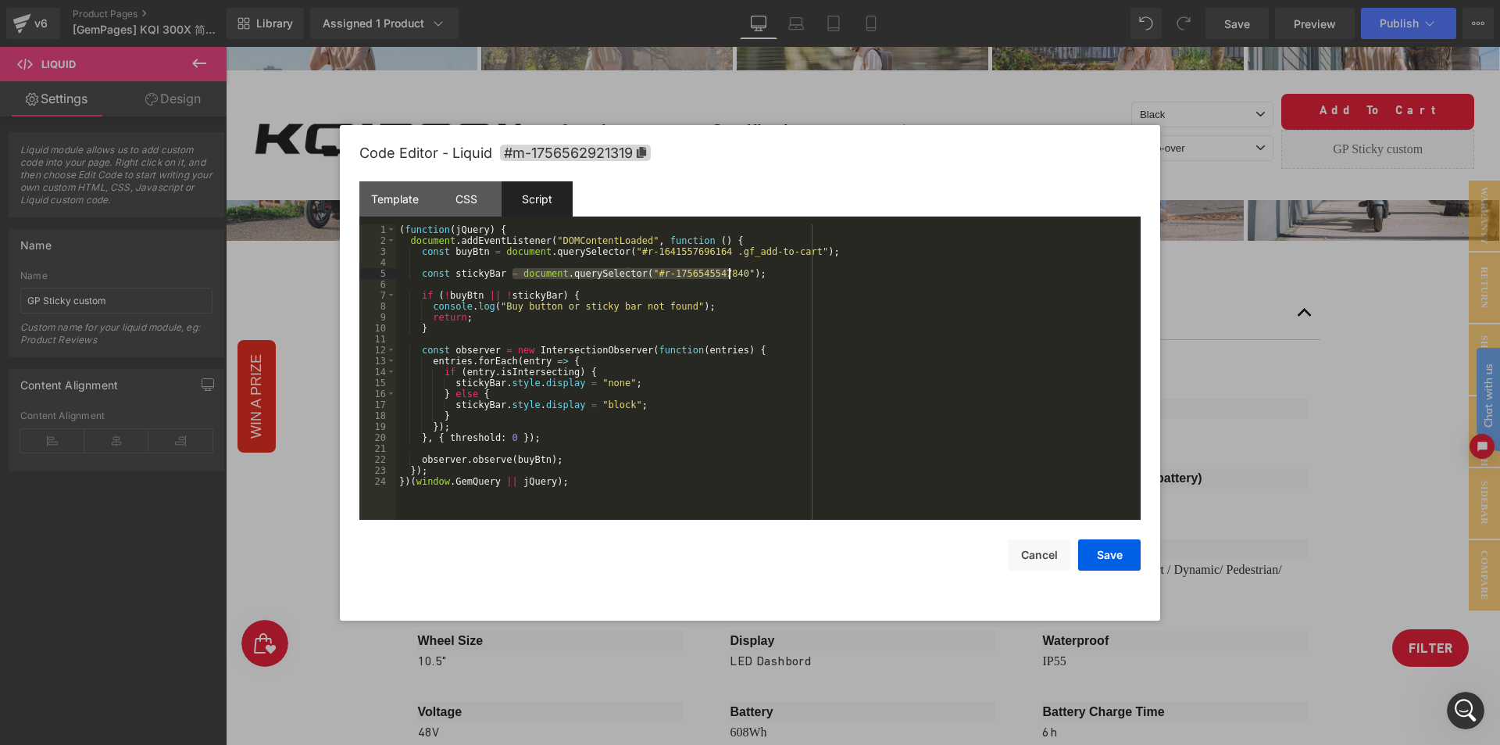
drag, startPoint x: 513, startPoint y: 274, endPoint x: 731, endPoint y: 272, distance: 217.3
click at [731, 272] on div "( function ( jQuery ) { document . addEventListener ( "DOMContentLoaded" , func…" at bounding box center [768, 382] width 745 height 317
click at [903, 68] on div at bounding box center [750, 372] width 1500 height 745
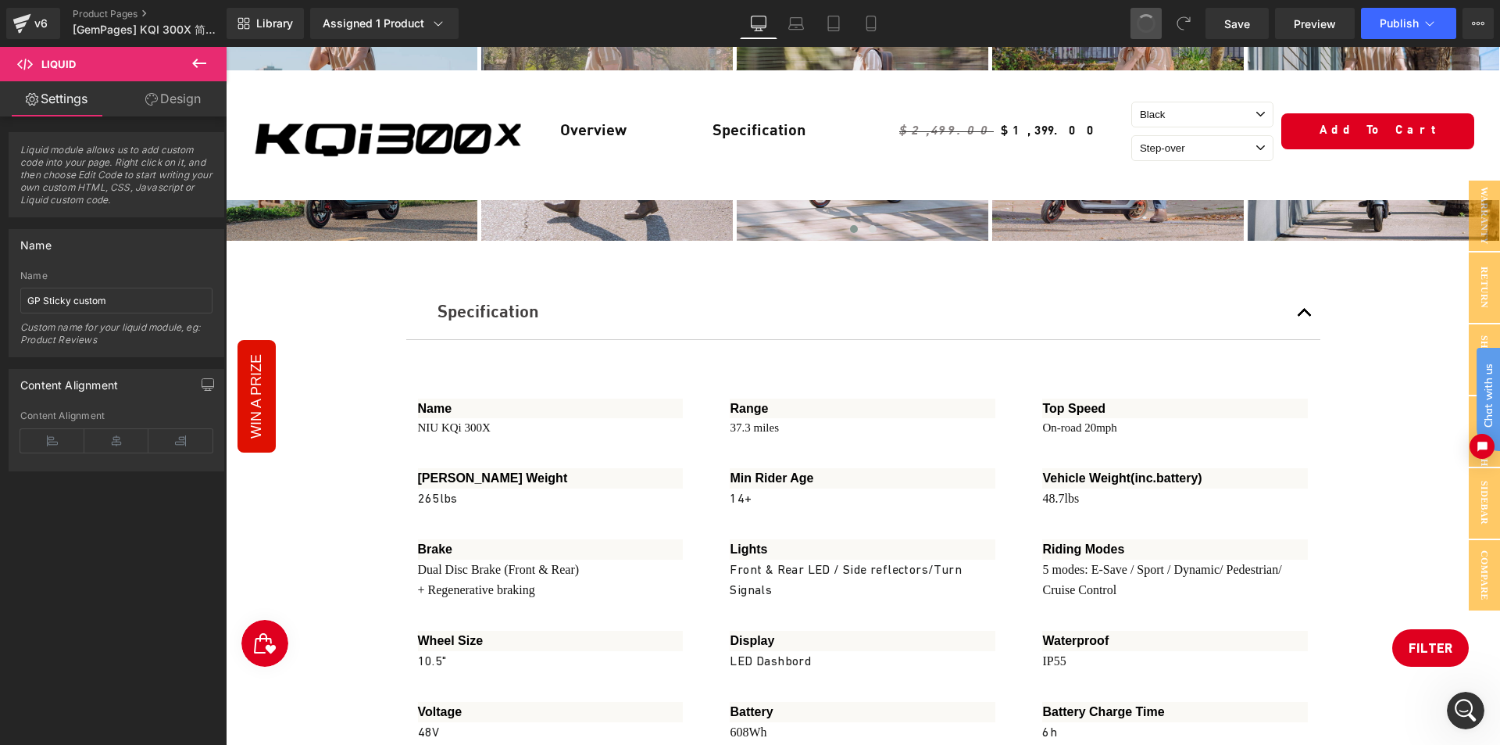
click at [1150, 23] on span at bounding box center [1146, 23] width 25 height 25
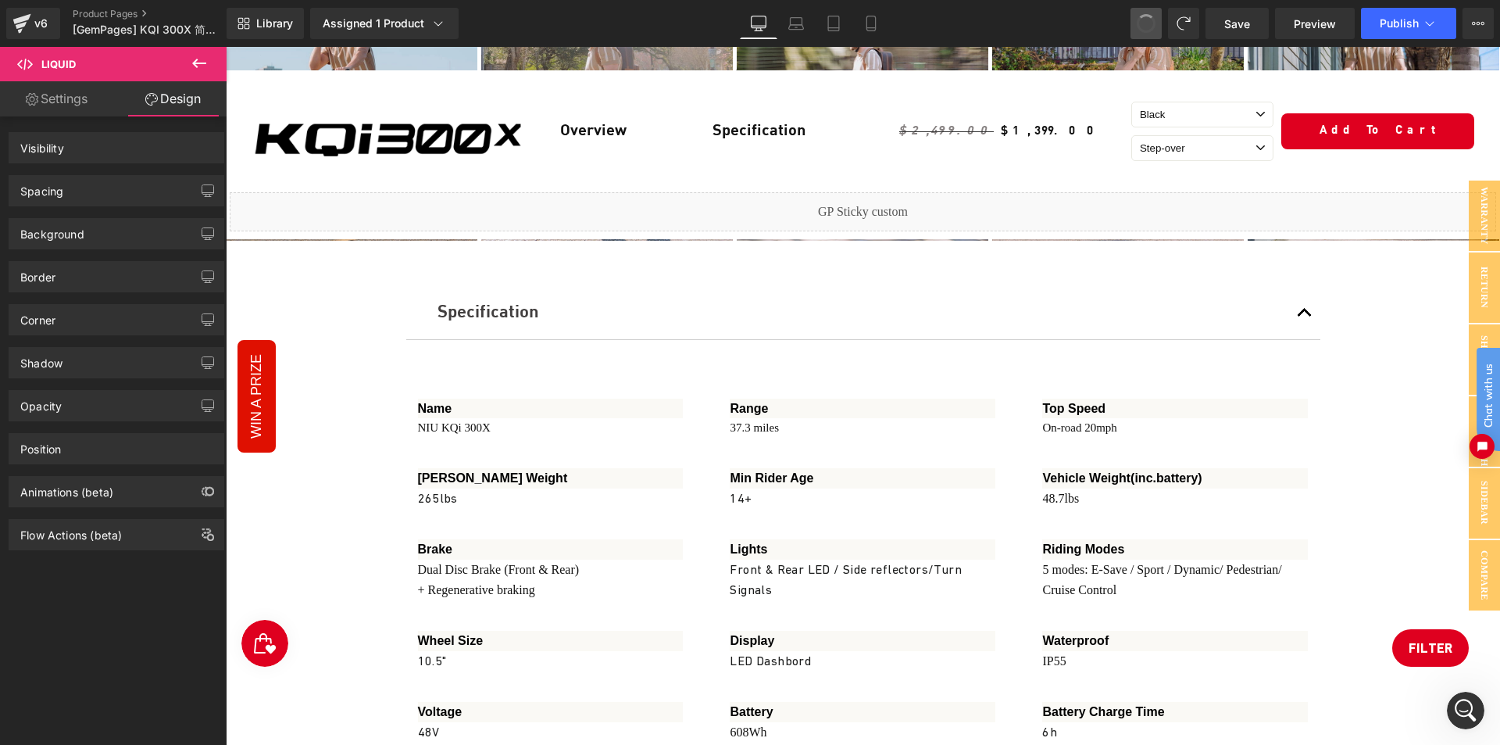
click at [1150, 23] on span at bounding box center [1147, 24] width 26 height 26
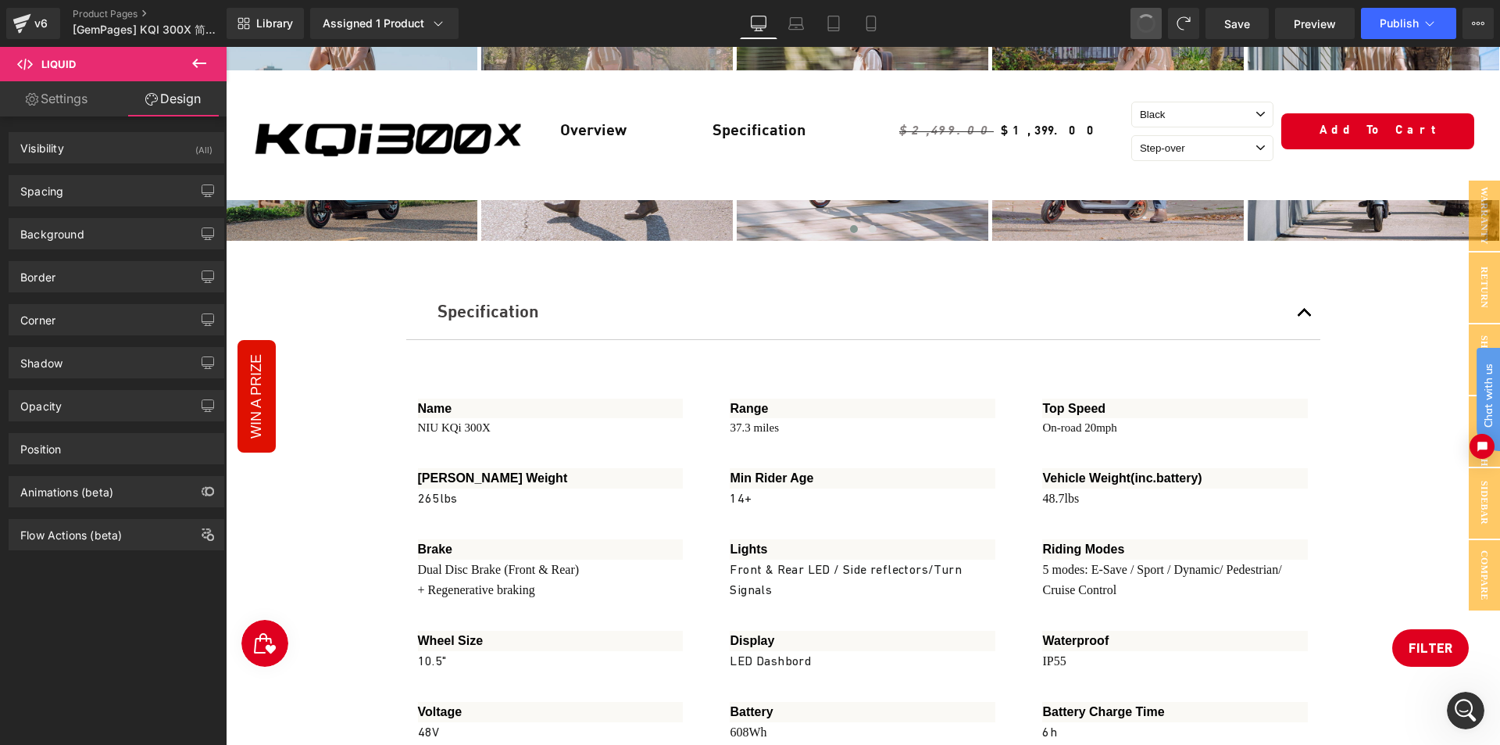
click at [1150, 23] on span at bounding box center [1147, 24] width 26 height 26
click at [1150, 23] on span at bounding box center [1146, 23] width 27 height 27
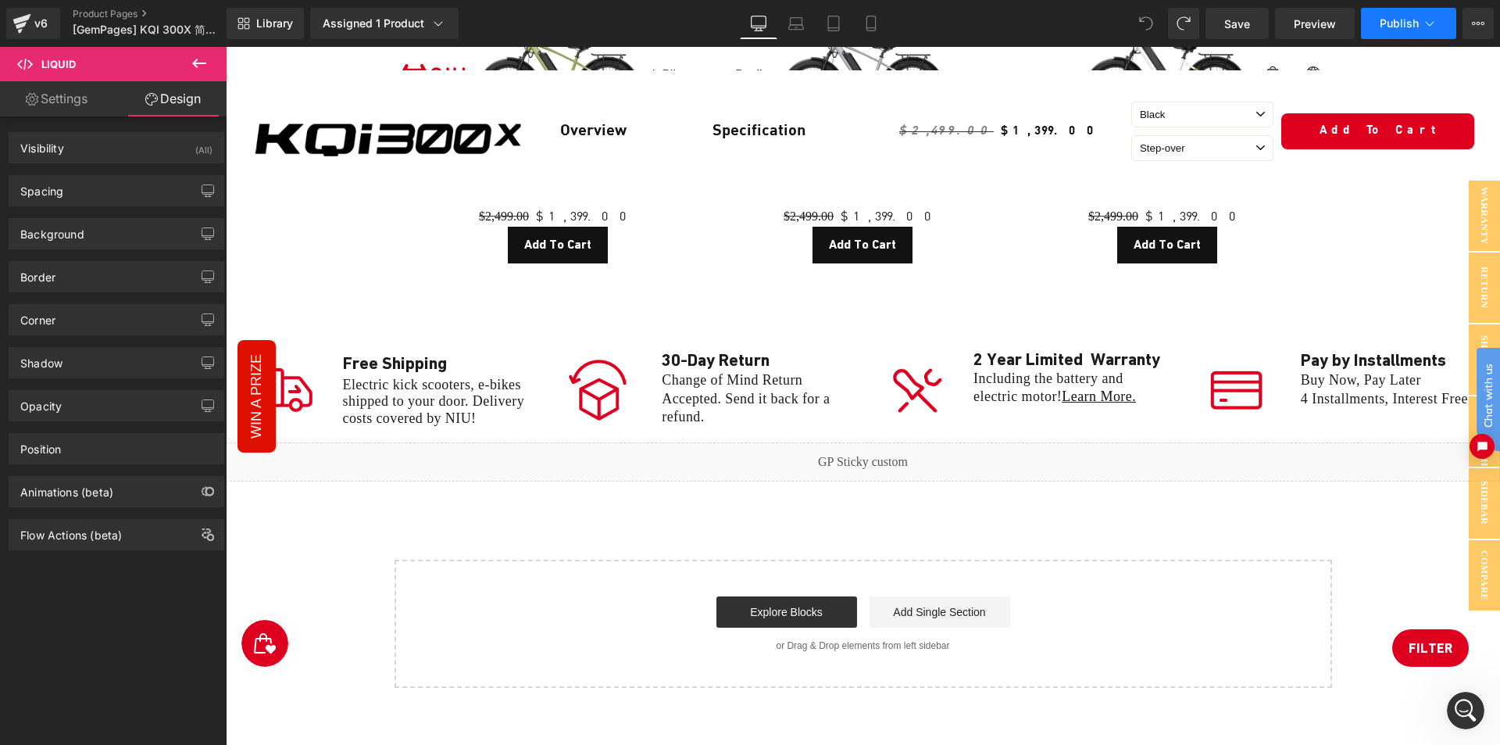
click at [1399, 8] on button "Publish" at bounding box center [1408, 23] width 95 height 31
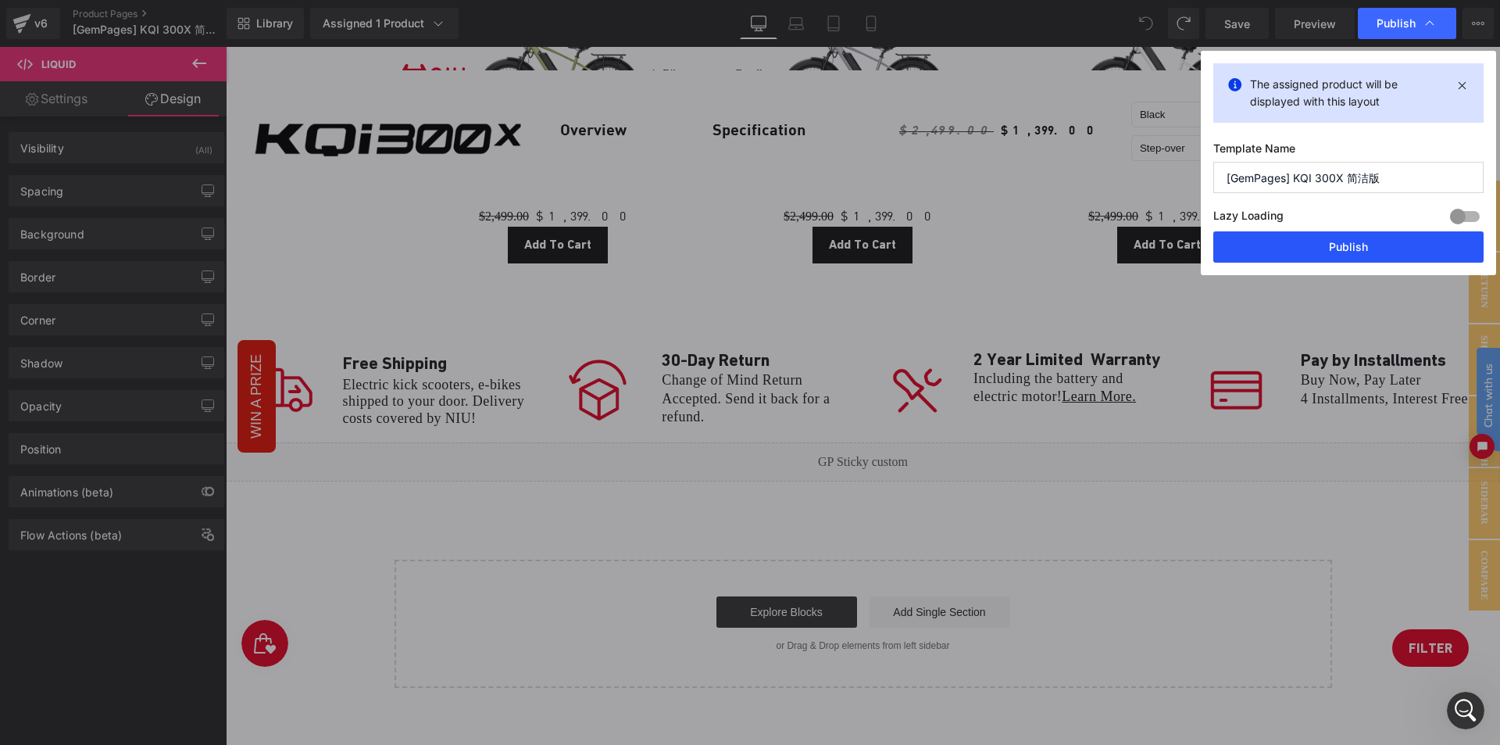
click at [1351, 245] on button "Publish" at bounding box center [1349, 246] width 270 height 31
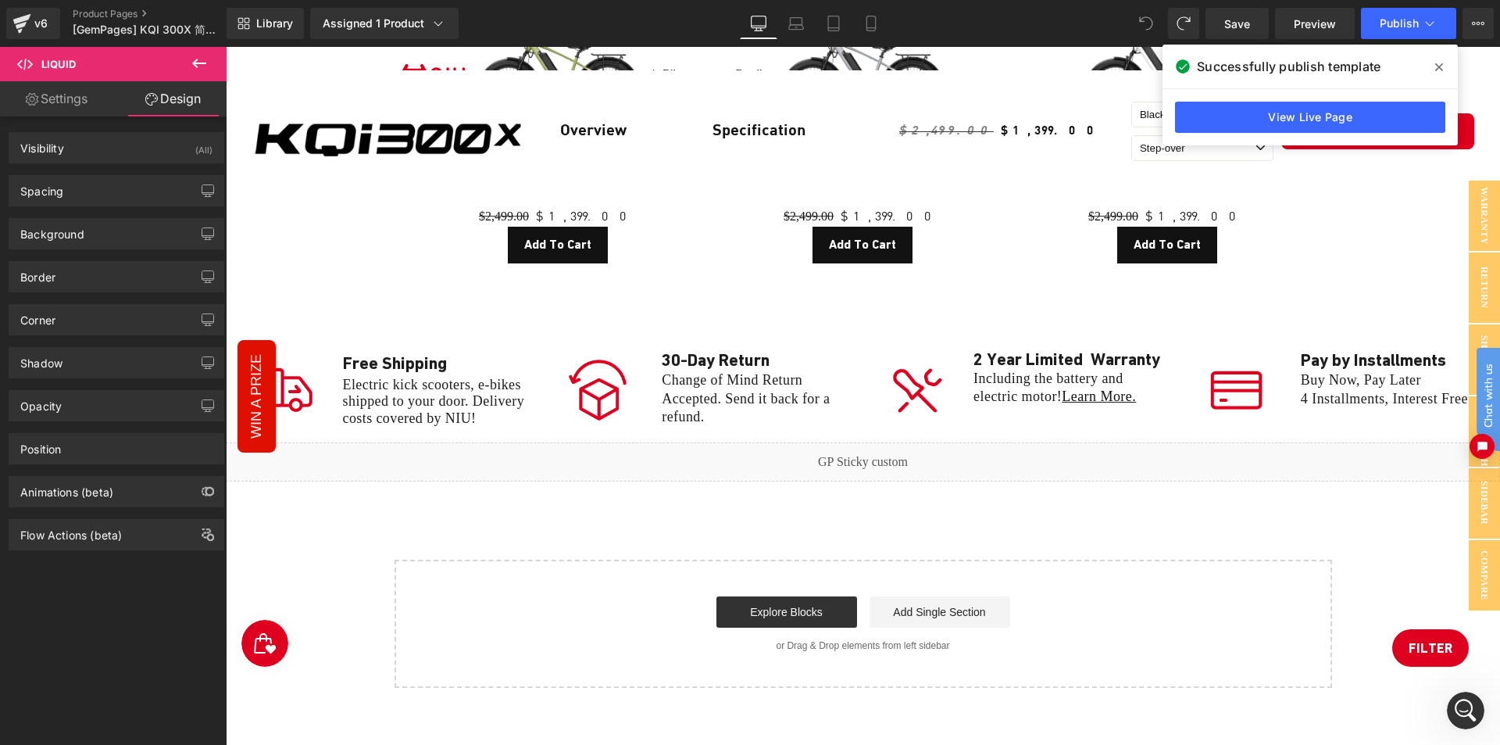
drag, startPoint x: 1435, startPoint y: 61, endPoint x: 1212, endPoint y: 16, distance: 227.3
click at [1435, 61] on span at bounding box center [1439, 67] width 25 height 25
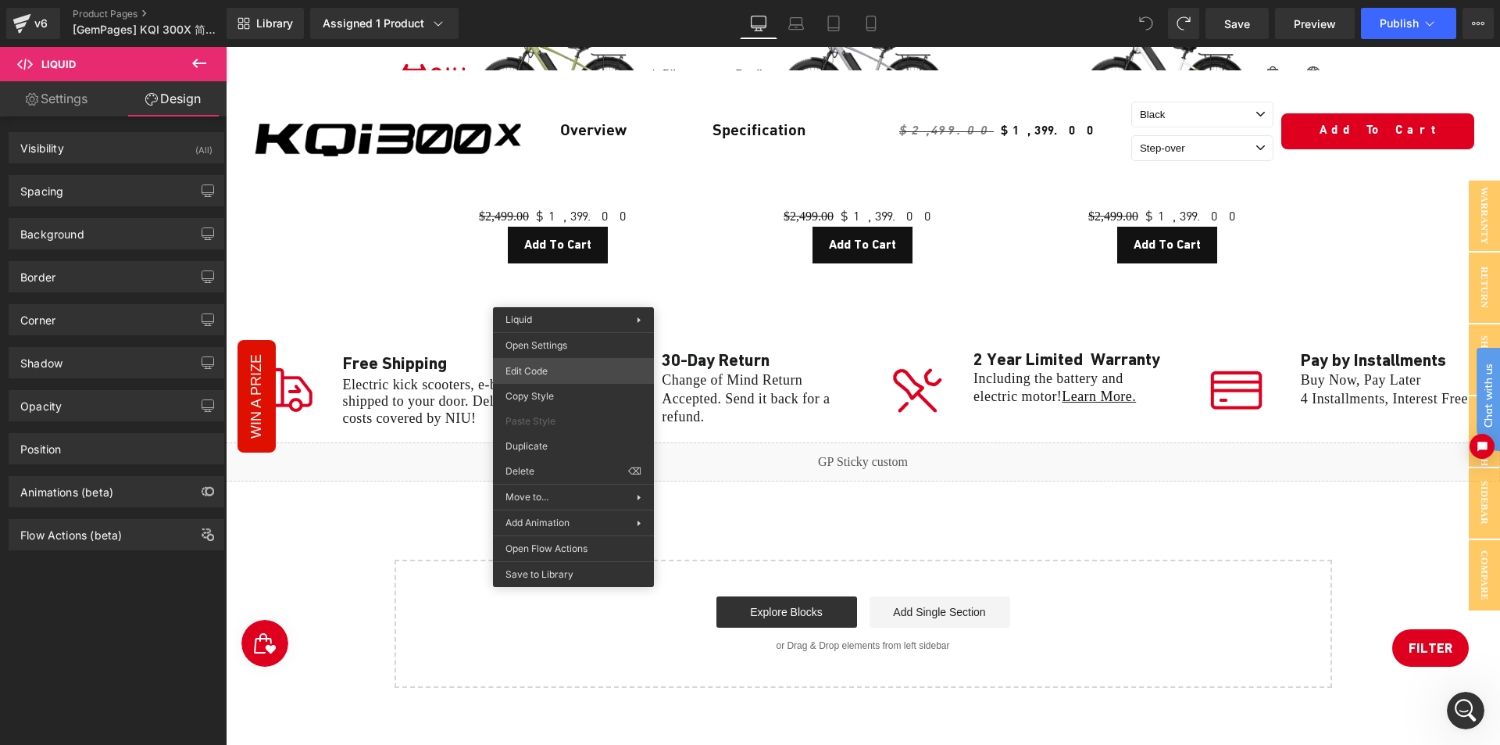
click at [546, 0] on div "Liquid You are previewing how the will restyle your page. You can not edit Elem…" at bounding box center [750, 0] width 1500 height 0
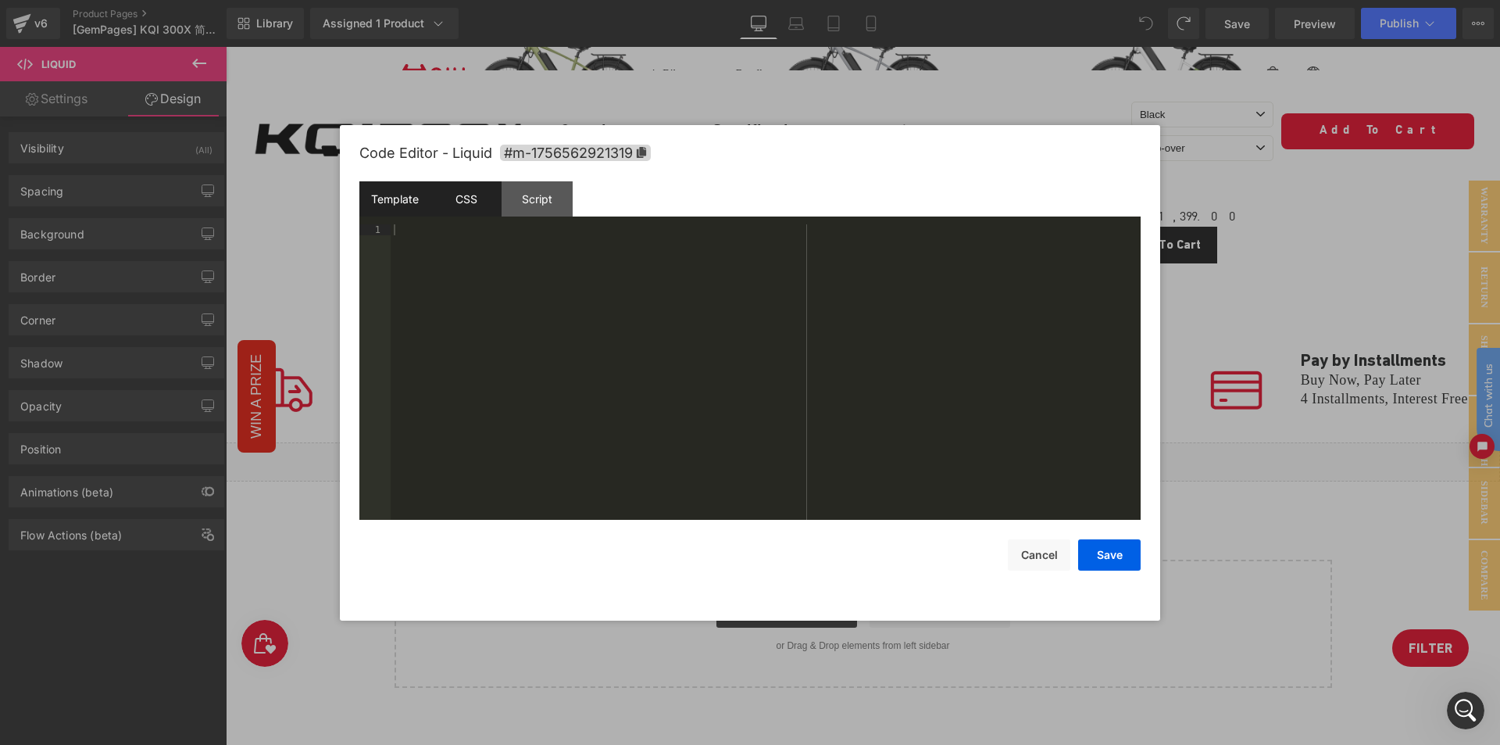
click at [451, 210] on div "CSS" at bounding box center [466, 198] width 71 height 35
click at [540, 196] on div "Script" at bounding box center [537, 198] width 71 height 35
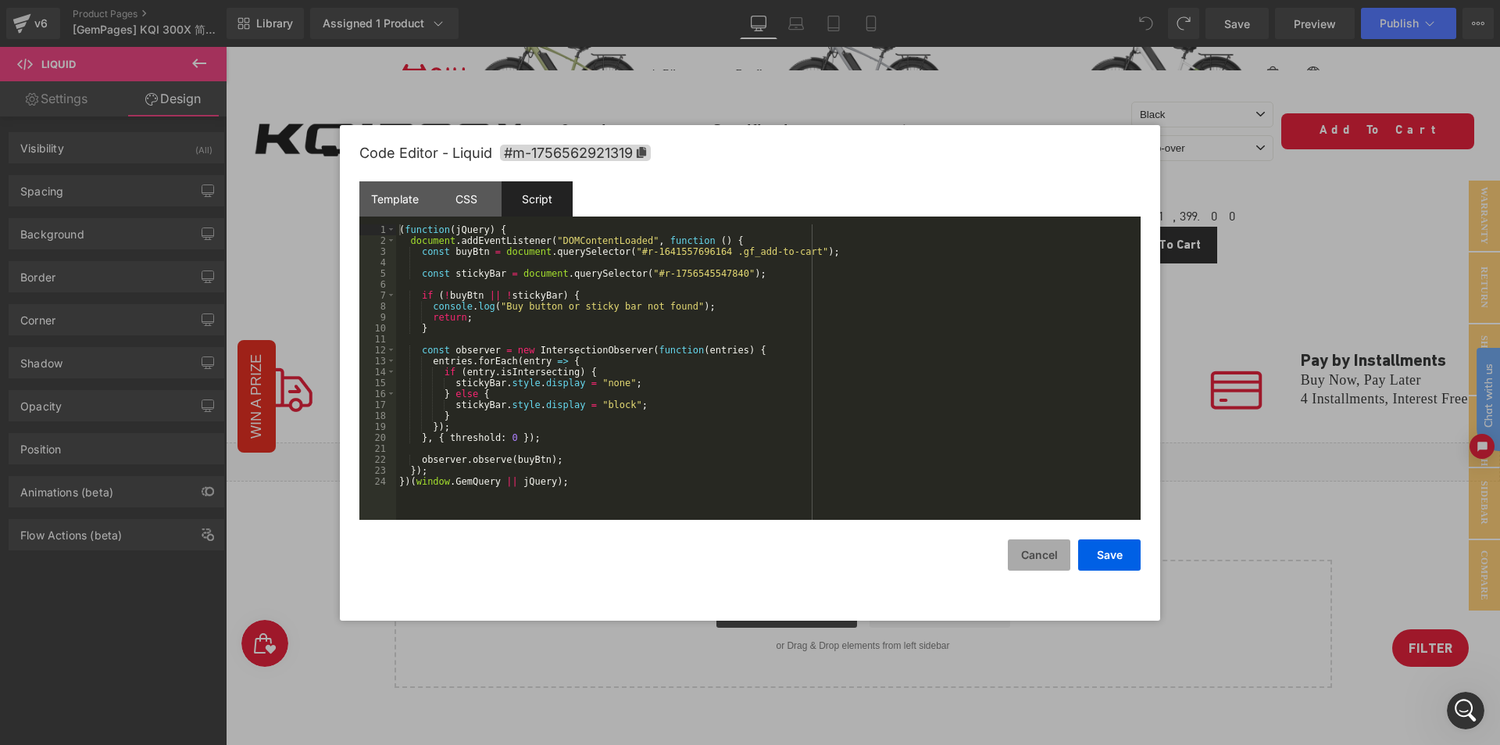
click at [1043, 555] on button "Cancel" at bounding box center [1039, 554] width 63 height 31
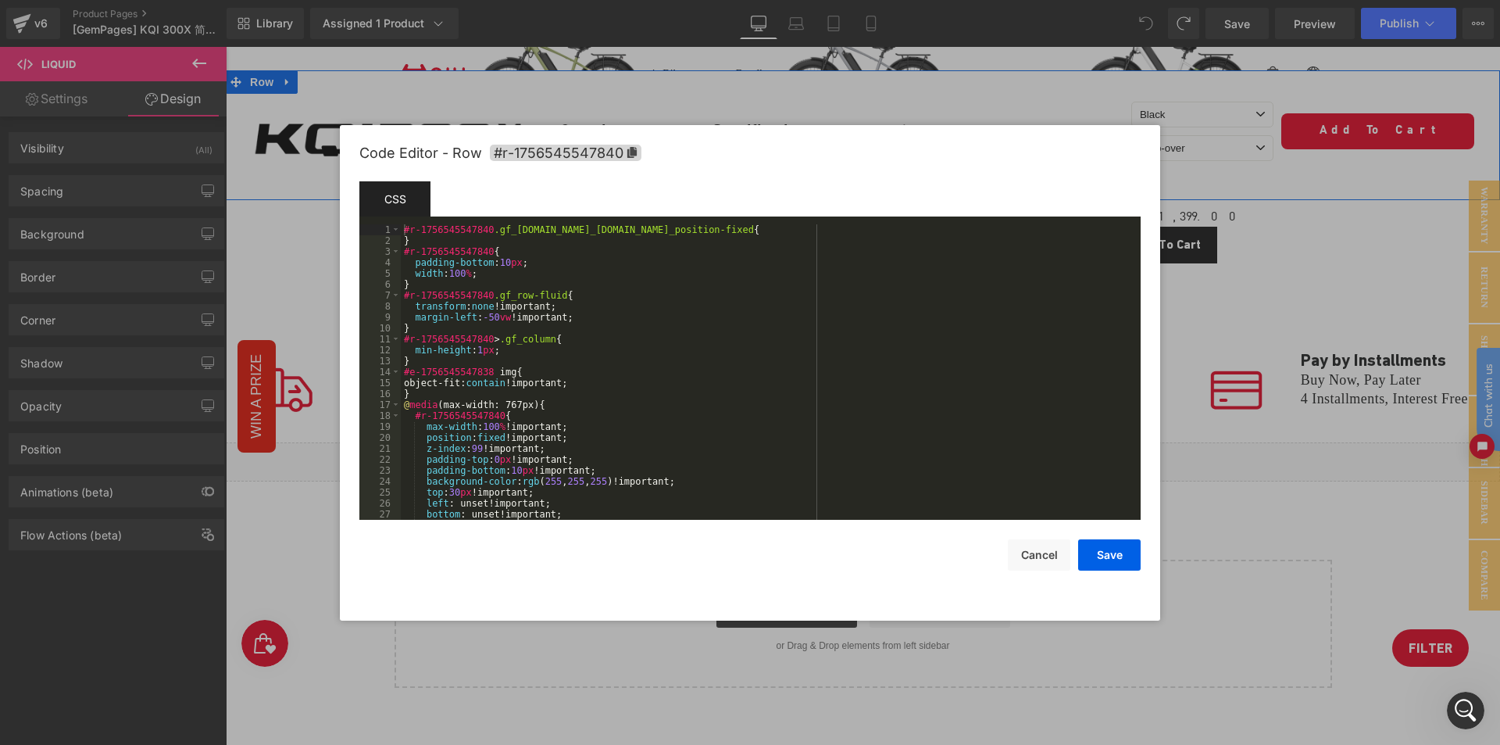
click at [219, 157] on body "Liquid You are previewing how the will restyle your page. You can not edit Elem…" at bounding box center [750, 372] width 1500 height 745
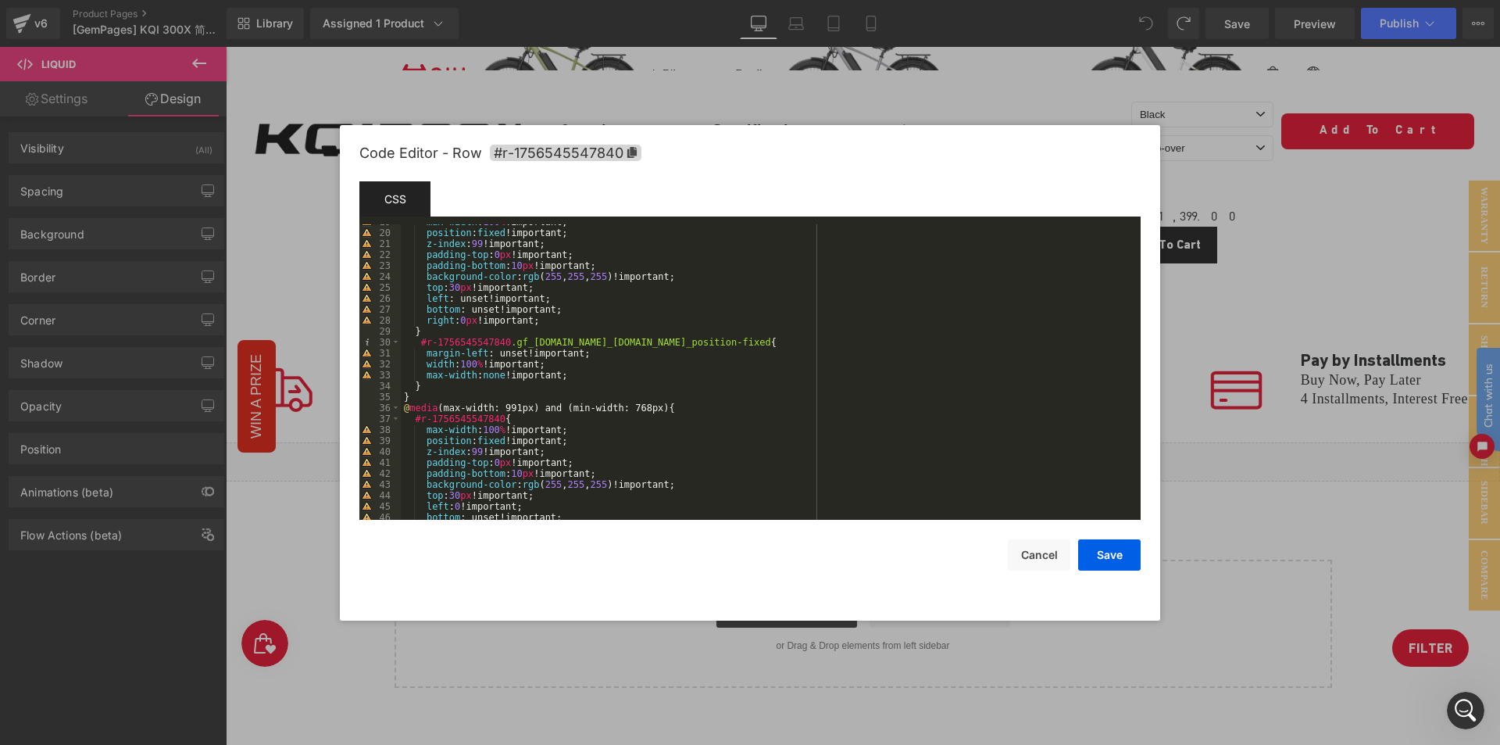
scroll to position [111, 0]
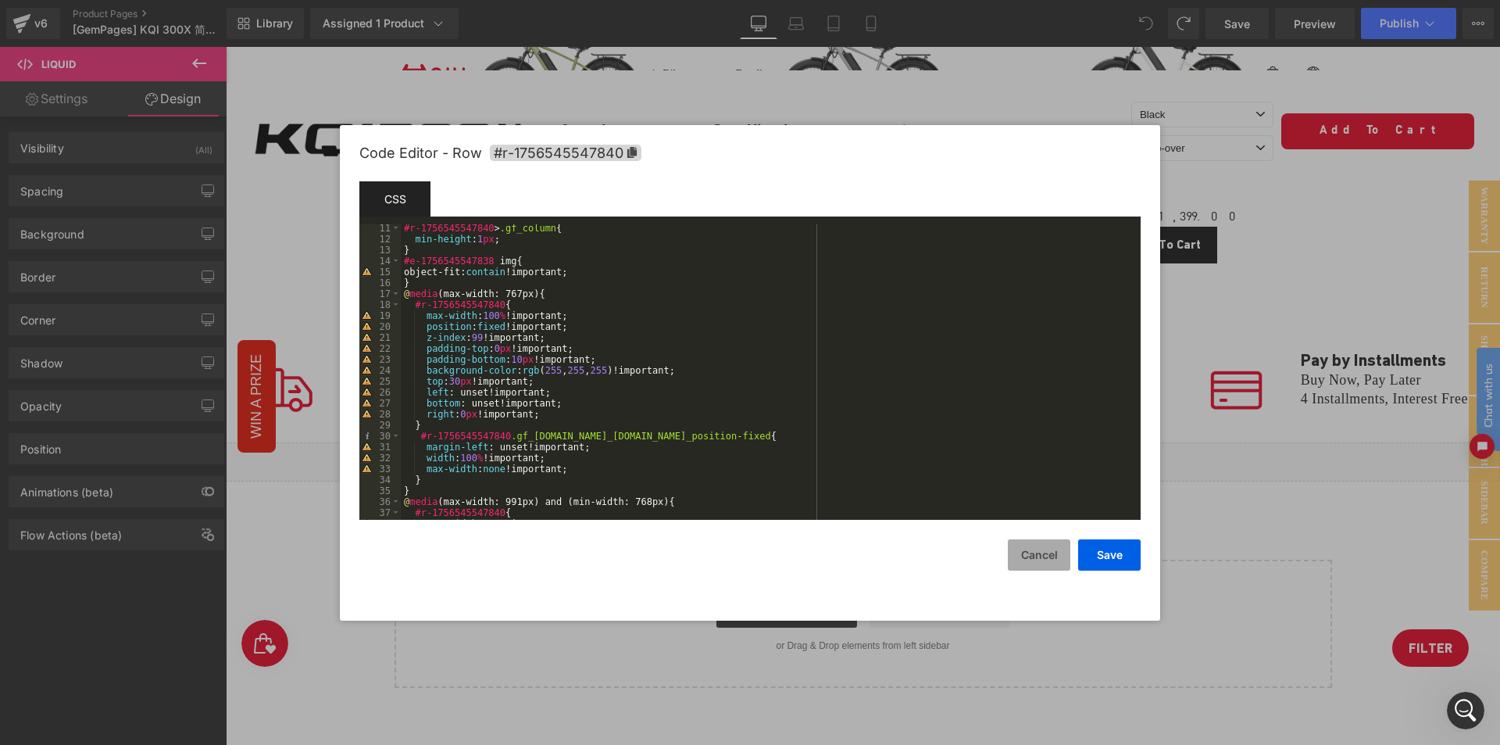
click at [1037, 561] on button "Cancel" at bounding box center [1039, 554] width 63 height 31
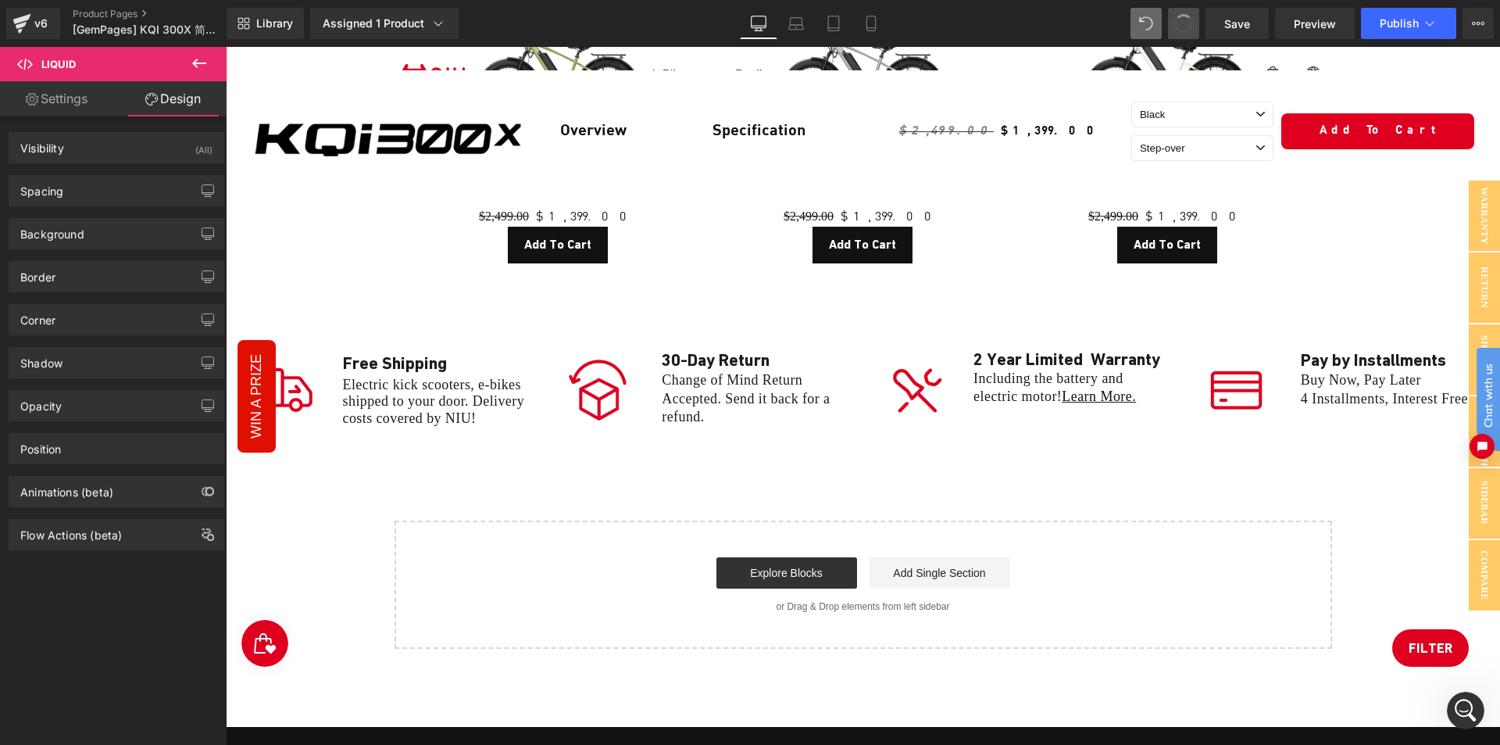
click at [1181, 28] on span at bounding box center [1184, 23] width 27 height 27
click at [1181, 28] on span at bounding box center [1184, 24] width 26 height 26
click at [1181, 28] on span at bounding box center [1184, 23] width 27 height 27
click at [1182, 27] on span at bounding box center [1184, 23] width 27 height 27
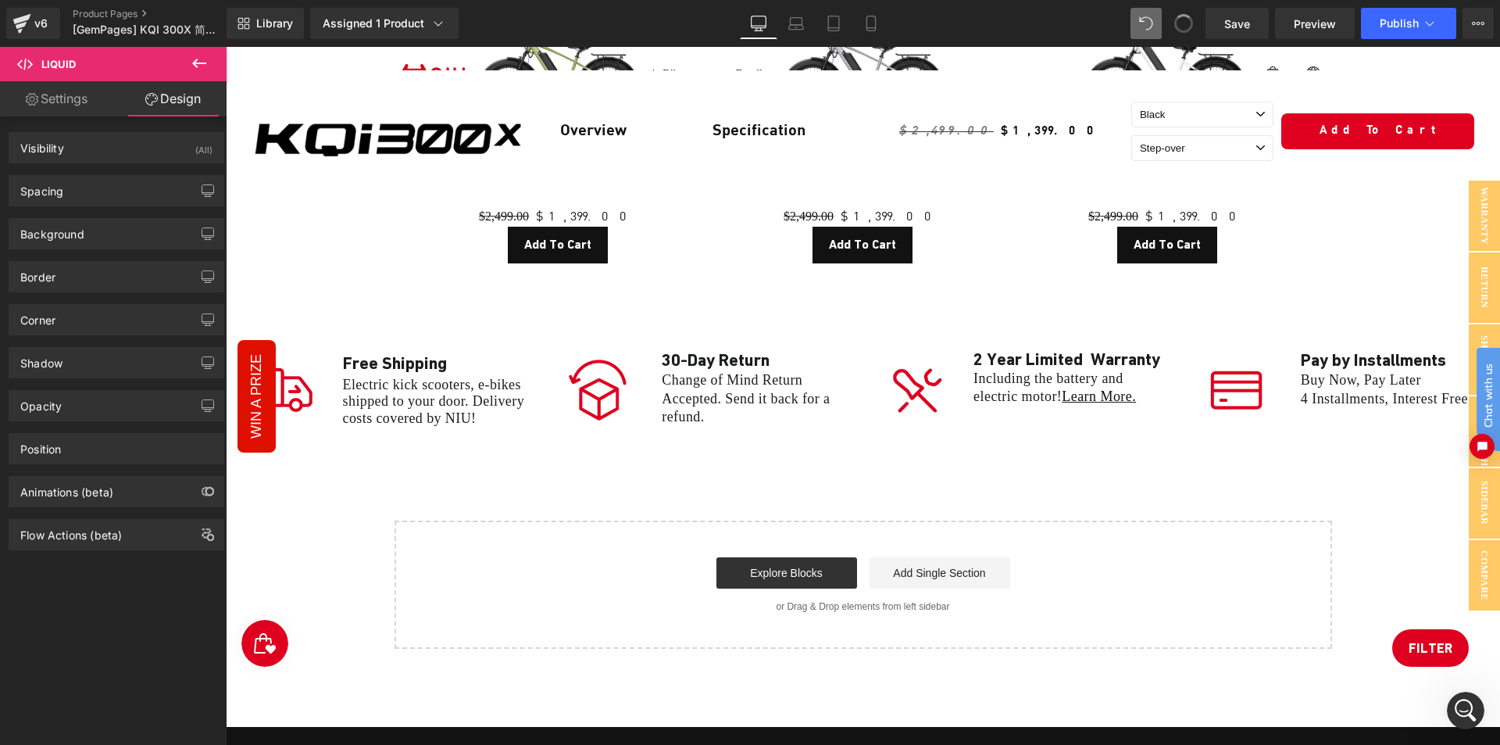
click at [1182, 27] on span at bounding box center [1184, 23] width 27 height 27
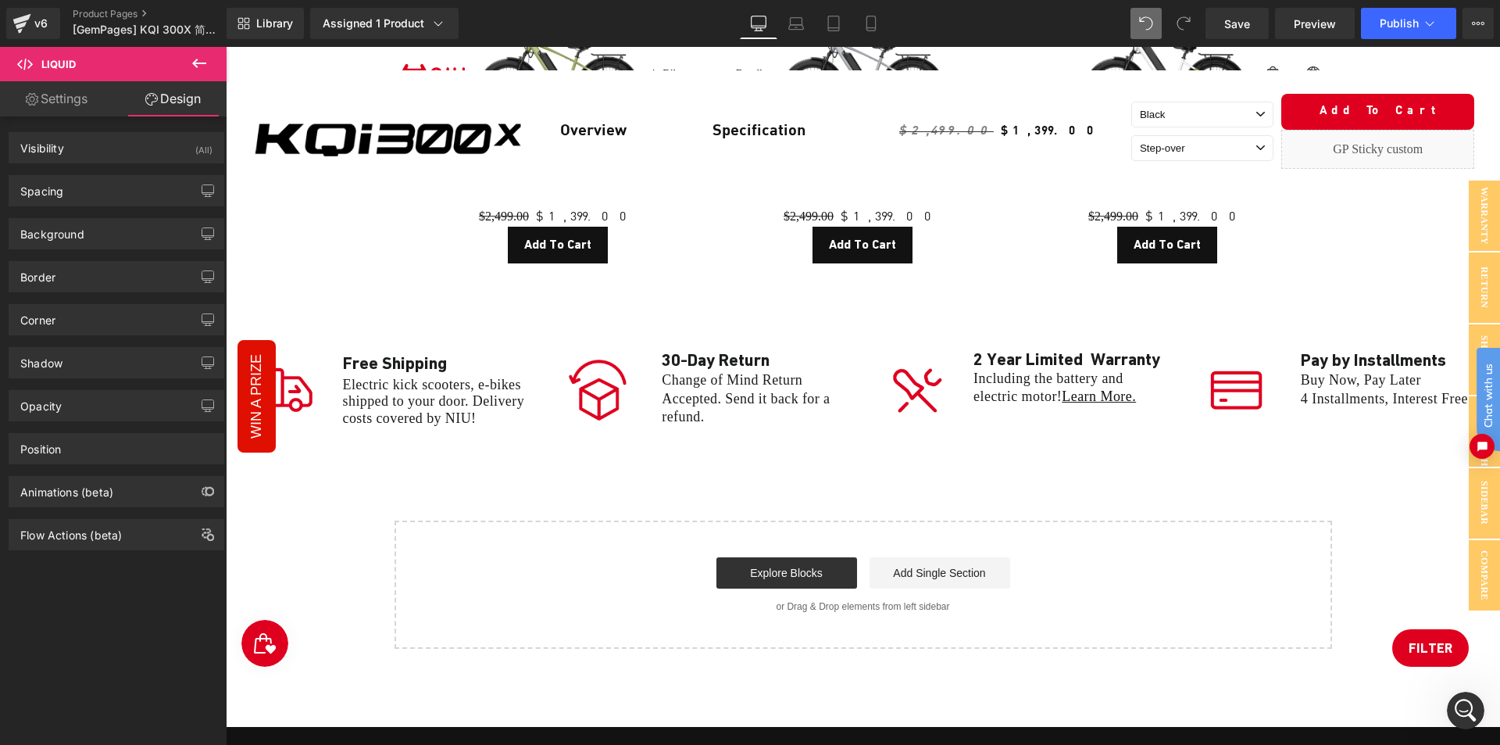
click at [1182, 27] on icon at bounding box center [1184, 23] width 14 height 14
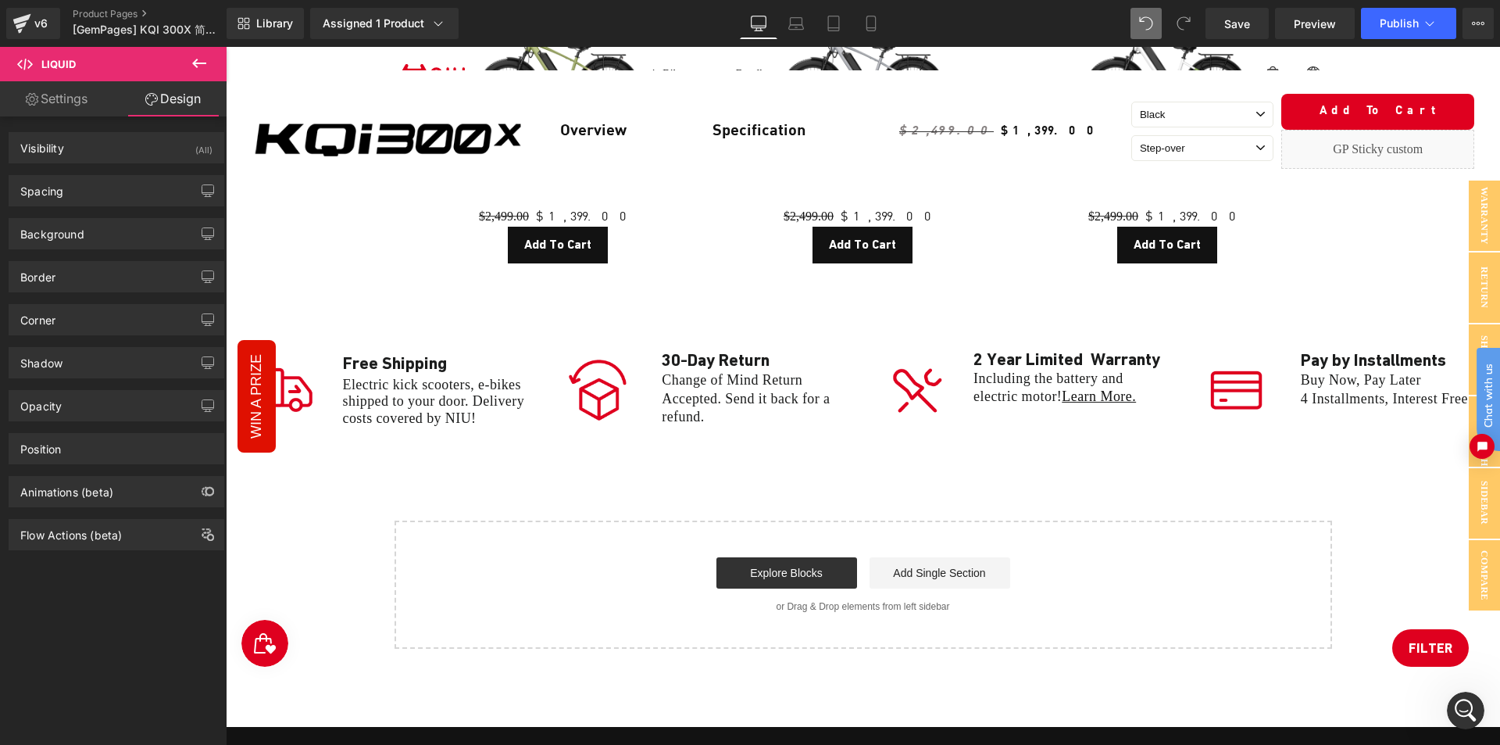
click at [1182, 27] on icon at bounding box center [1184, 23] width 14 height 14
click at [1410, 23] on span "Publish" at bounding box center [1399, 23] width 39 height 13
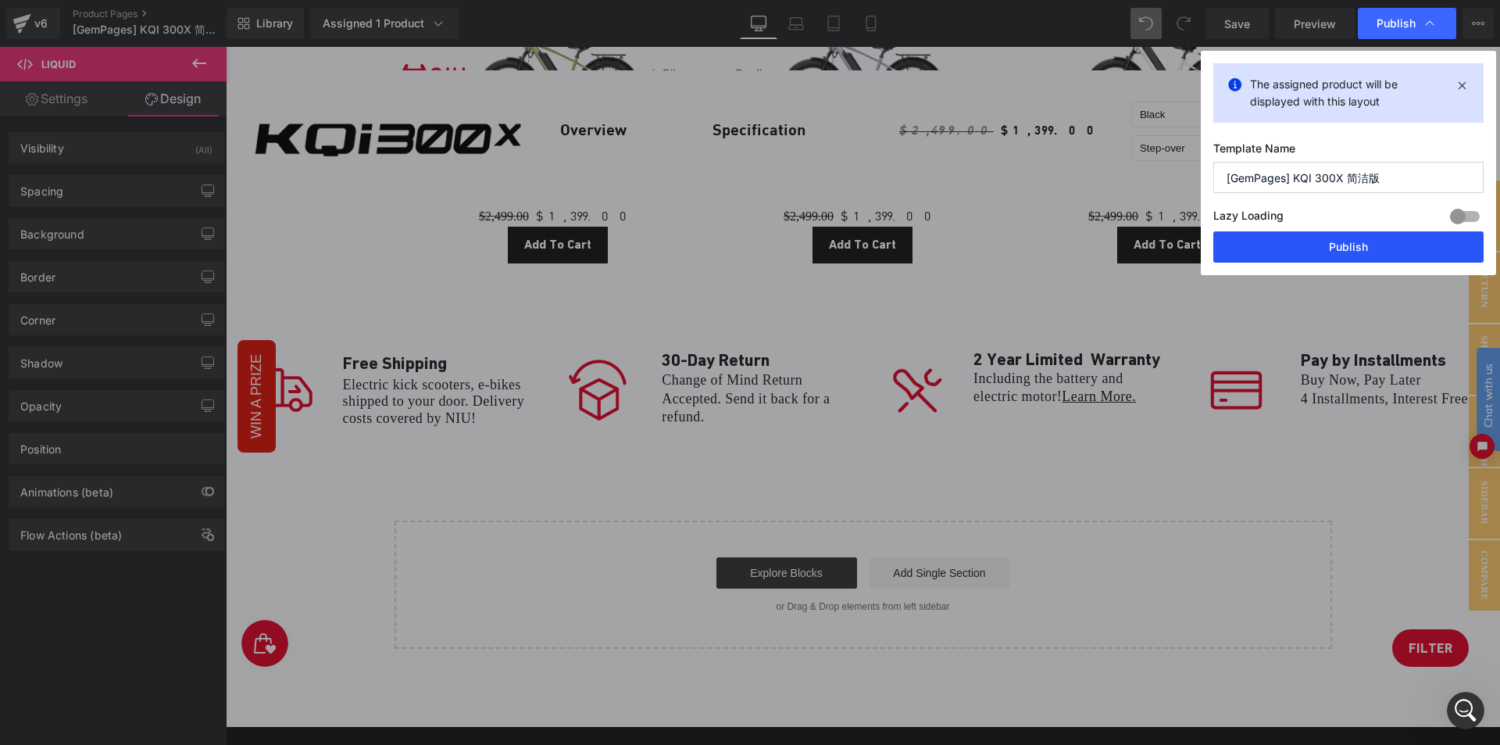
click at [1310, 252] on button "Publish" at bounding box center [1349, 246] width 270 height 31
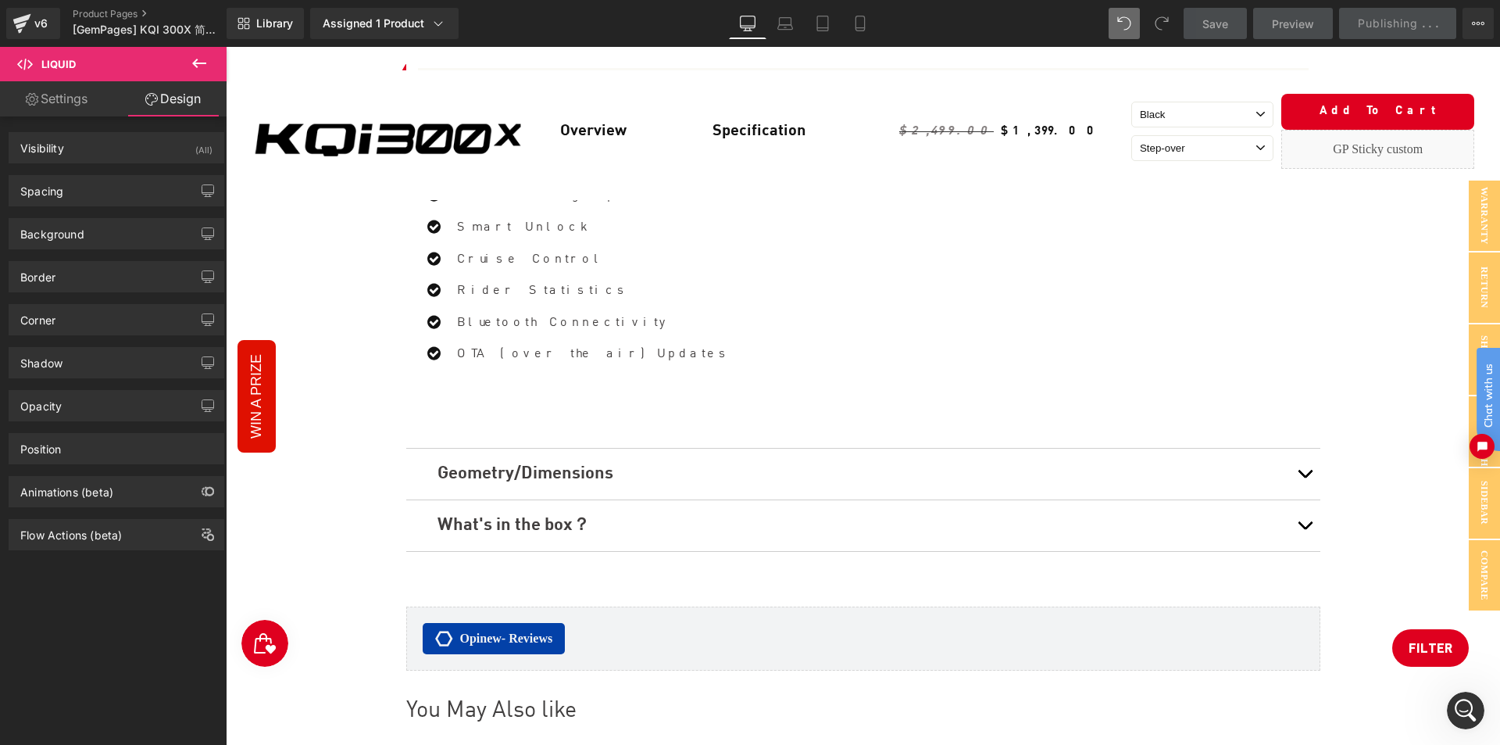
scroll to position [6697, 0]
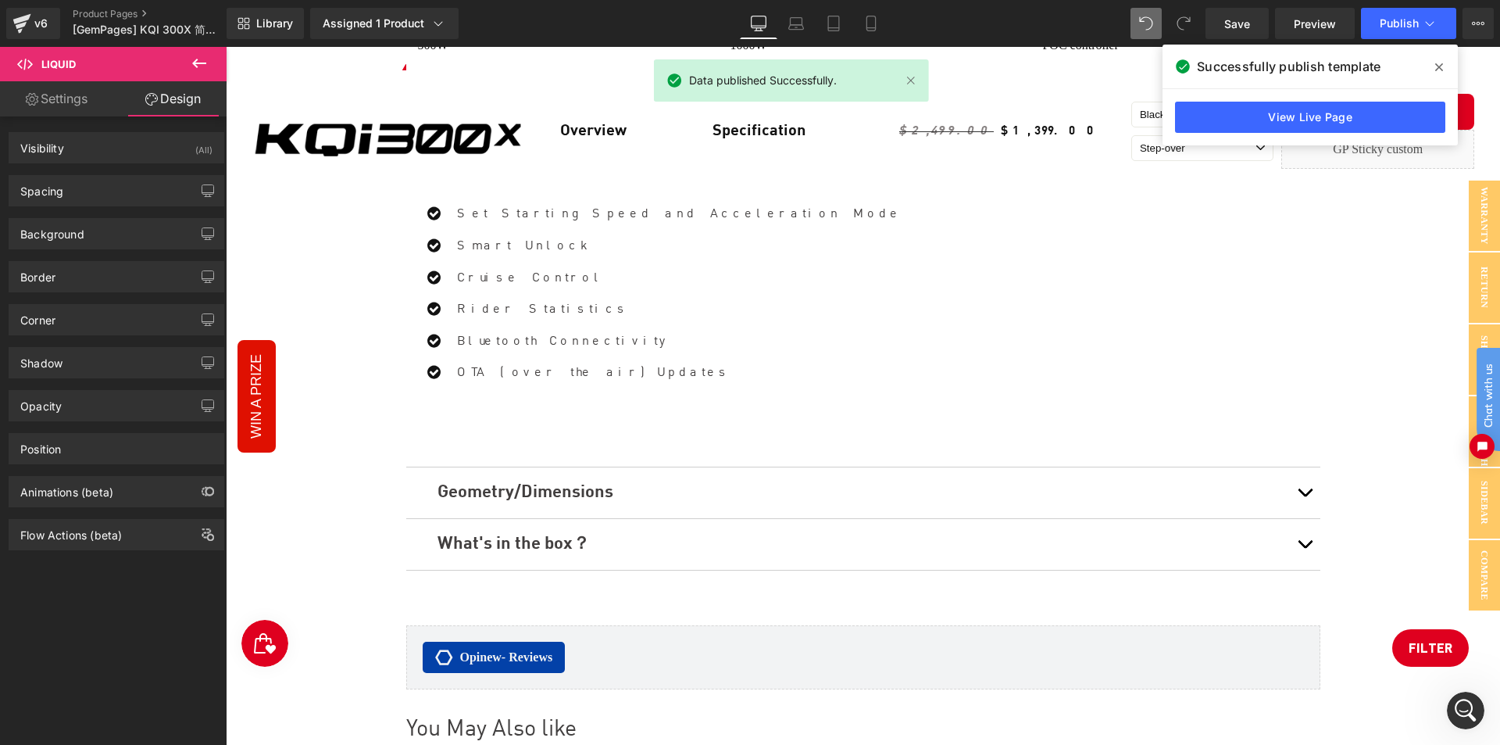
click at [1441, 63] on icon at bounding box center [1440, 67] width 8 height 13
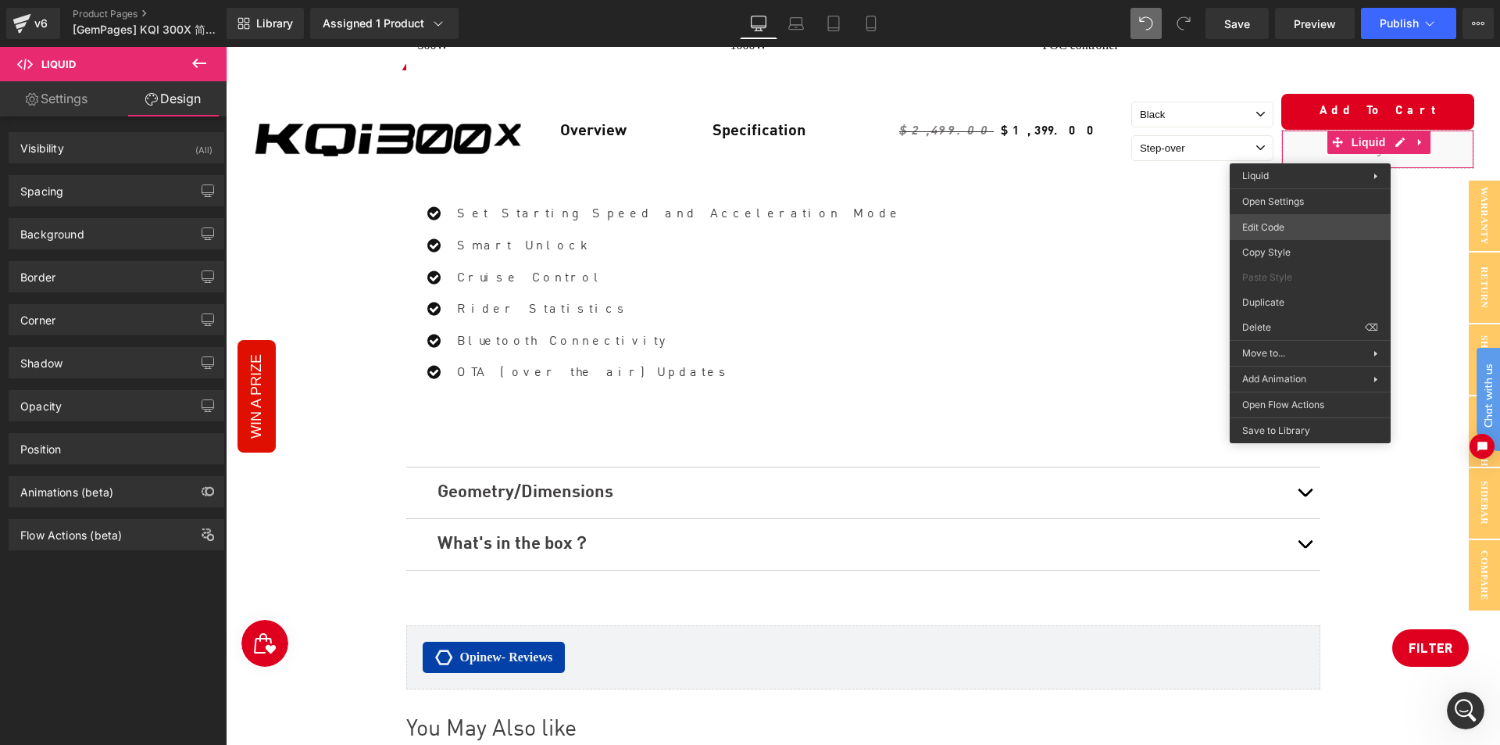
click at [1271, 224] on body "Liquid You are previewing how the will restyle your page. You can not edit Elem…" at bounding box center [750, 372] width 1500 height 745
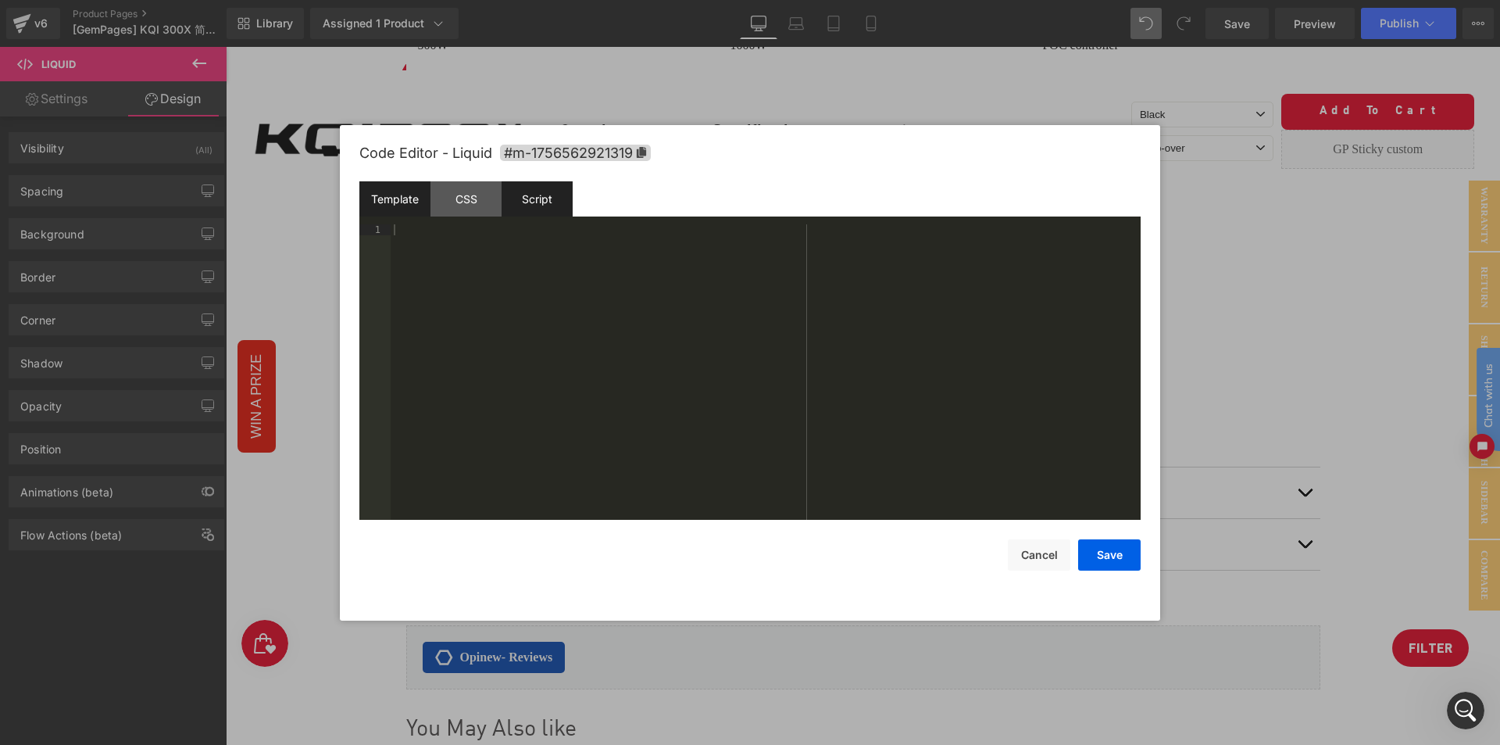
click at [548, 204] on div "Script" at bounding box center [537, 198] width 71 height 35
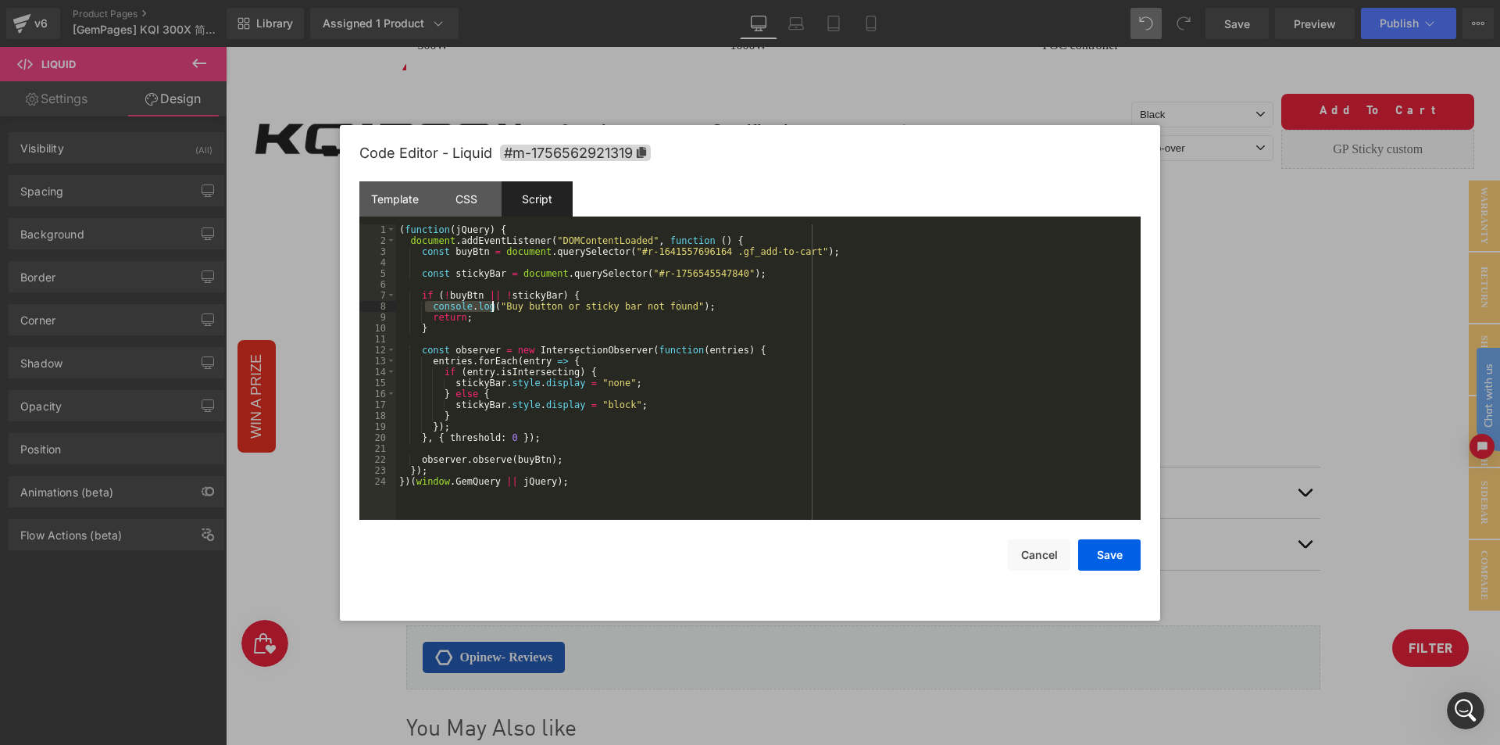
drag, startPoint x: 427, startPoint y: 309, endPoint x: 493, endPoint y: 308, distance: 65.6
click at [493, 308] on div "( function ( jQuery ) { document . addEventListener ( "DOMContentLoaded" , func…" at bounding box center [768, 382] width 745 height 317
click at [462, 286] on div "( function ( jQuery ) { document . addEventListener ( "DOMContentLoaded" , func…" at bounding box center [768, 382] width 745 height 317
paste textarea
click at [477, 270] on div "( function ( jQuery ) { document . addEventListener ( "DOMContentLoaded" , func…" at bounding box center [768, 382] width 745 height 317
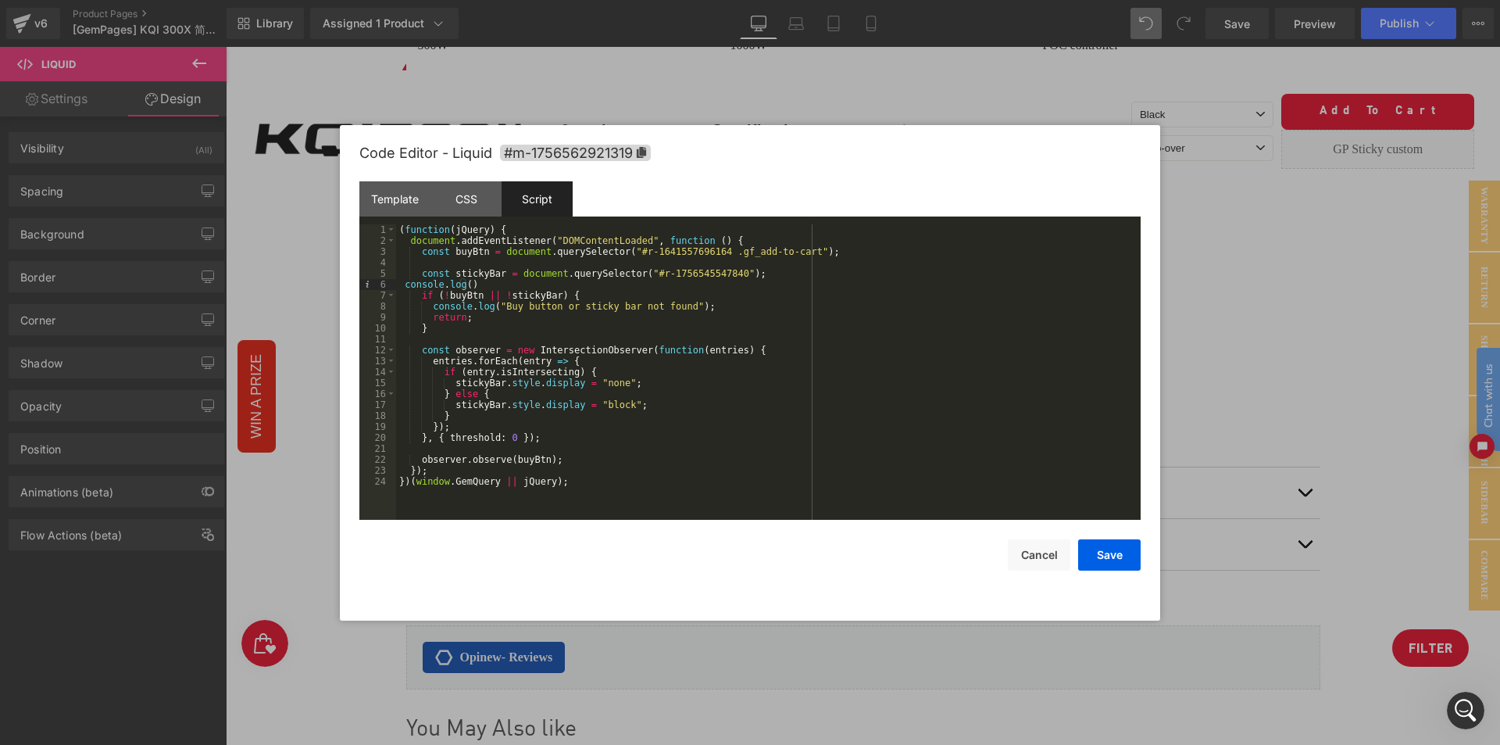
click at [477, 270] on div "( function ( jQuery ) { document . addEventListener ( "DOMContentLoaded" , func…" at bounding box center [768, 382] width 745 height 317
click at [465, 286] on div "( function ( jQuery ) { document . addEventListener ( "DOMContentLoaded" , func…" at bounding box center [768, 382] width 745 height 317
paste textarea
click at [465, 255] on div "( function ( jQuery ) { document . addEventListener ( "DOMContentLoaded" , func…" at bounding box center [768, 382] width 745 height 317
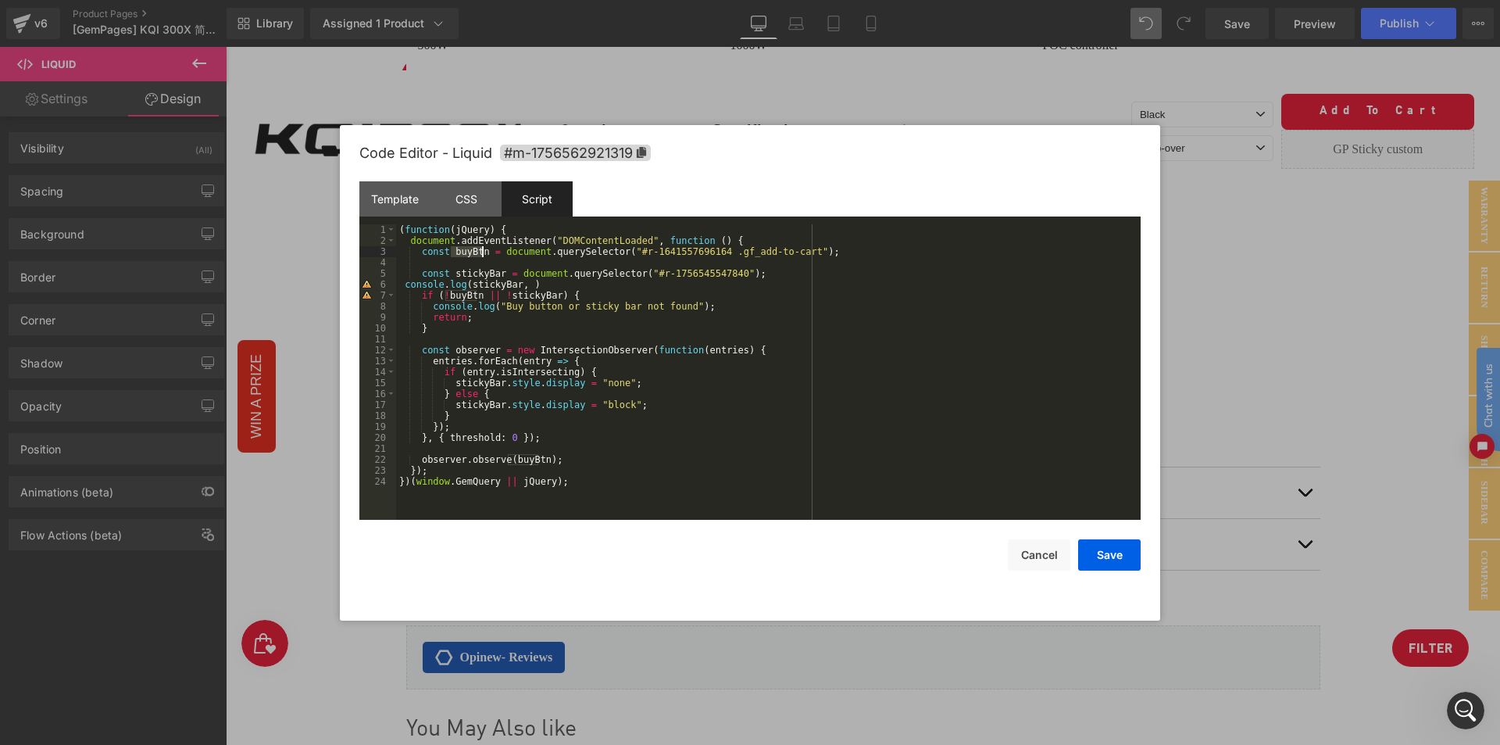
click at [524, 279] on div "( function ( jQuery ) { document . addEventListener ( "DOMContentLoaded" , func…" at bounding box center [768, 382] width 745 height 317
click at [1103, 556] on button "Save" at bounding box center [1109, 554] width 63 height 31
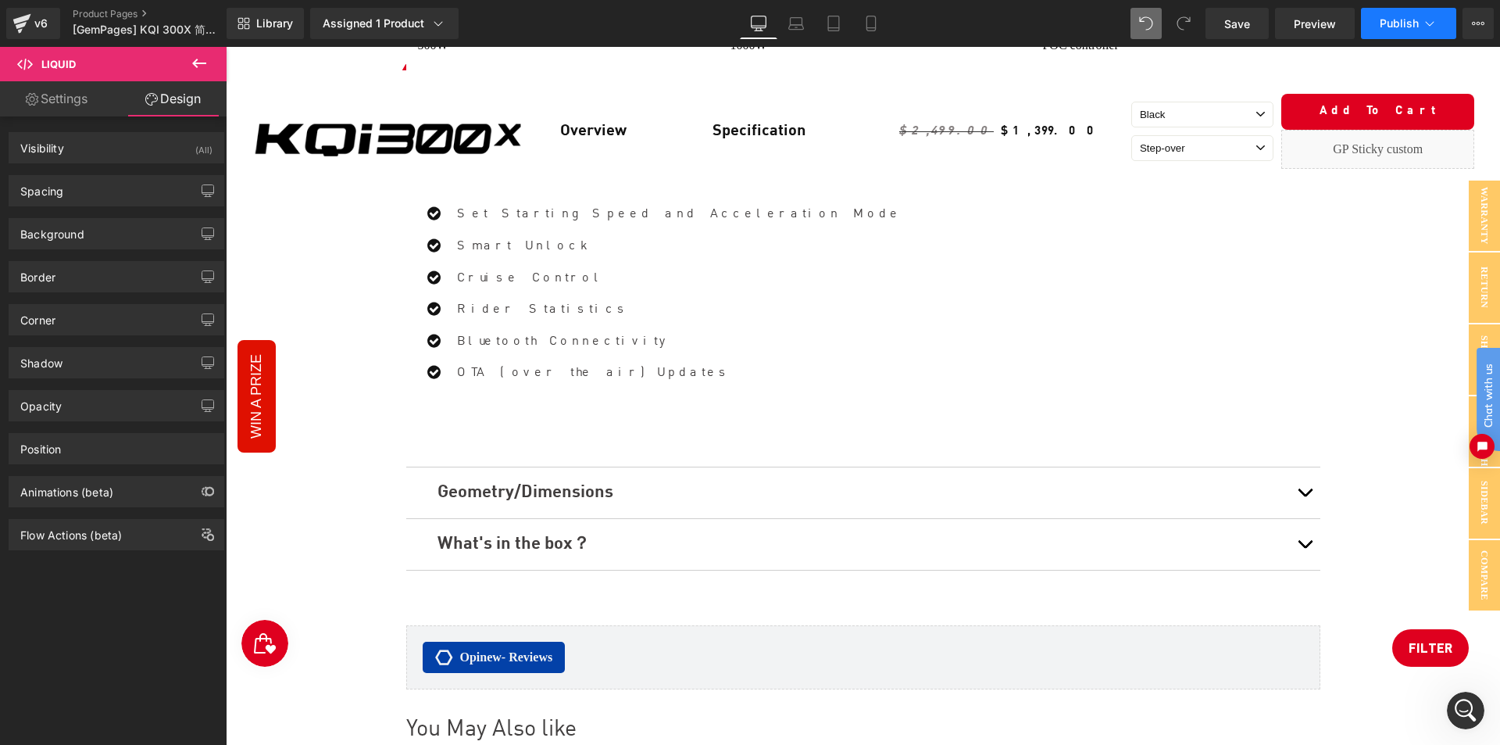
click at [1397, 32] on button "Publish" at bounding box center [1408, 23] width 95 height 31
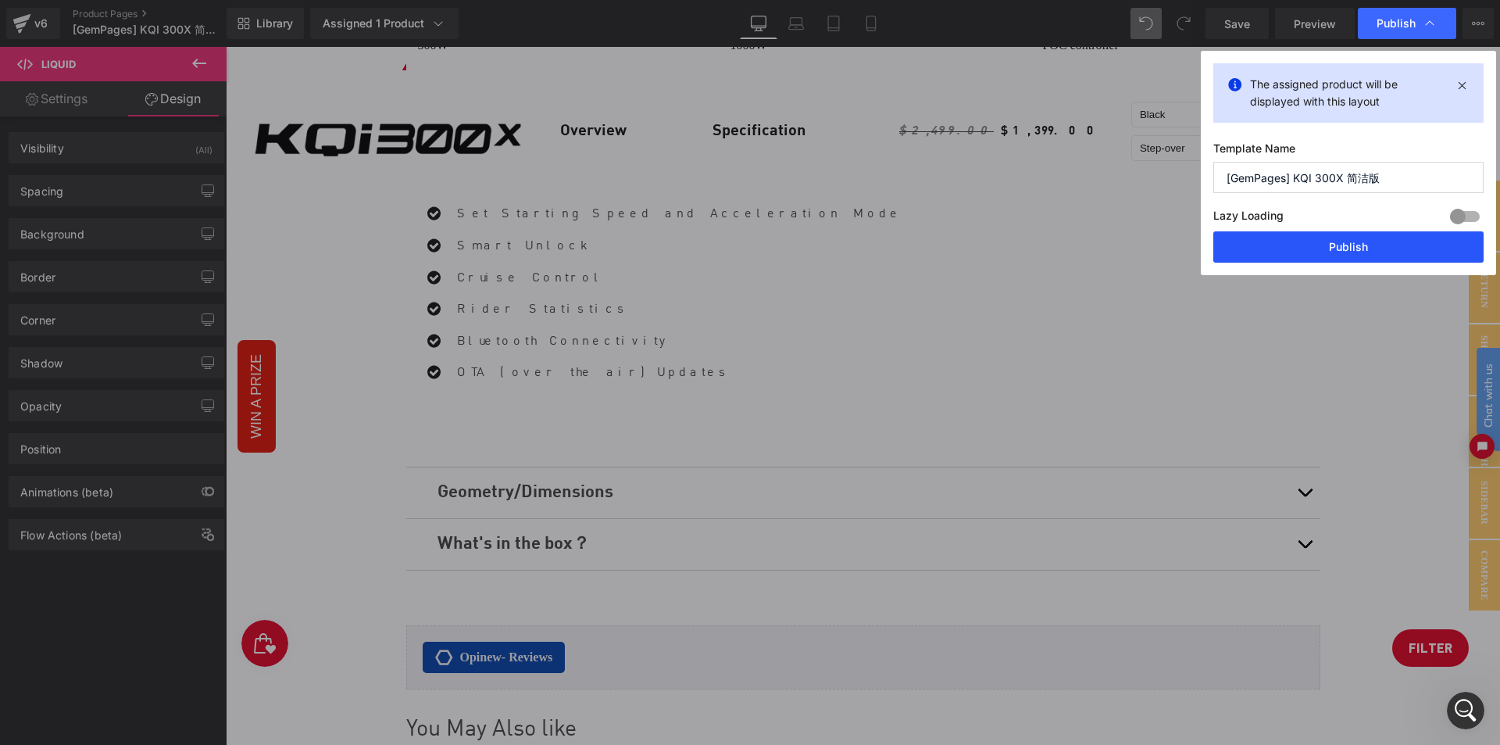
click at [1350, 241] on button "Publish" at bounding box center [1349, 246] width 270 height 31
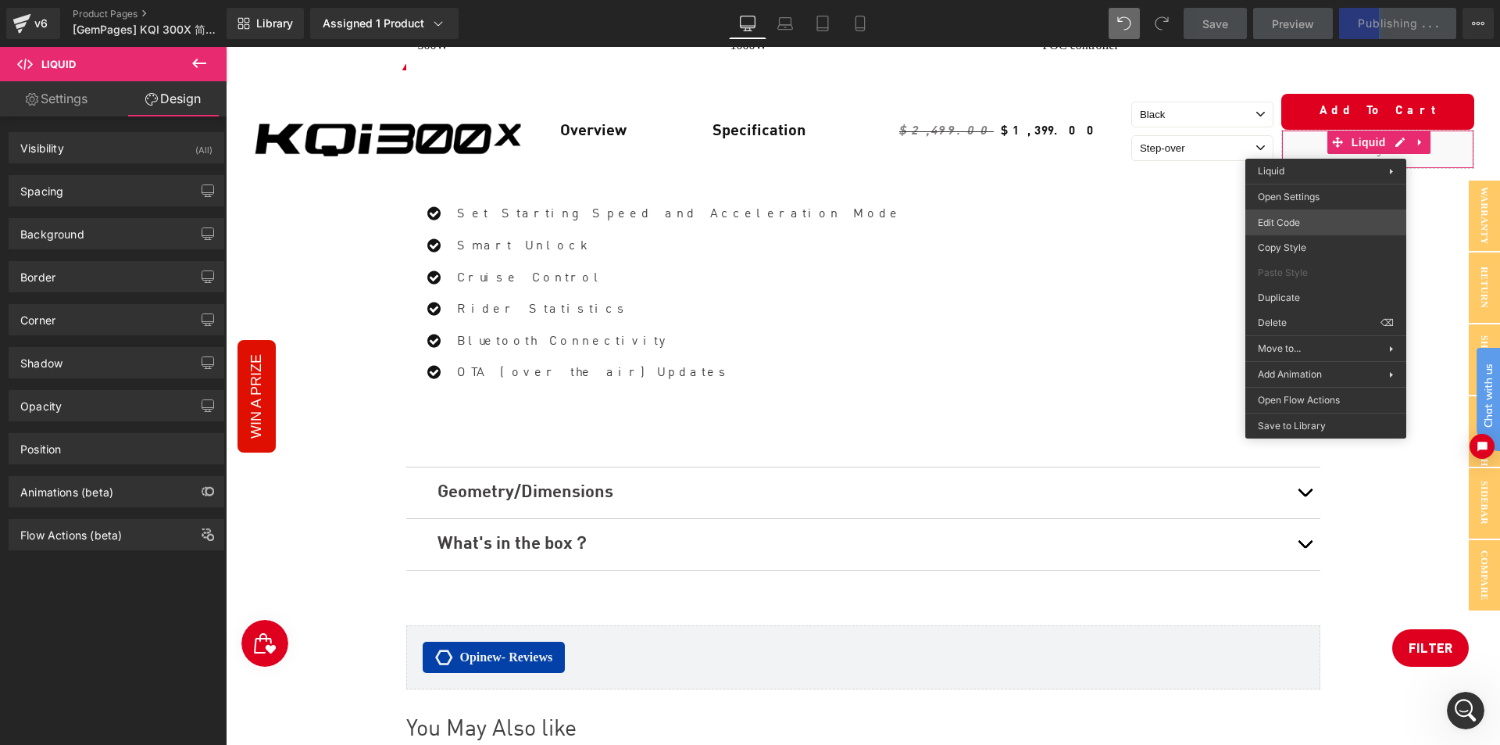
click at [1296, 216] on body "Liquid You are previewing how the will restyle your page. You can not edit Elem…" at bounding box center [750, 372] width 1500 height 745
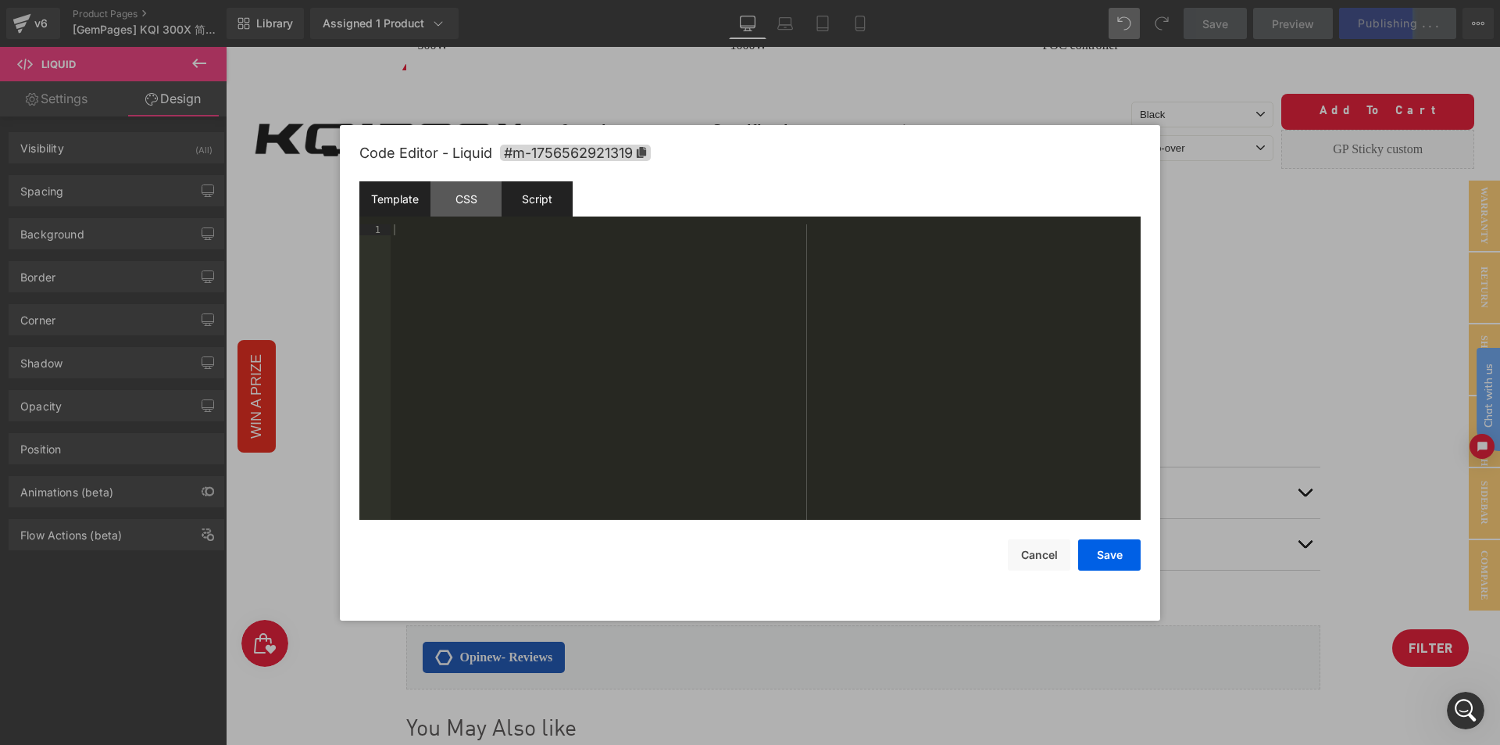
click at [533, 207] on div "Script" at bounding box center [537, 198] width 71 height 35
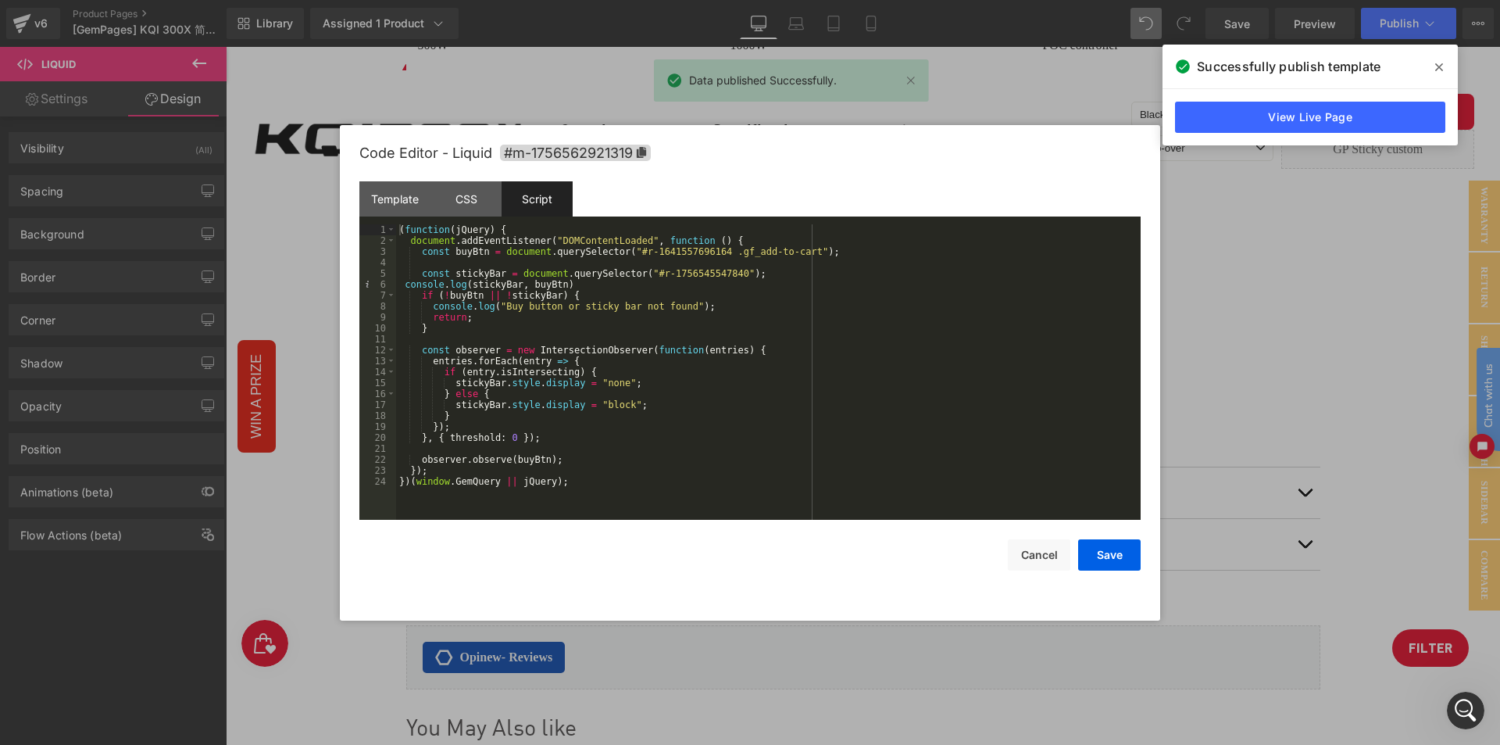
click at [1434, 66] on span at bounding box center [1439, 67] width 25 height 25
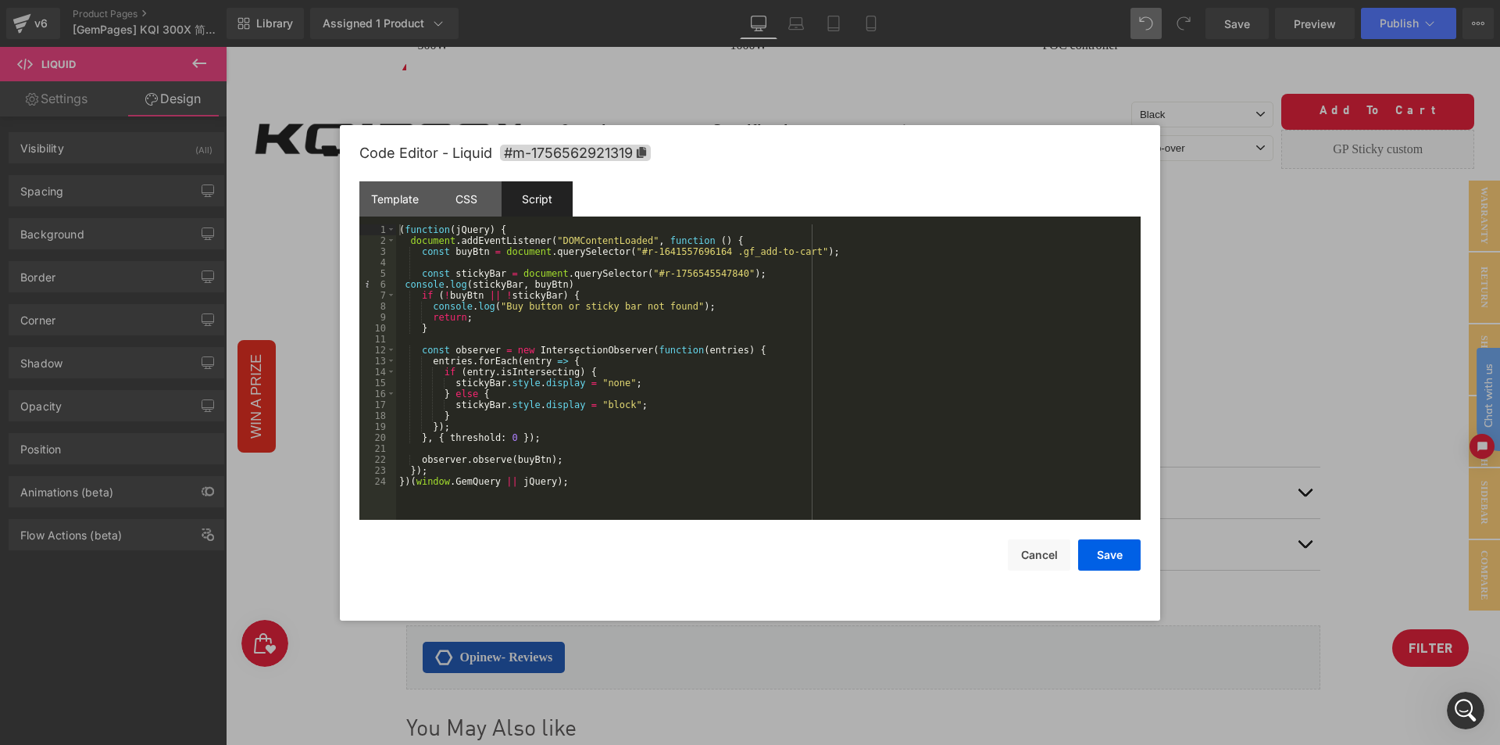
click at [749, 395] on div "( function ( jQuery ) { document . addEventListener ( "DOMContentLoaded" , func…" at bounding box center [768, 382] width 745 height 317
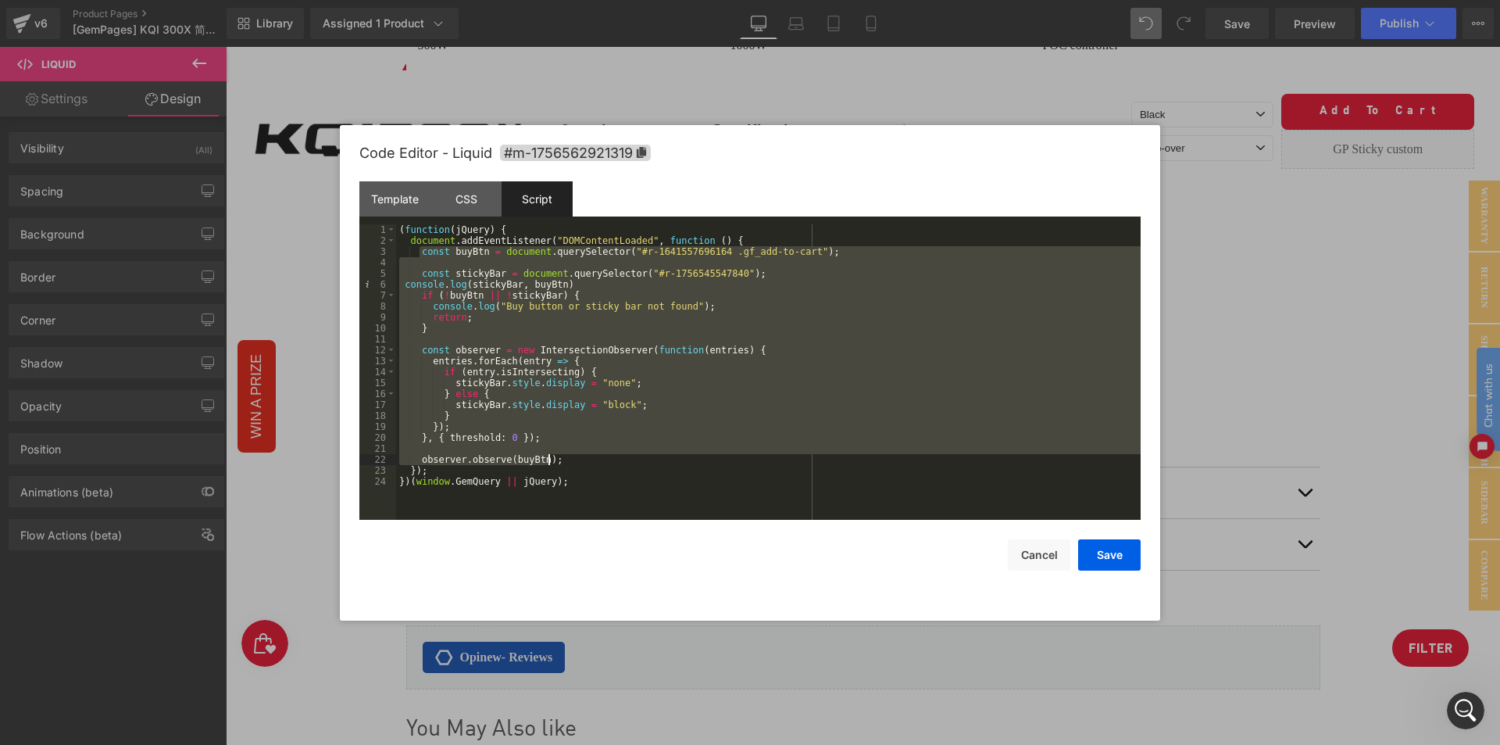
drag, startPoint x: 418, startPoint y: 250, endPoint x: 589, endPoint y: 460, distance: 270.5
click at [589, 460] on div "( function ( jQuery ) { document . addEventListener ( "DOMContentLoaded" , func…" at bounding box center [768, 382] width 745 height 317
click at [486, 320] on div "( function ( jQuery ) { document . addEventListener ( "DOMContentLoaded" , func…" at bounding box center [768, 371] width 745 height 295
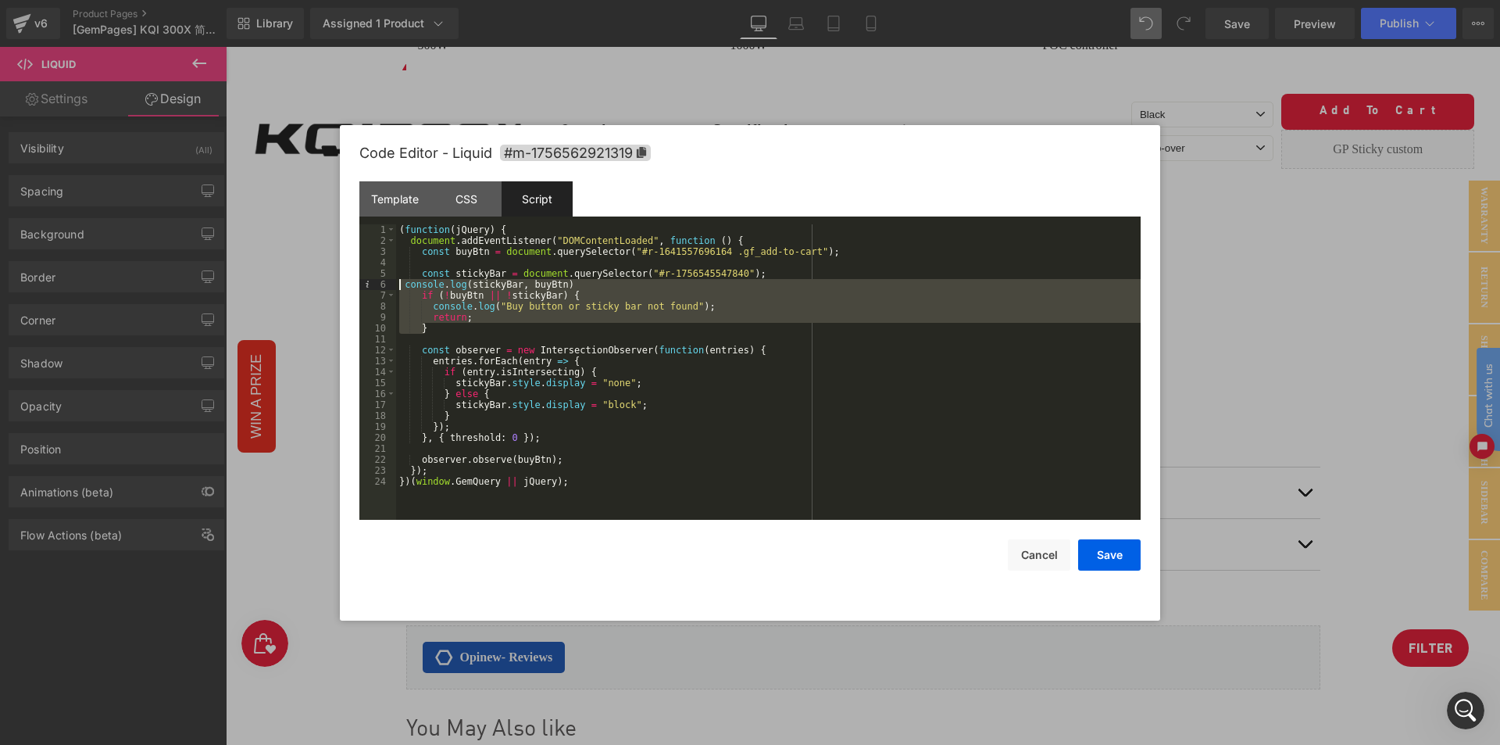
drag, startPoint x: 442, startPoint y: 325, endPoint x: 371, endPoint y: 281, distance: 83.9
click at [371, 281] on pre "1 2 3 4 5 6 7 8 9 10 11 12 13 14 15 16 17 18 19 20 21 22 23 24 ( function ( jQu…" at bounding box center [749, 371] width 781 height 295
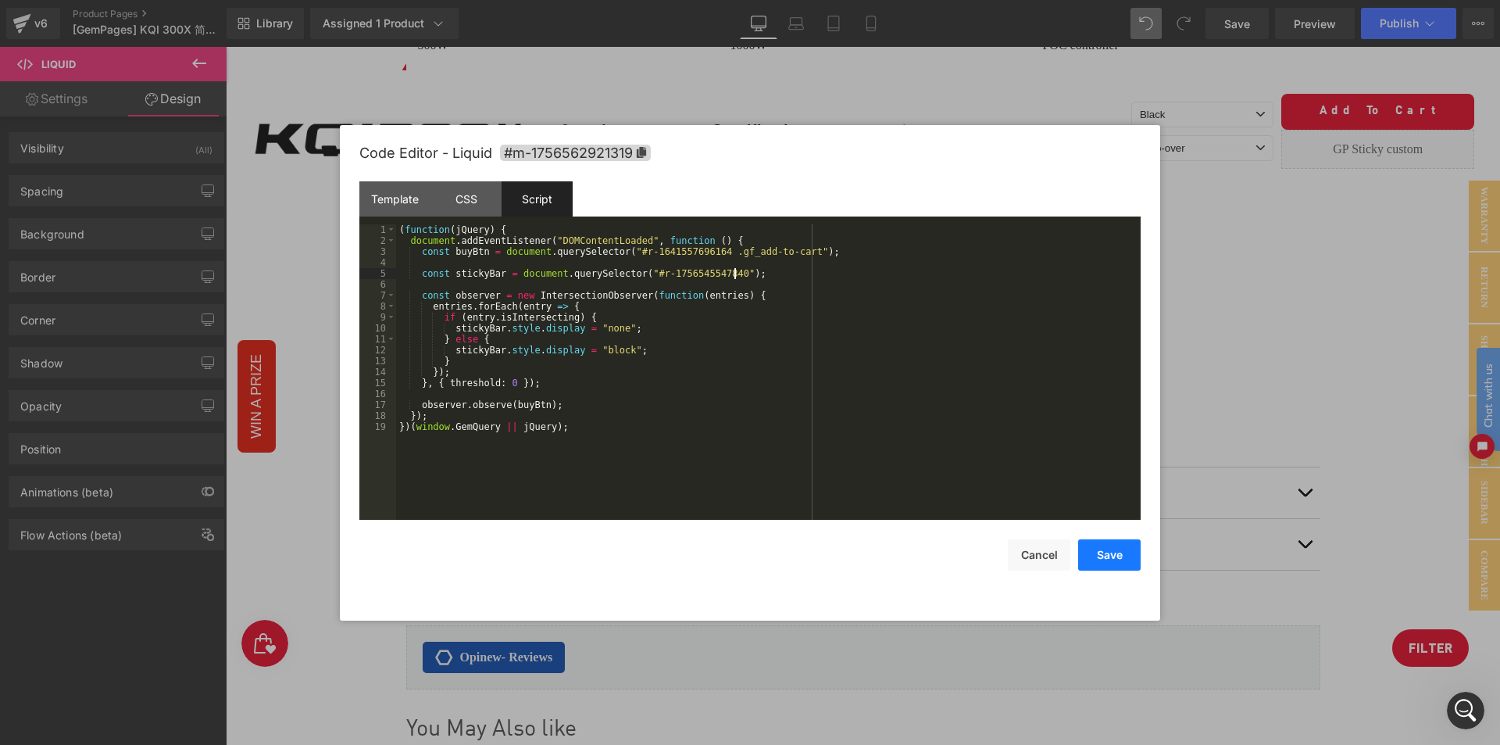
drag, startPoint x: 1109, startPoint y: 550, endPoint x: 878, endPoint y: 477, distance: 242.0
click at [1109, 550] on button "Save" at bounding box center [1109, 554] width 63 height 31
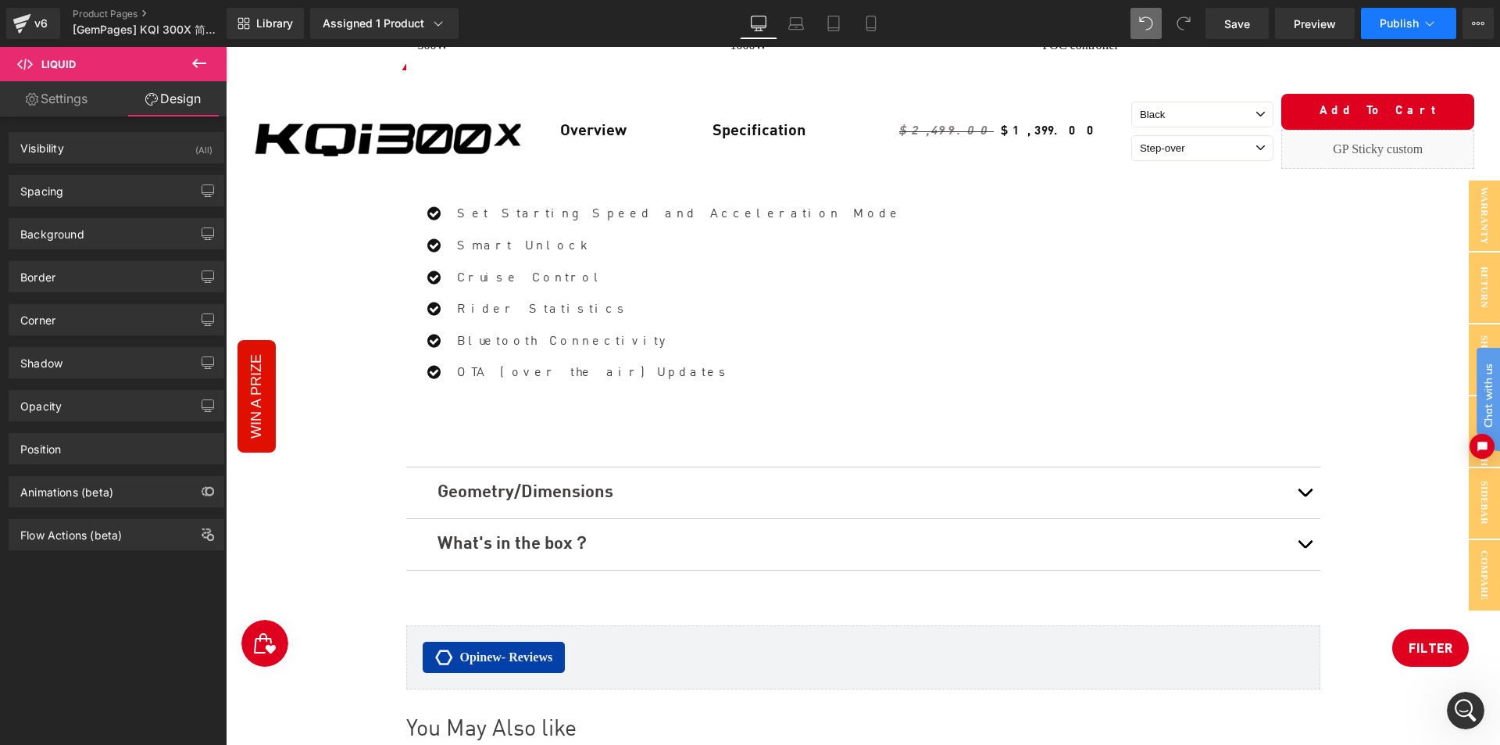
click at [1402, 28] on span "Publish" at bounding box center [1399, 23] width 39 height 13
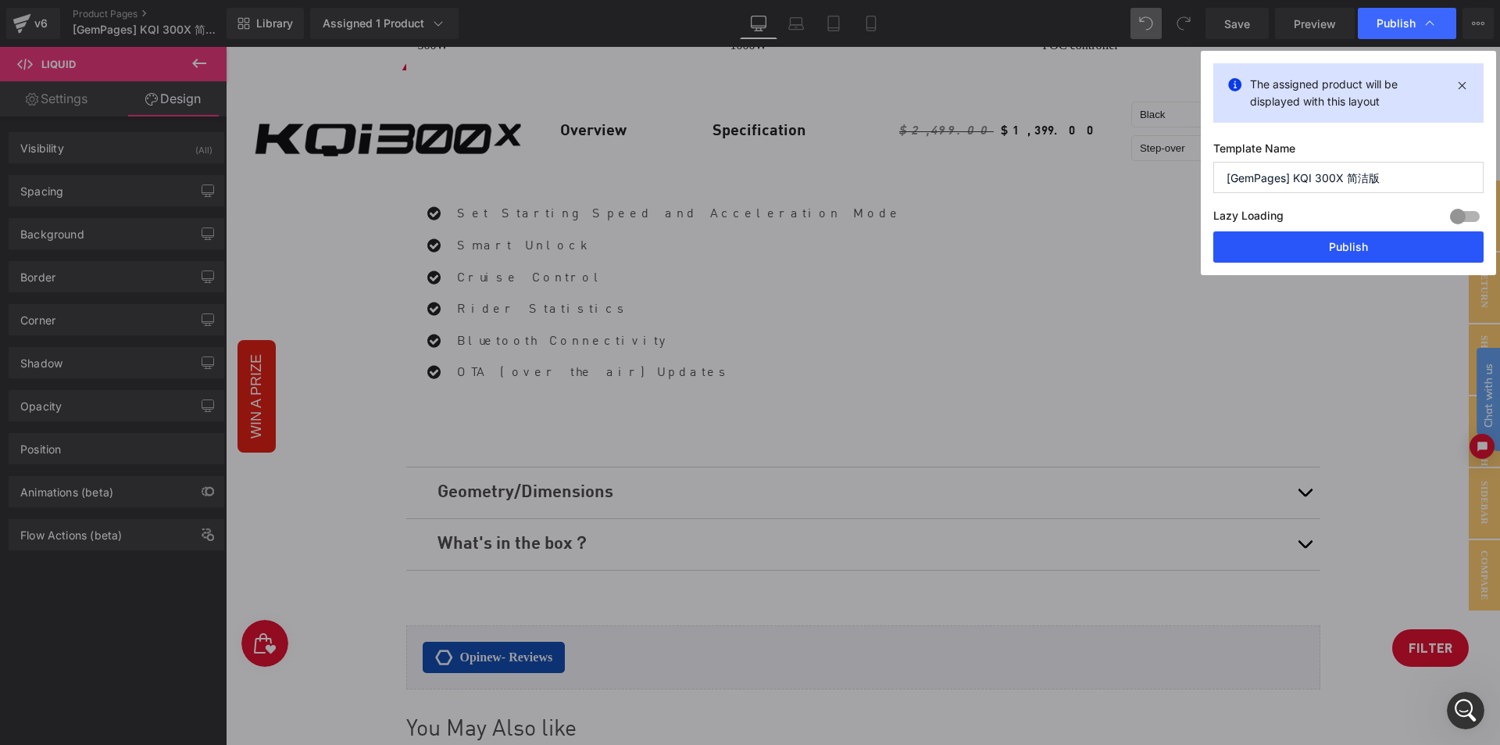
drag, startPoint x: 1330, startPoint y: 238, endPoint x: 1125, endPoint y: 200, distance: 208.2
click at [1330, 238] on button "Publish" at bounding box center [1349, 246] width 270 height 31
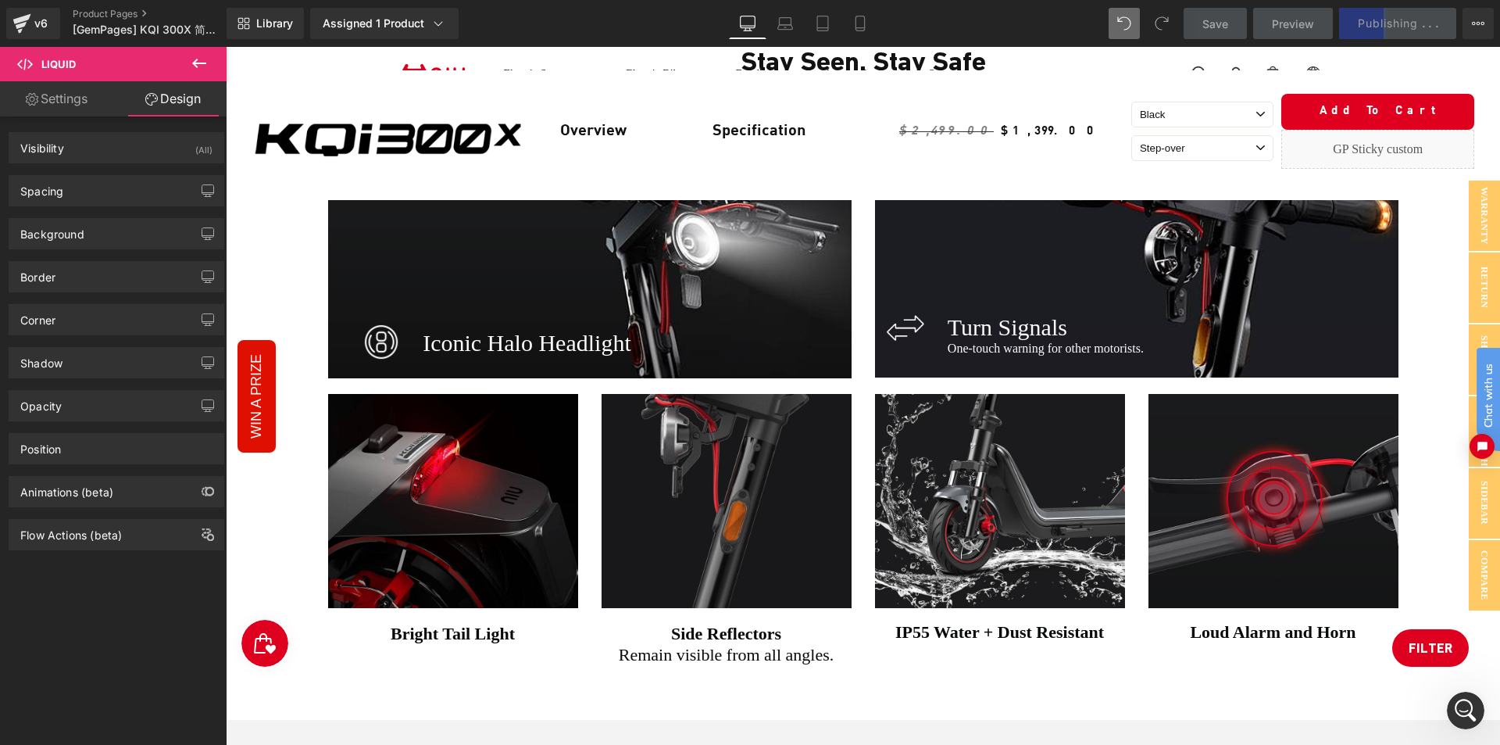
scroll to position [4509, 0]
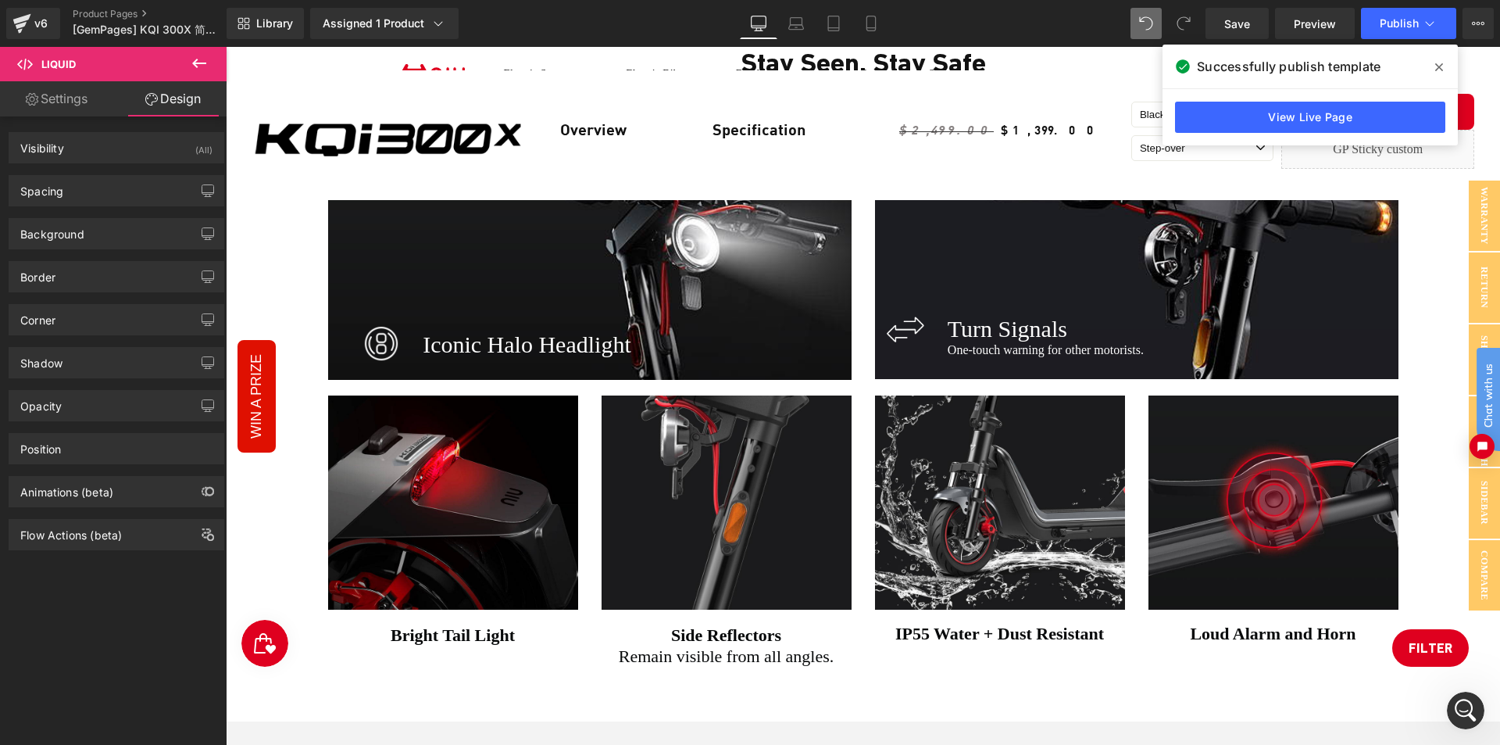
drag, startPoint x: 1437, startPoint y: 67, endPoint x: 1171, endPoint y: 76, distance: 265.8
click at [1437, 67] on icon at bounding box center [1440, 67] width 8 height 13
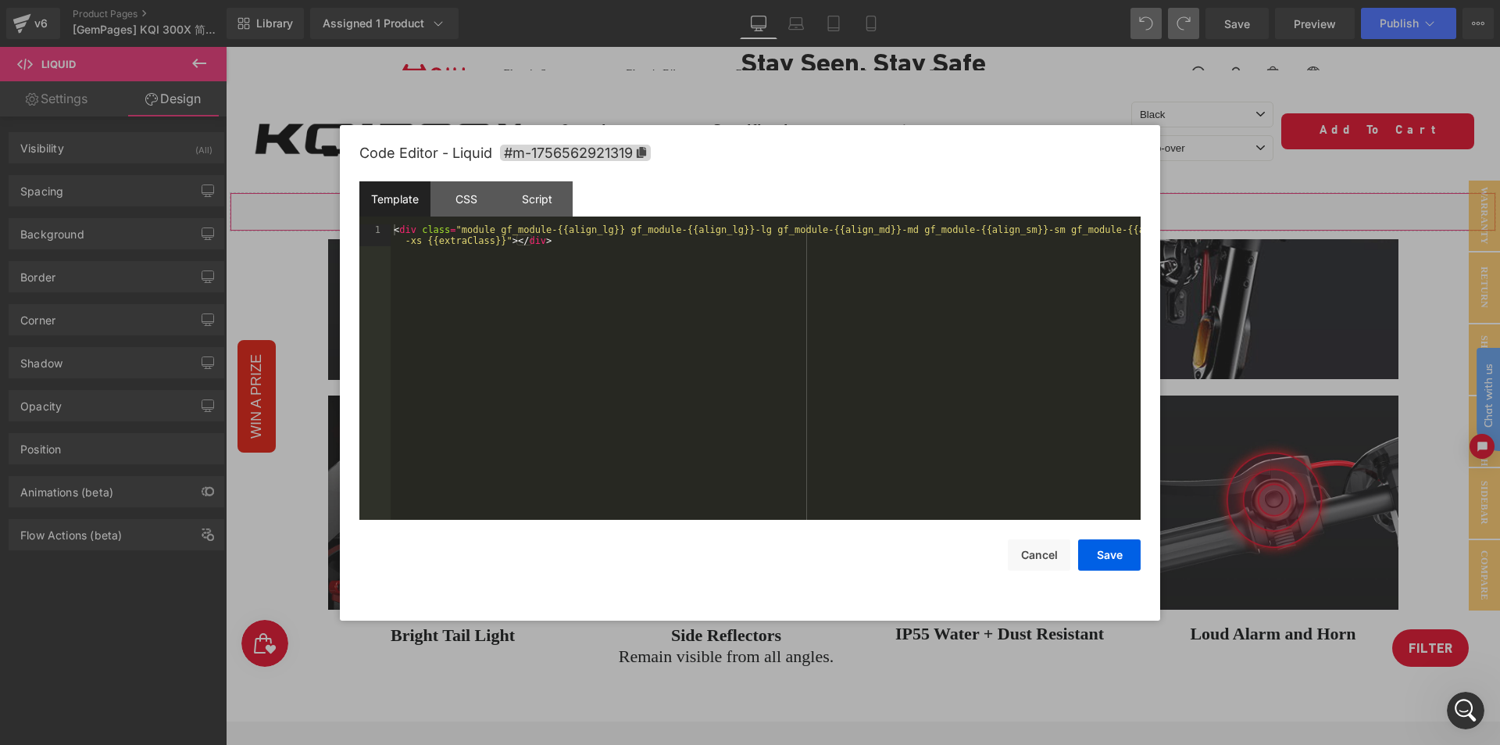
click at [674, 0] on div "Liquid You are previewing how the will restyle your page. You can not edit Elem…" at bounding box center [750, 0] width 1500 height 0
click at [479, 207] on div "CSS" at bounding box center [466, 198] width 71 height 35
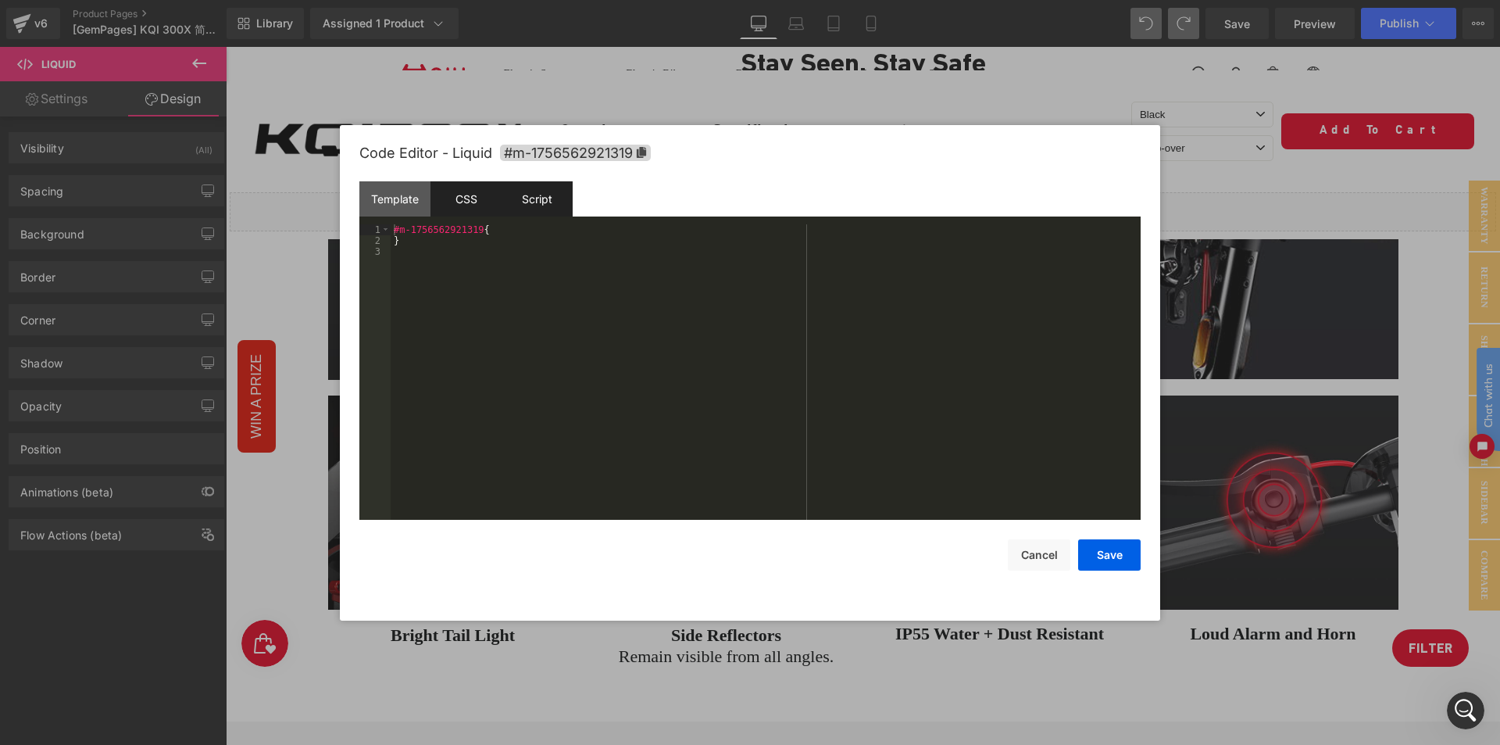
click at [517, 206] on div "Script" at bounding box center [537, 198] width 71 height 35
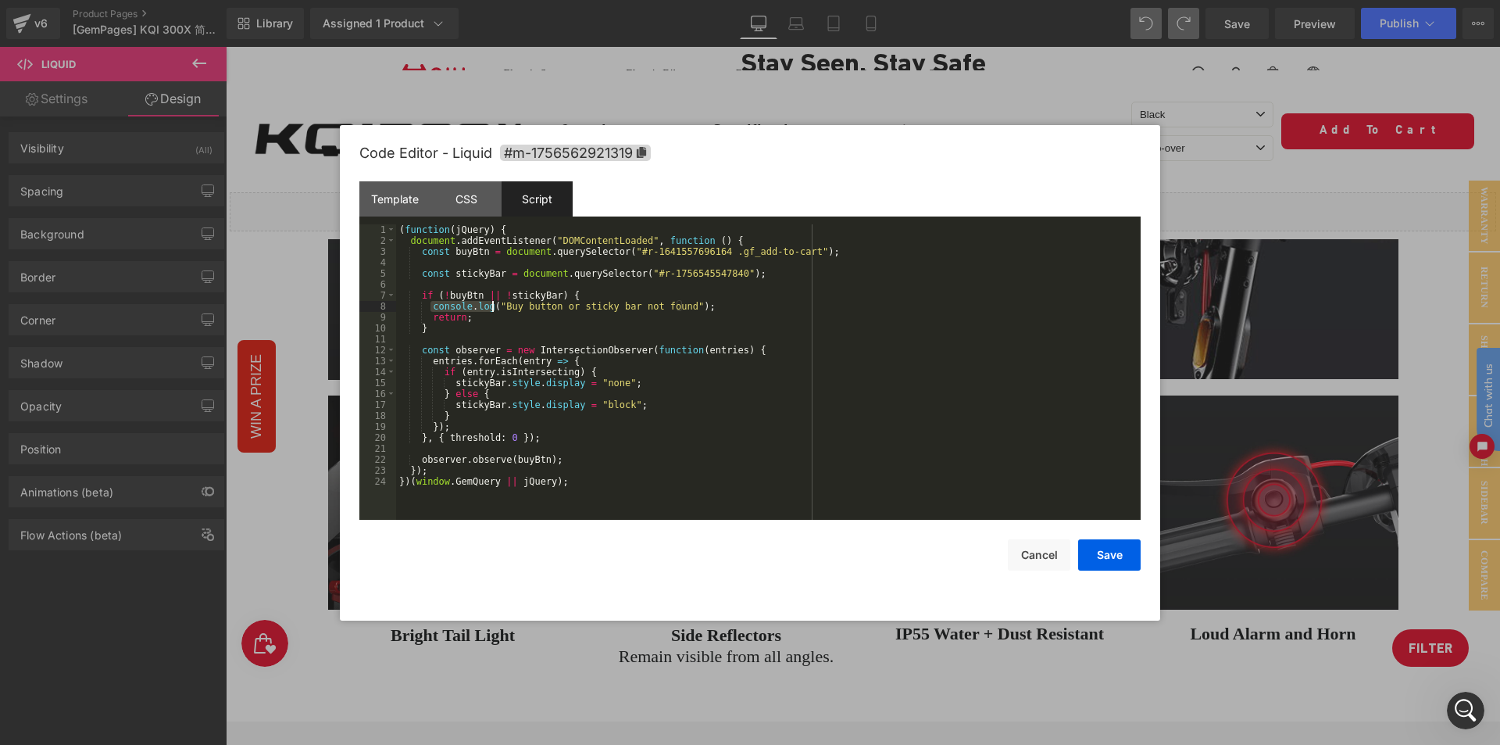
drag, startPoint x: 430, startPoint y: 309, endPoint x: 494, endPoint y: 307, distance: 64.1
click at [494, 307] on div "( function ( jQuery ) { document . addEventListener ( "DOMContentLoaded" , func…" at bounding box center [768, 382] width 745 height 317
click at [457, 286] on div "( function ( jQuery ) { document . addEventListener ( "DOMContentLoaded" , func…" at bounding box center [768, 382] width 745 height 317
click at [477, 274] on div "( function ( jQuery ) { document . addEventListener ( "DOMContentLoaded" , func…" at bounding box center [768, 382] width 745 height 317
click at [478, 274] on div "( function ( jQuery ) { document . addEventListener ( "DOMContentLoaded" , func…" at bounding box center [768, 382] width 745 height 317
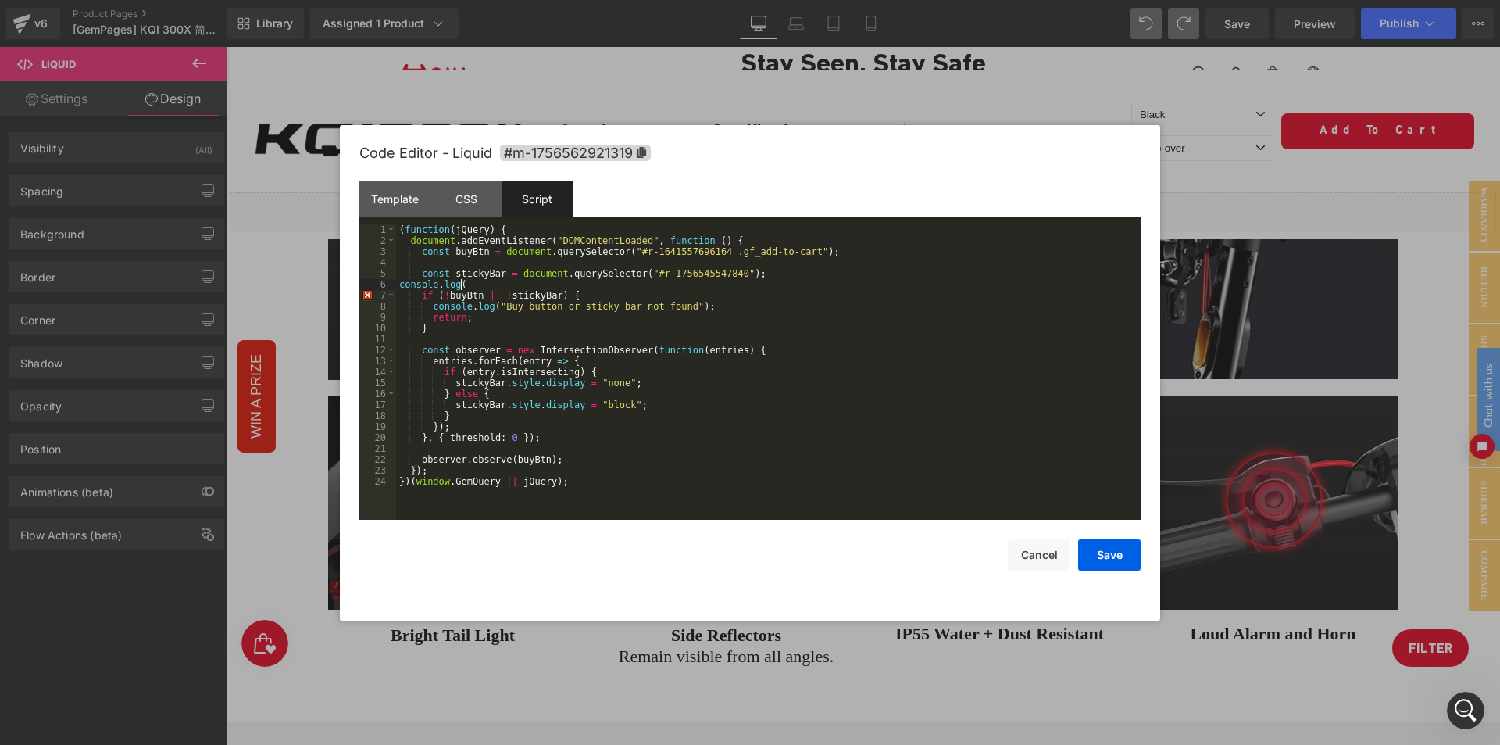
click at [479, 282] on div "( function ( jQuery ) { document . addEventListener ( "DOMContentLoaded" , func…" at bounding box center [768, 382] width 745 height 317
paste textarea
click at [1111, 564] on button "Save" at bounding box center [1109, 554] width 63 height 31
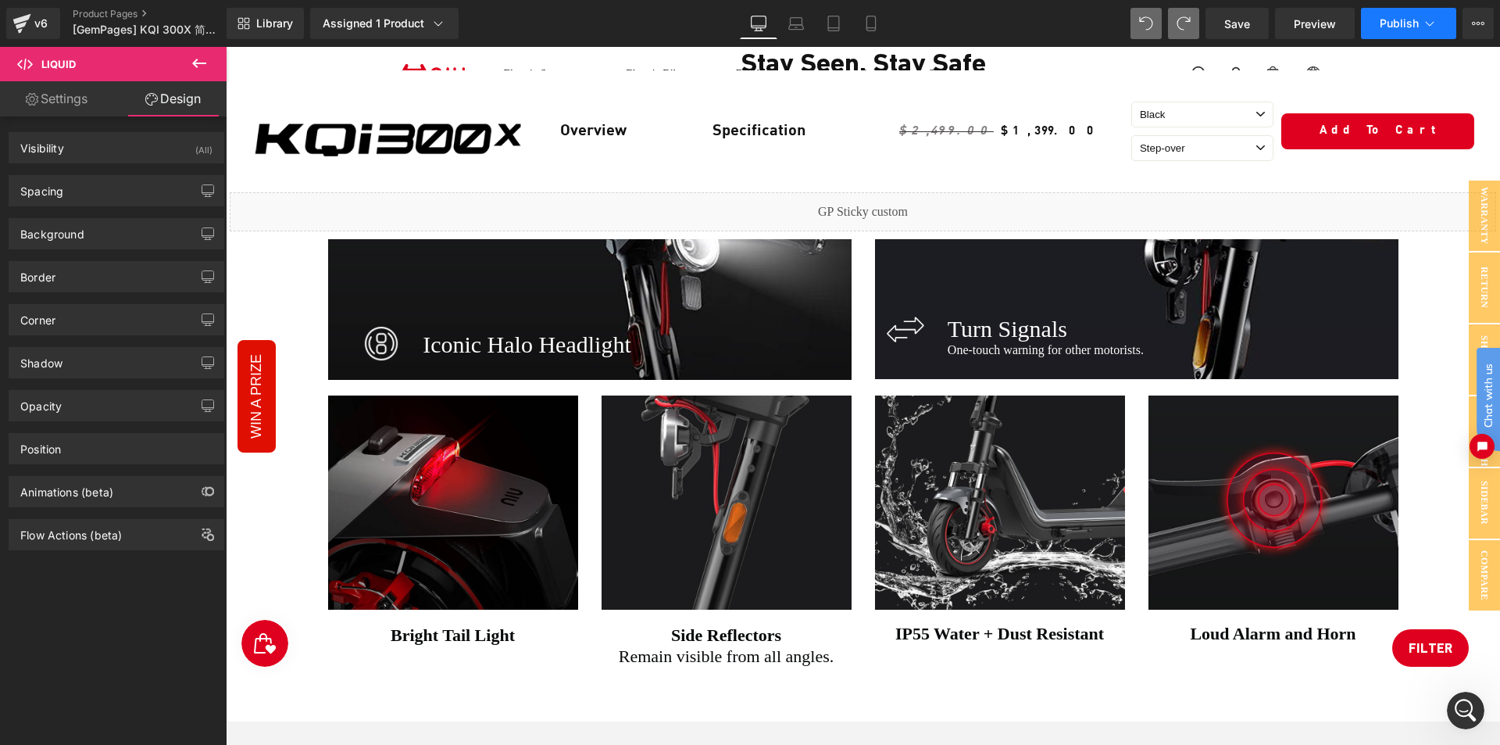
click at [1416, 27] on span "Publish" at bounding box center [1399, 23] width 39 height 13
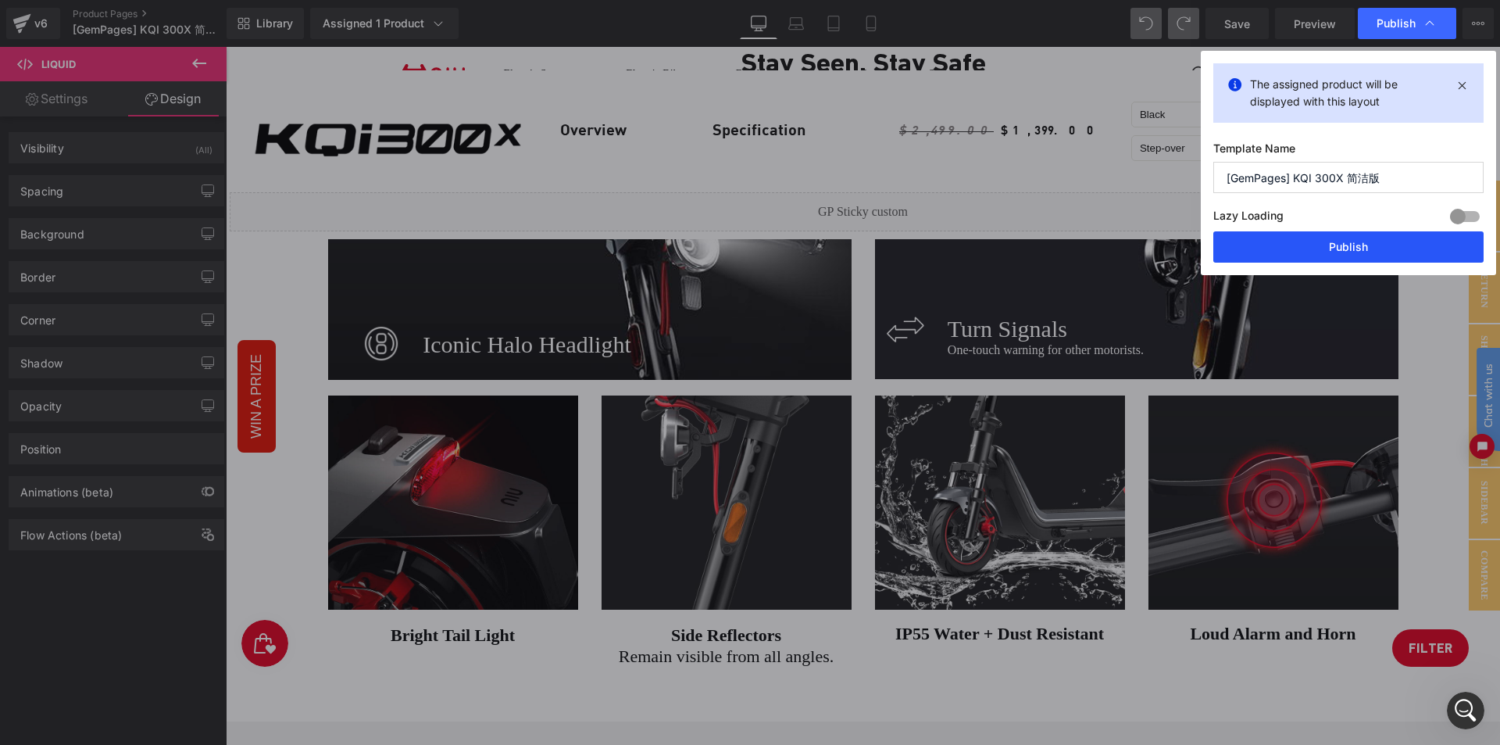
click at [1343, 241] on button "Publish" at bounding box center [1349, 246] width 270 height 31
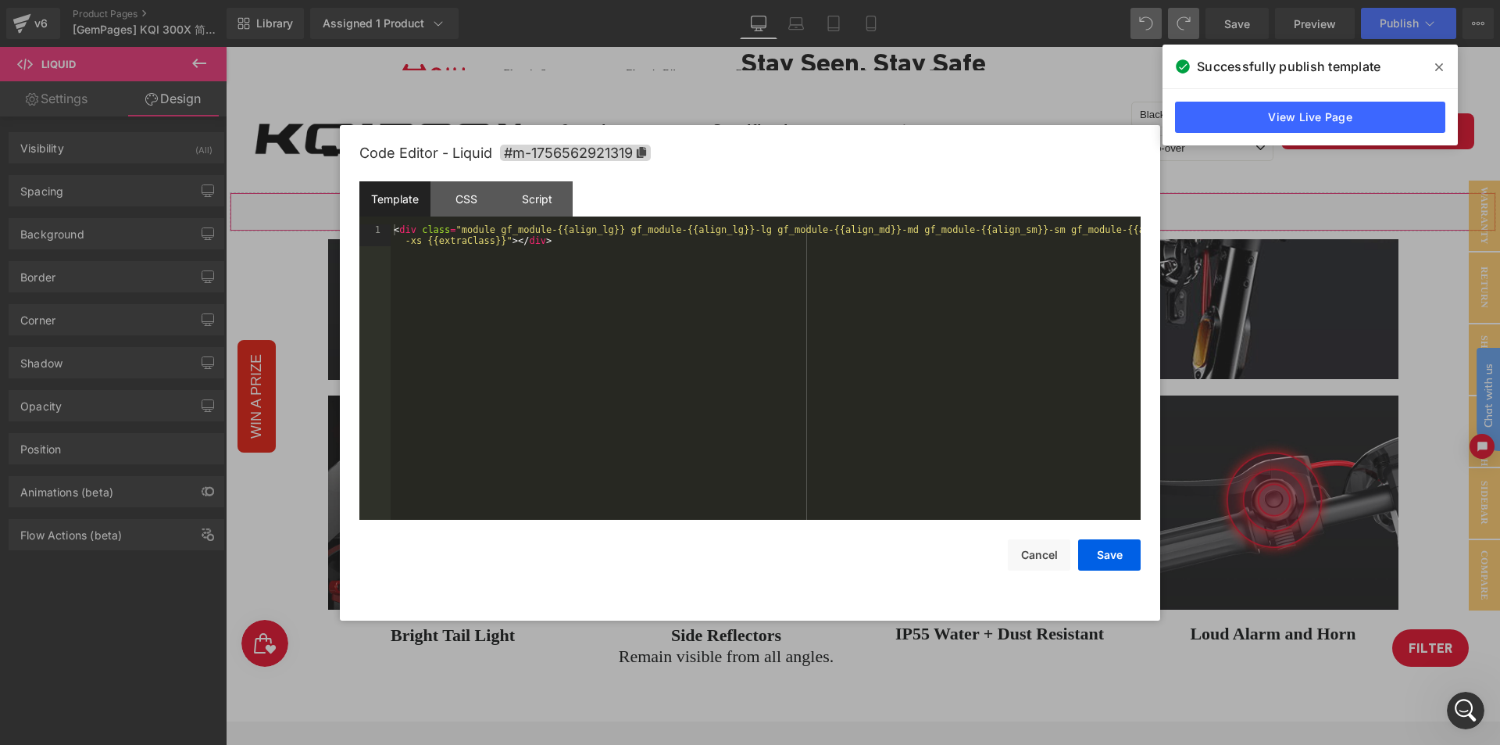
click at [685, 0] on div "Liquid You are previewing how the will restyle your page. You can not edit Elem…" at bounding box center [750, 0] width 1500 height 0
click at [538, 195] on div "Script" at bounding box center [537, 198] width 71 height 35
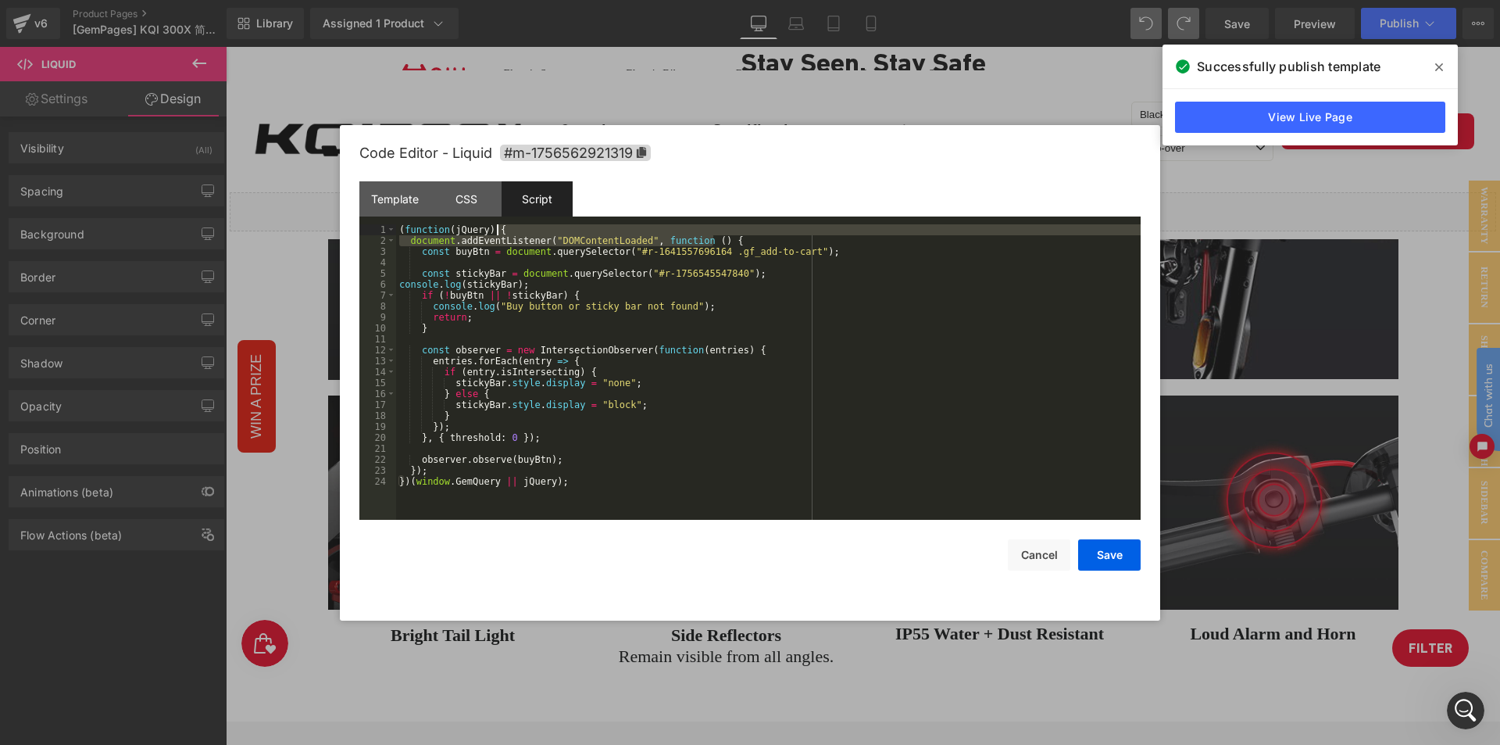
drag, startPoint x: 723, startPoint y: 241, endPoint x: 717, endPoint y: 232, distance: 10.9
click at [717, 232] on div "( function ( jQuery ) { document . addEventListener ( "DOMContentLoaded" , func…" at bounding box center [768, 382] width 745 height 317
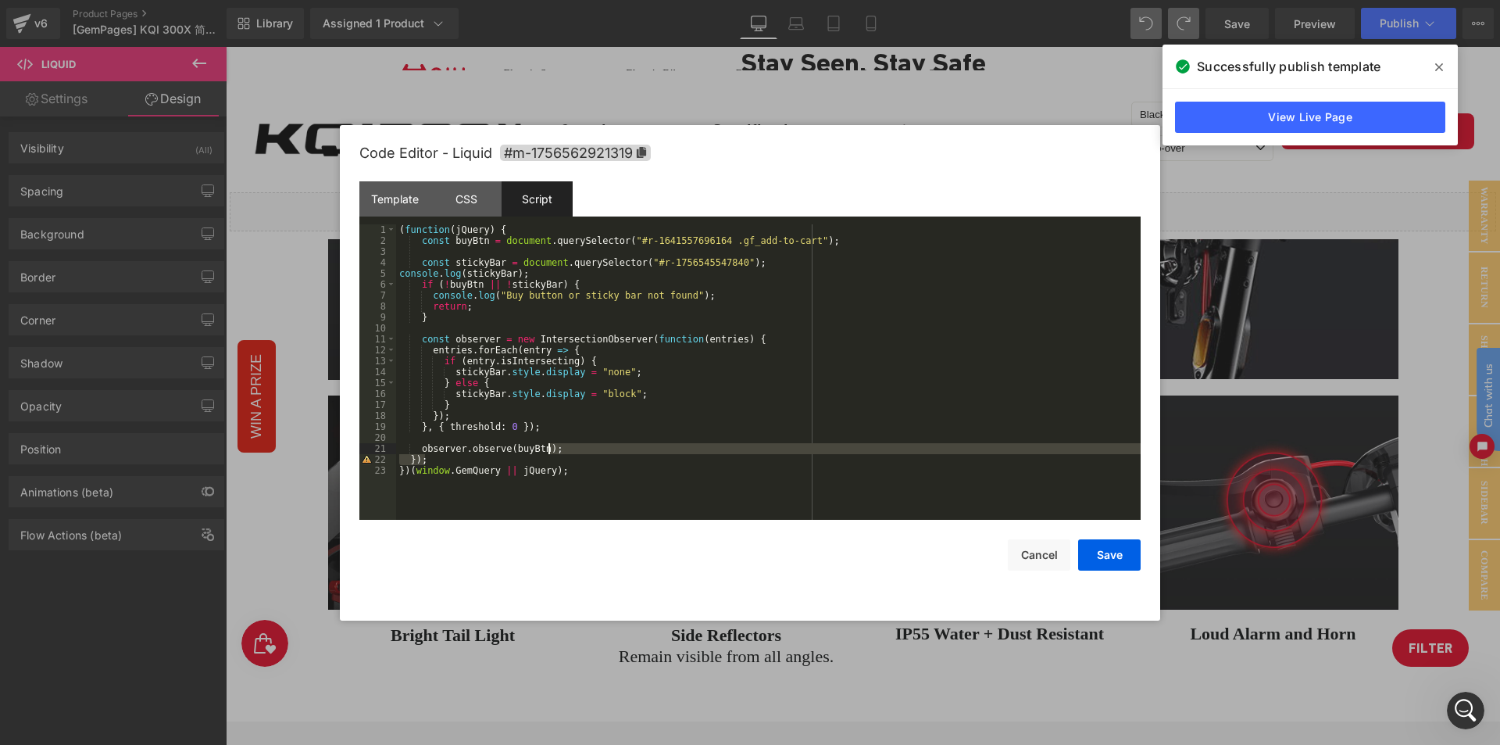
drag, startPoint x: 582, startPoint y: 459, endPoint x: 585, endPoint y: 444, distance: 15.2
click at [585, 444] on div "( function ( jQuery ) { const buyBtn = document . querySelector ( "#r-164155769…" at bounding box center [768, 382] width 745 height 317
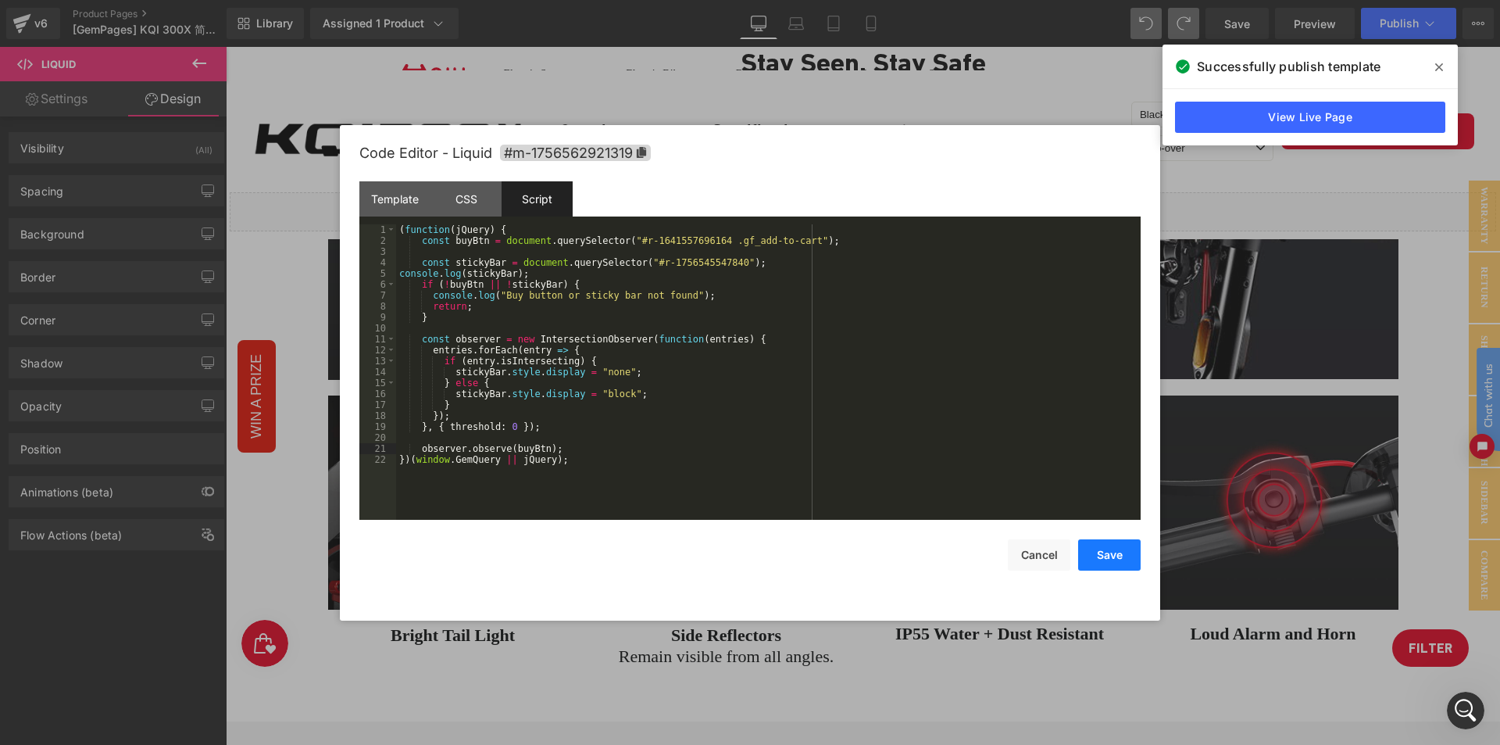
click at [1106, 563] on button "Save" at bounding box center [1109, 554] width 63 height 31
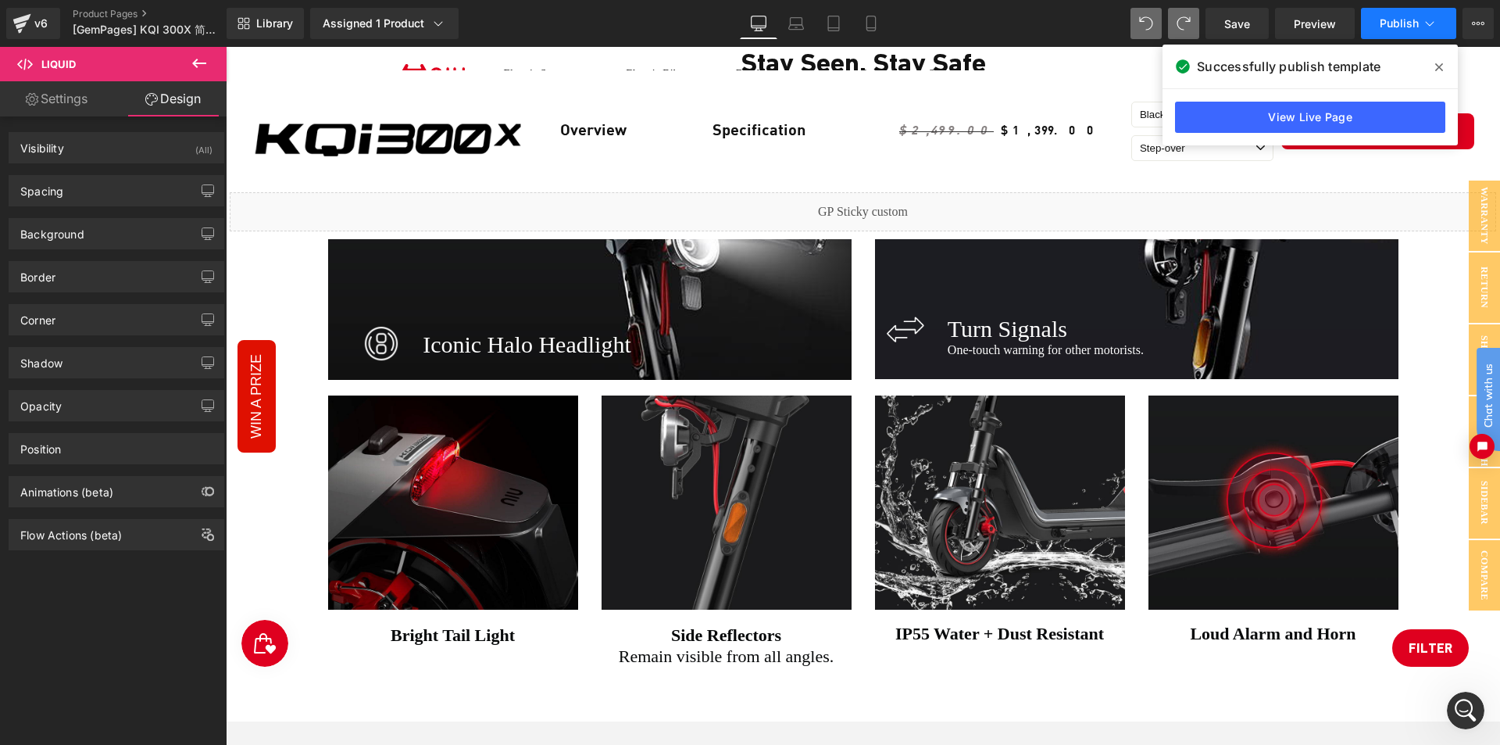
click at [1414, 19] on span "Publish" at bounding box center [1399, 23] width 39 height 13
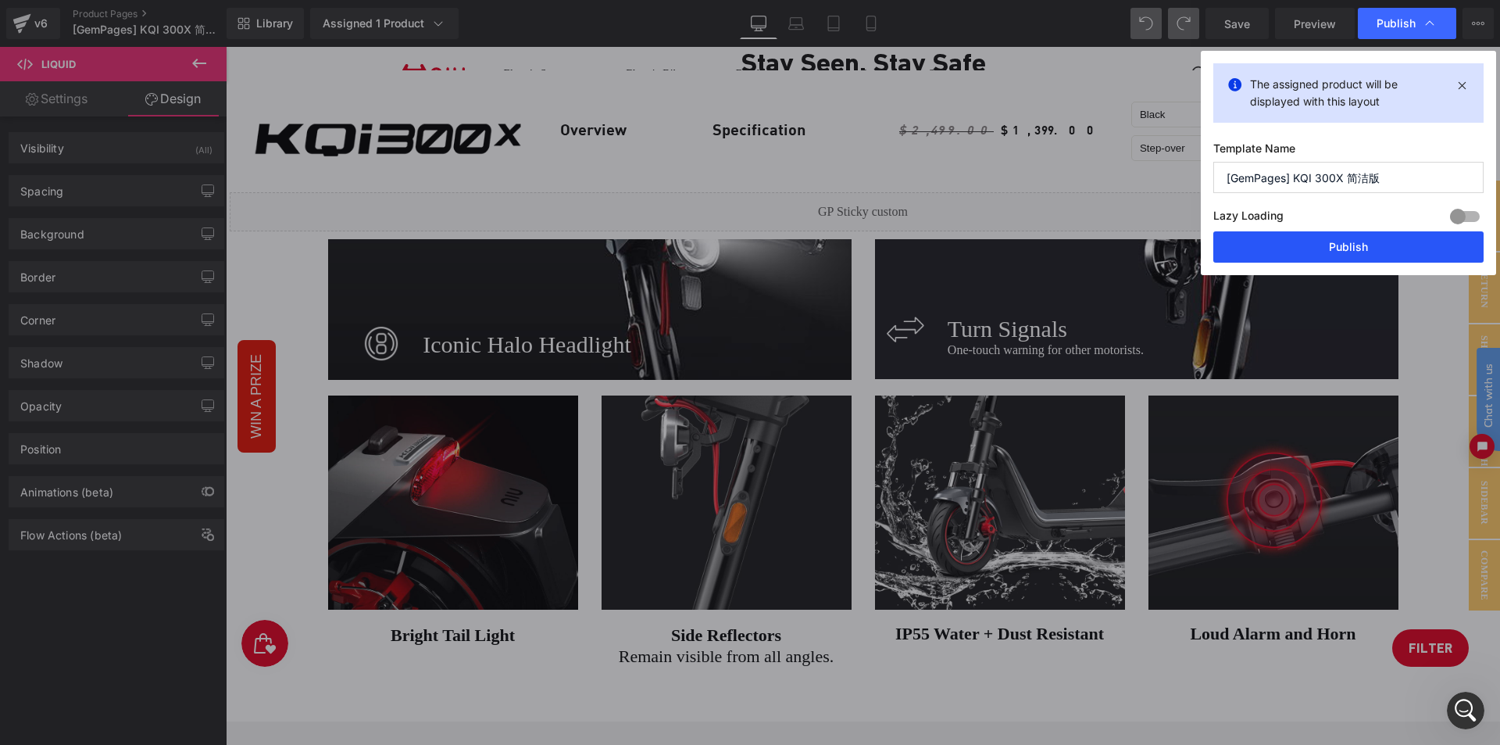
click at [1356, 248] on button "Publish" at bounding box center [1349, 246] width 270 height 31
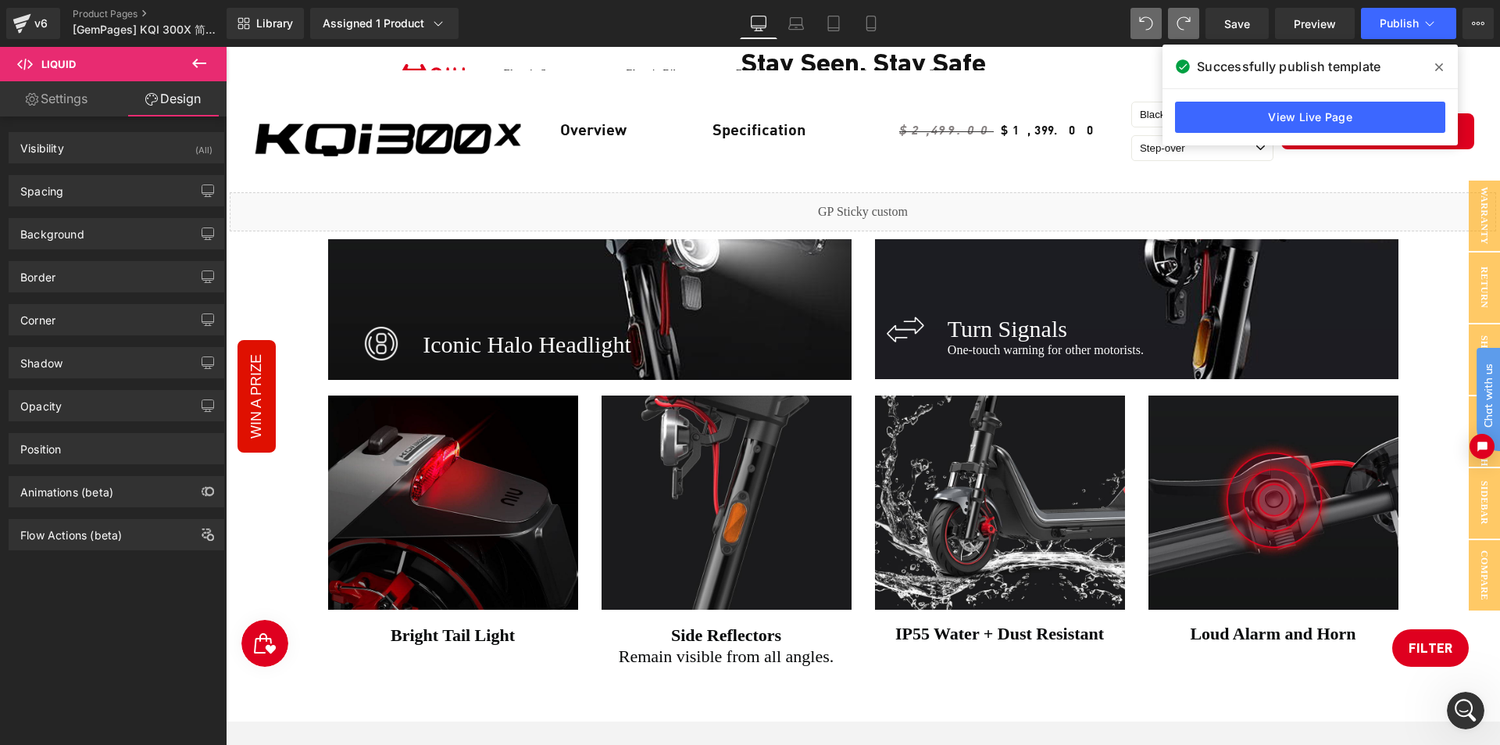
click at [1438, 70] on icon at bounding box center [1440, 67] width 8 height 8
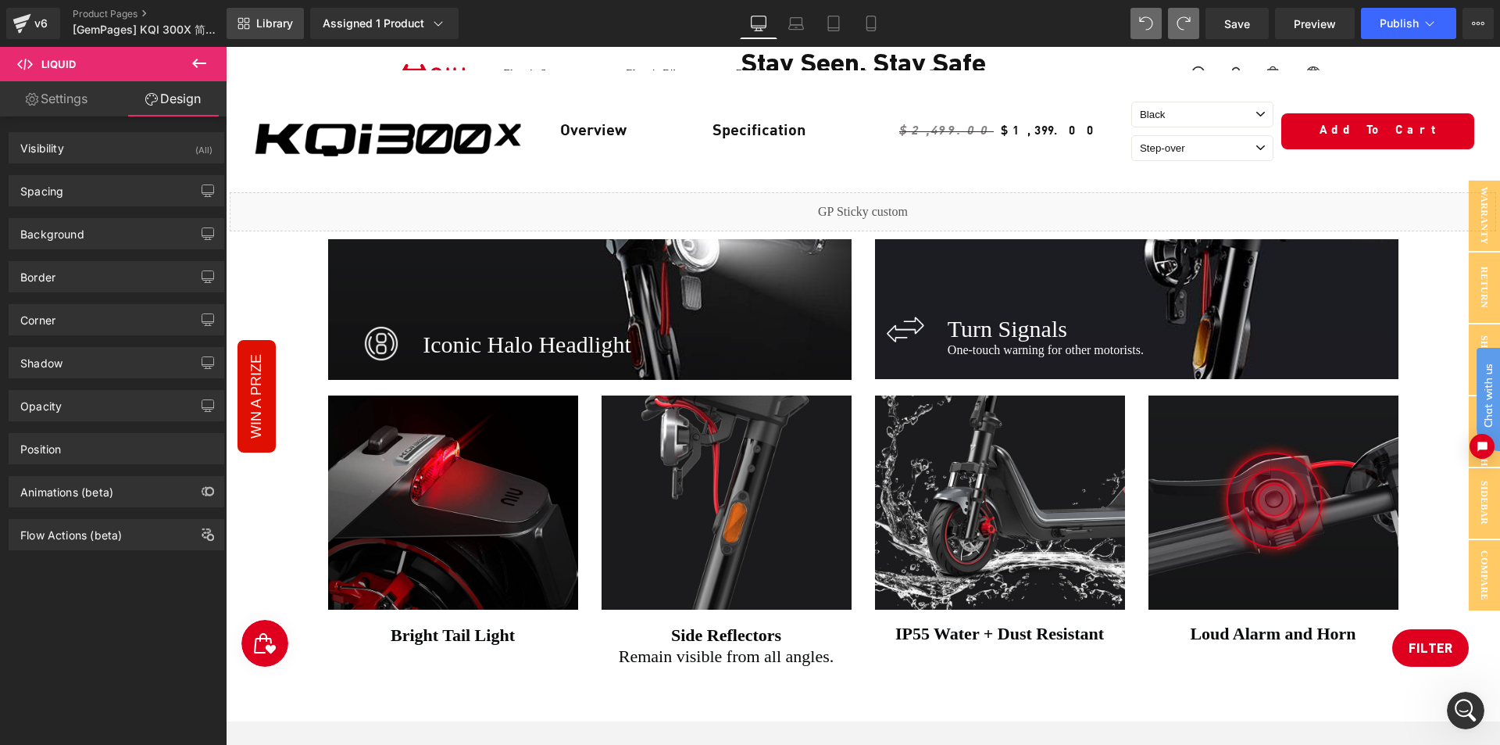
click at [284, 22] on span "Library" at bounding box center [274, 23] width 37 height 14
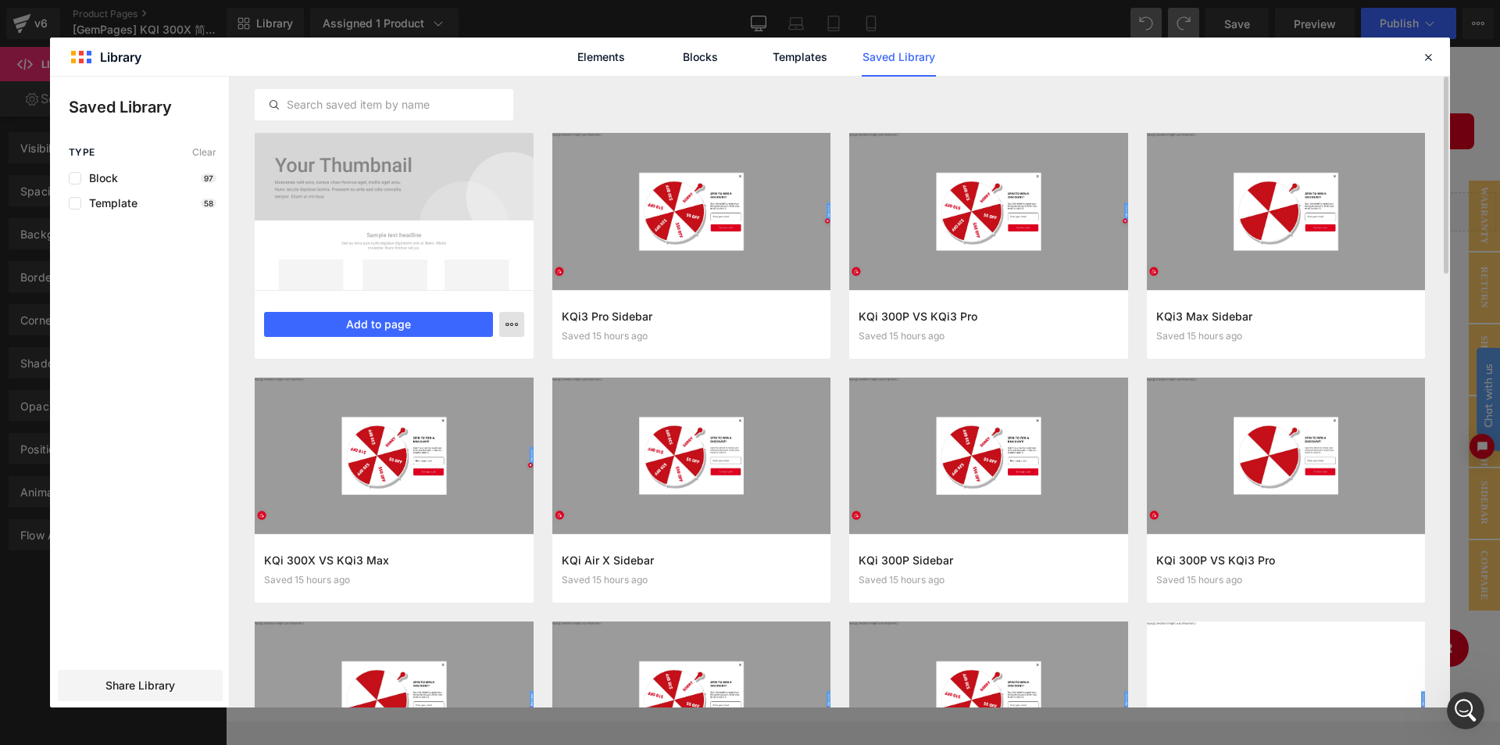
click at [510, 324] on icon "button" at bounding box center [512, 324] width 13 height 13
click at [434, 388] on div "Delete" at bounding box center [435, 392] width 178 height 33
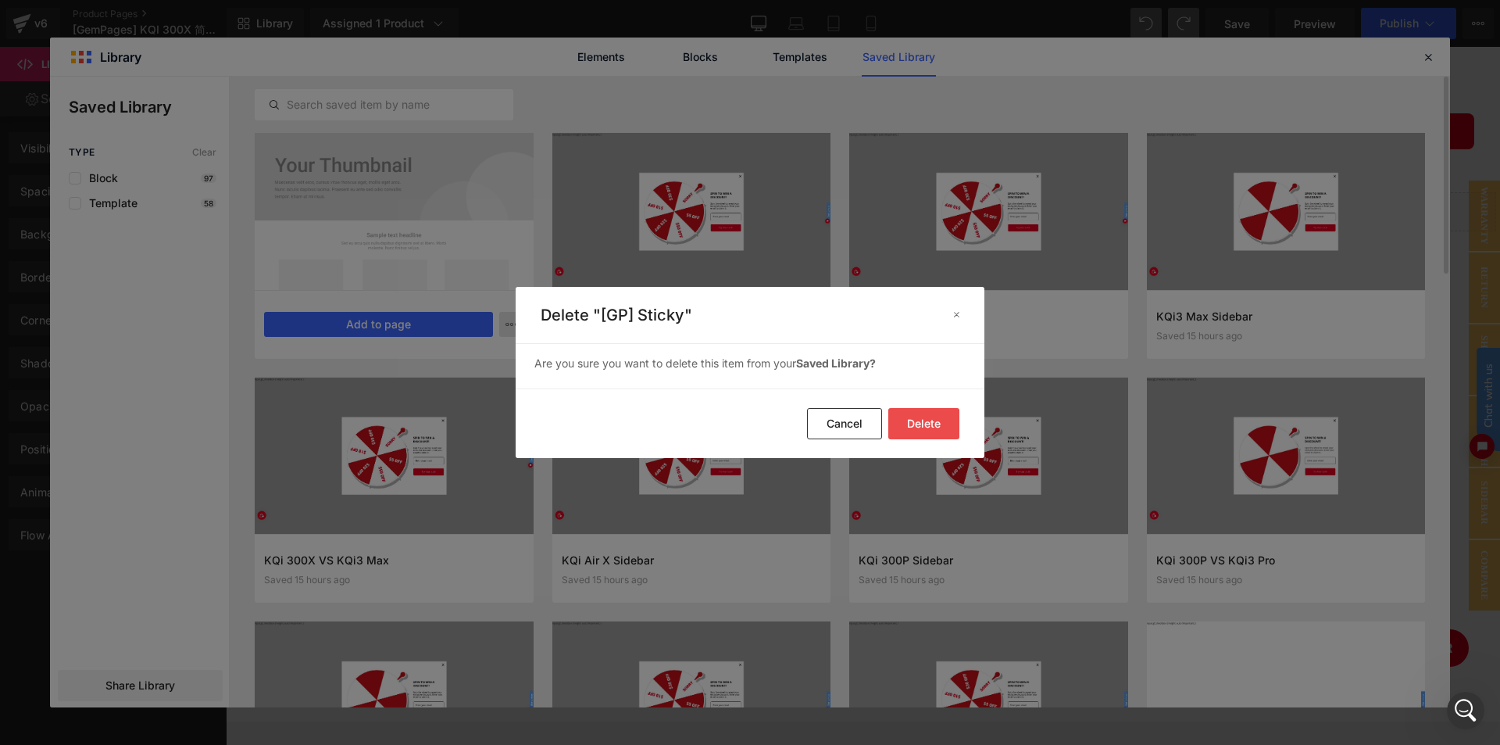
click at [945, 429] on button "Delete" at bounding box center [924, 423] width 71 height 31
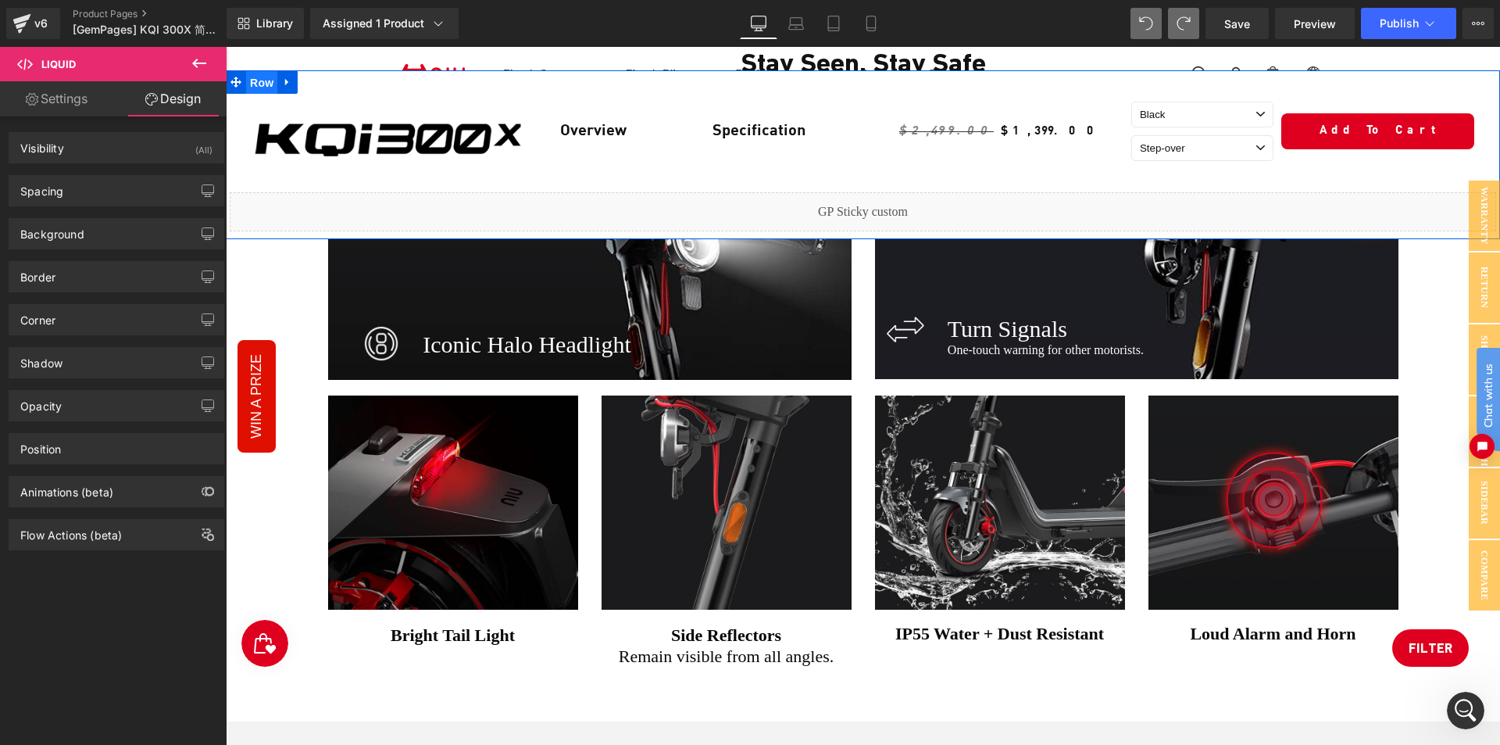
click at [252, 84] on span "Row" at bounding box center [261, 82] width 31 height 23
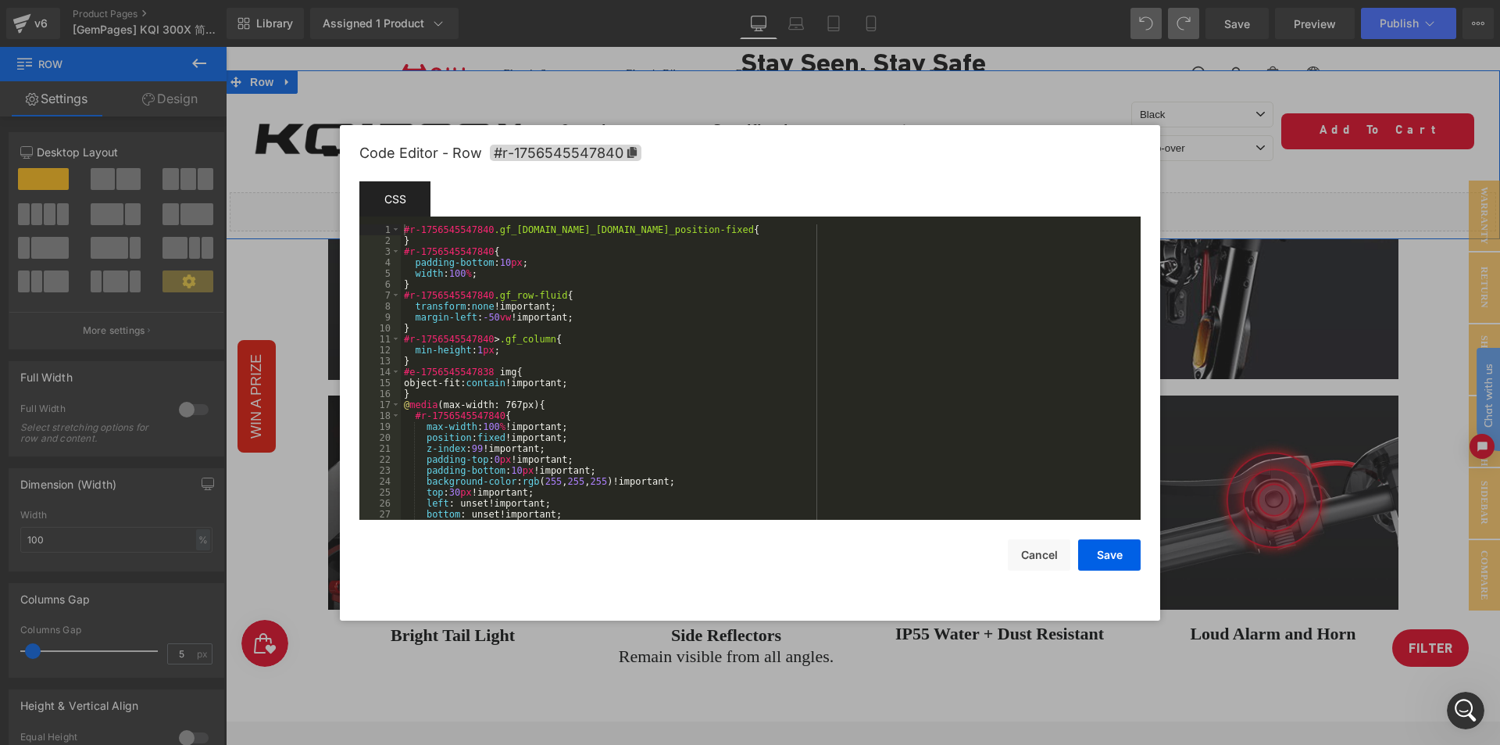
click at [249, 159] on body "Row You are previewing how the will restyle your page. You can not edit Element…" at bounding box center [750, 372] width 1500 height 745
click at [1057, 549] on button "Cancel" at bounding box center [1039, 554] width 63 height 31
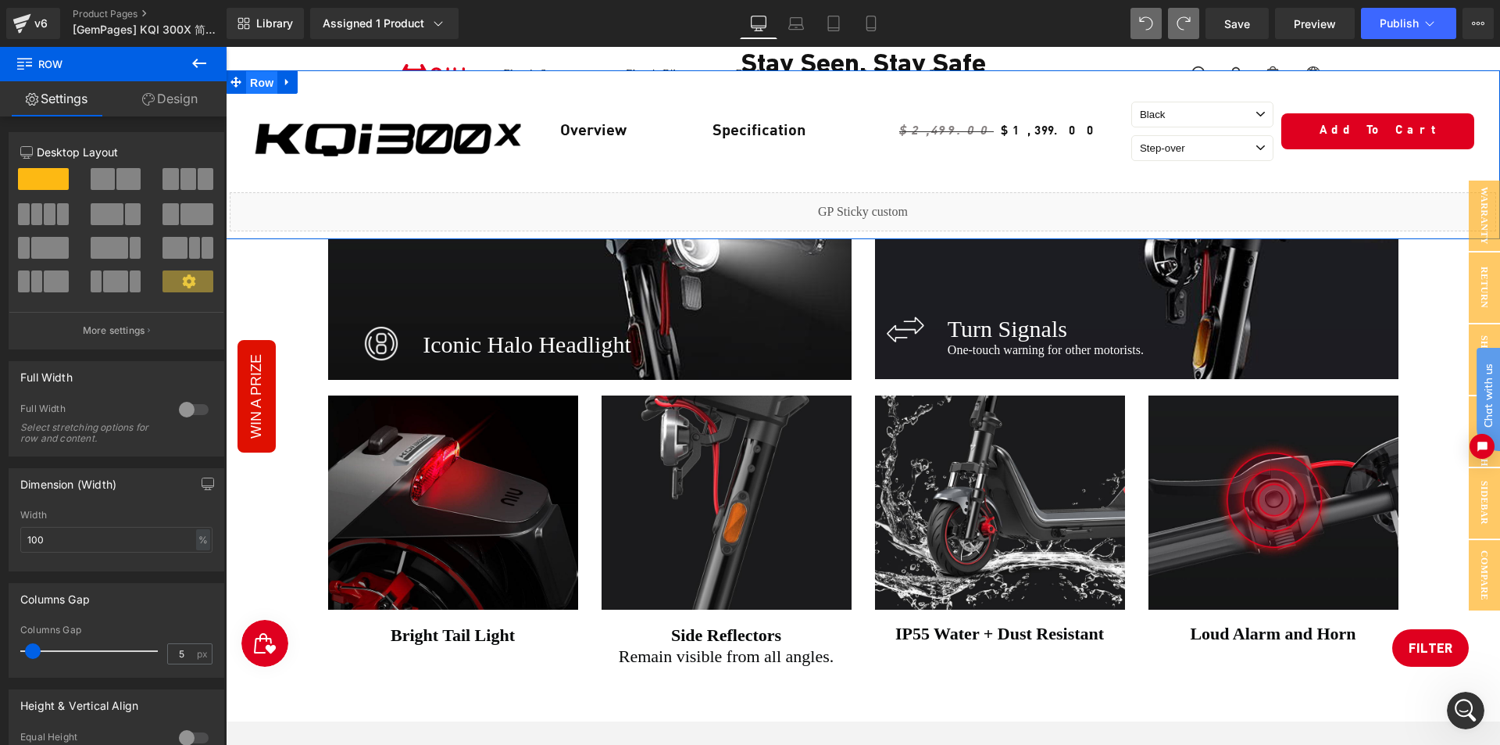
click at [264, 79] on span "Row" at bounding box center [261, 82] width 31 height 23
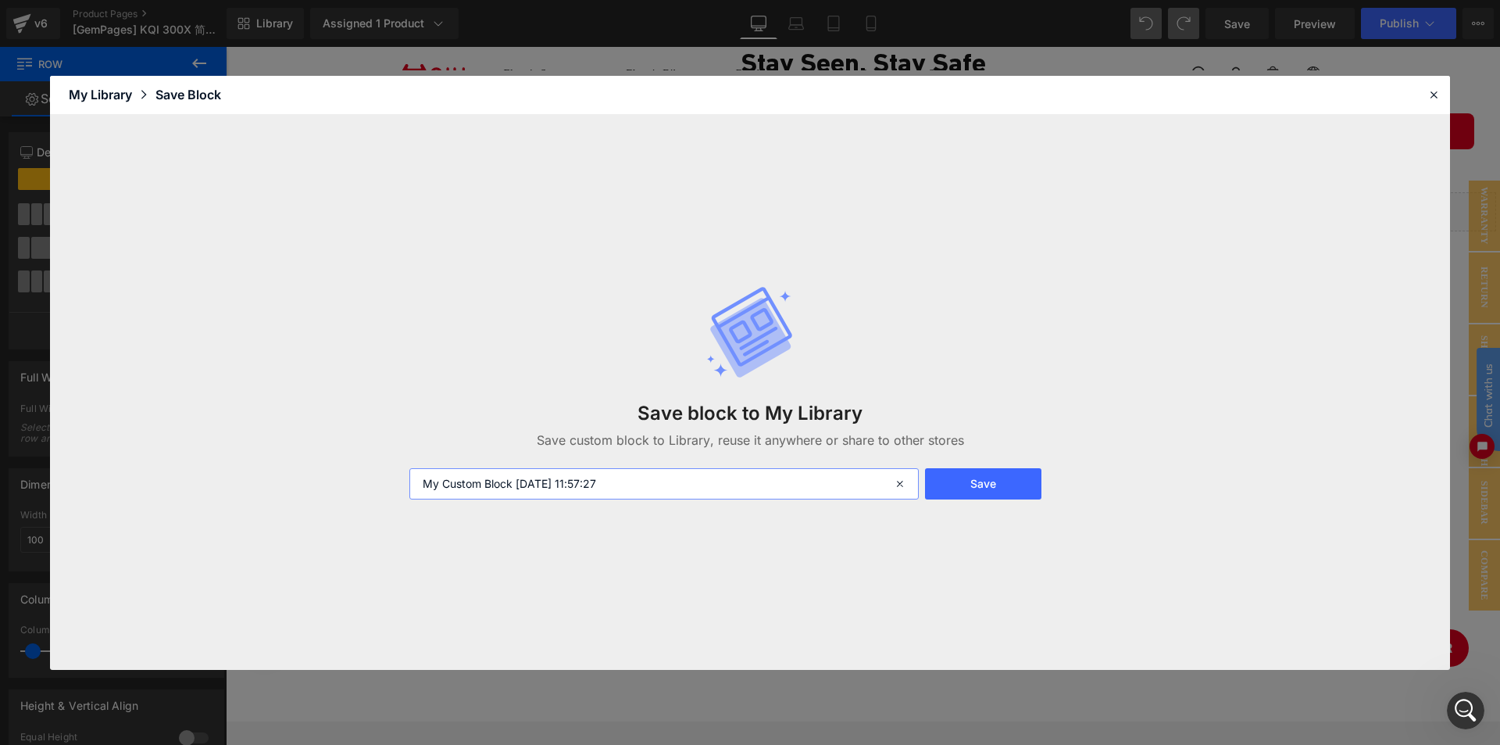
click at [671, 486] on input "My Custom Block 2025-08-31 11:57:27" at bounding box center [665, 483] width 510 height 31
click at [440, 481] on input "[Gp Sticky]" at bounding box center [665, 483] width 510 height 31
type input "[GP Sticky]"
click at [971, 479] on button "Save" at bounding box center [983, 483] width 116 height 31
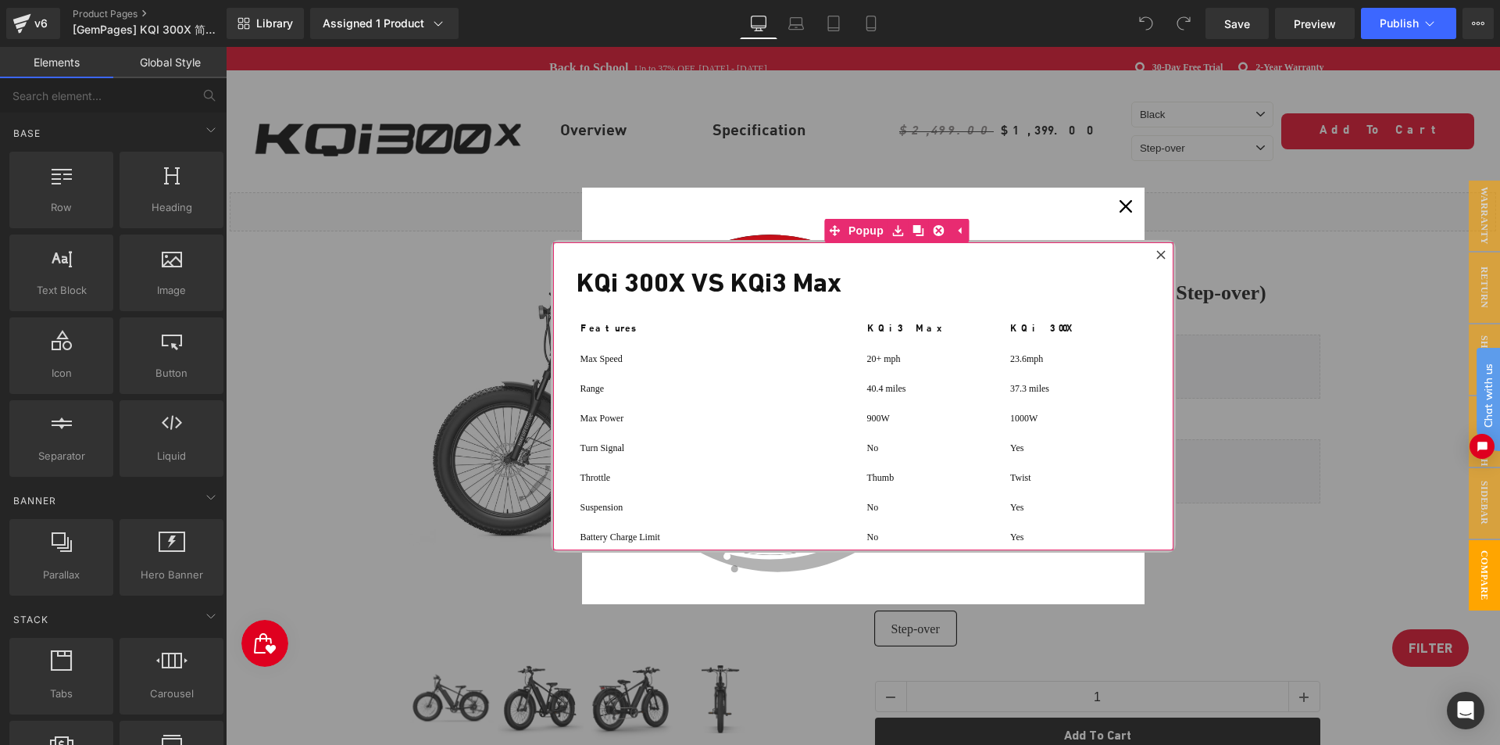
click at [1165, 249] on div at bounding box center [1161, 254] width 19 height 19
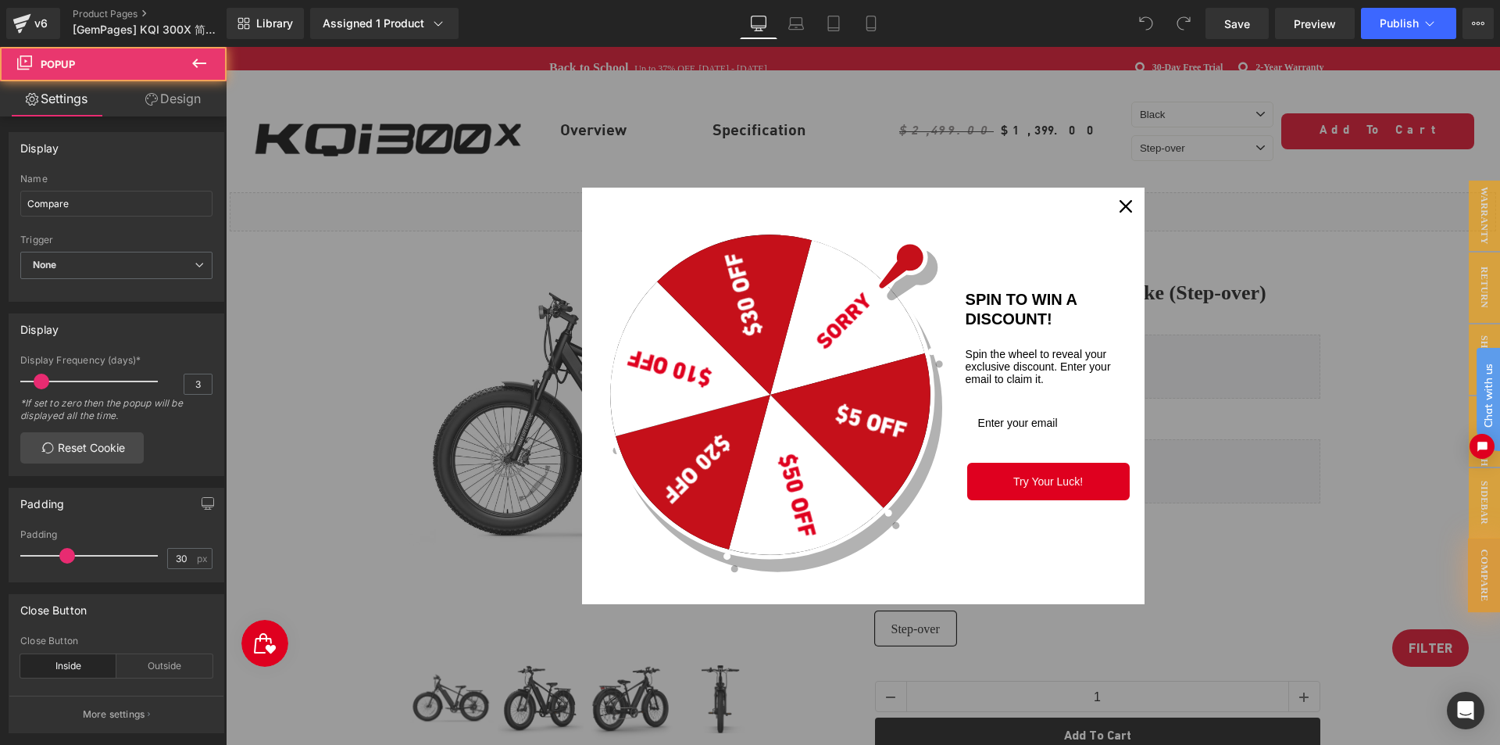
click at [1123, 202] on icon "close icon" at bounding box center [1126, 206] width 13 height 13
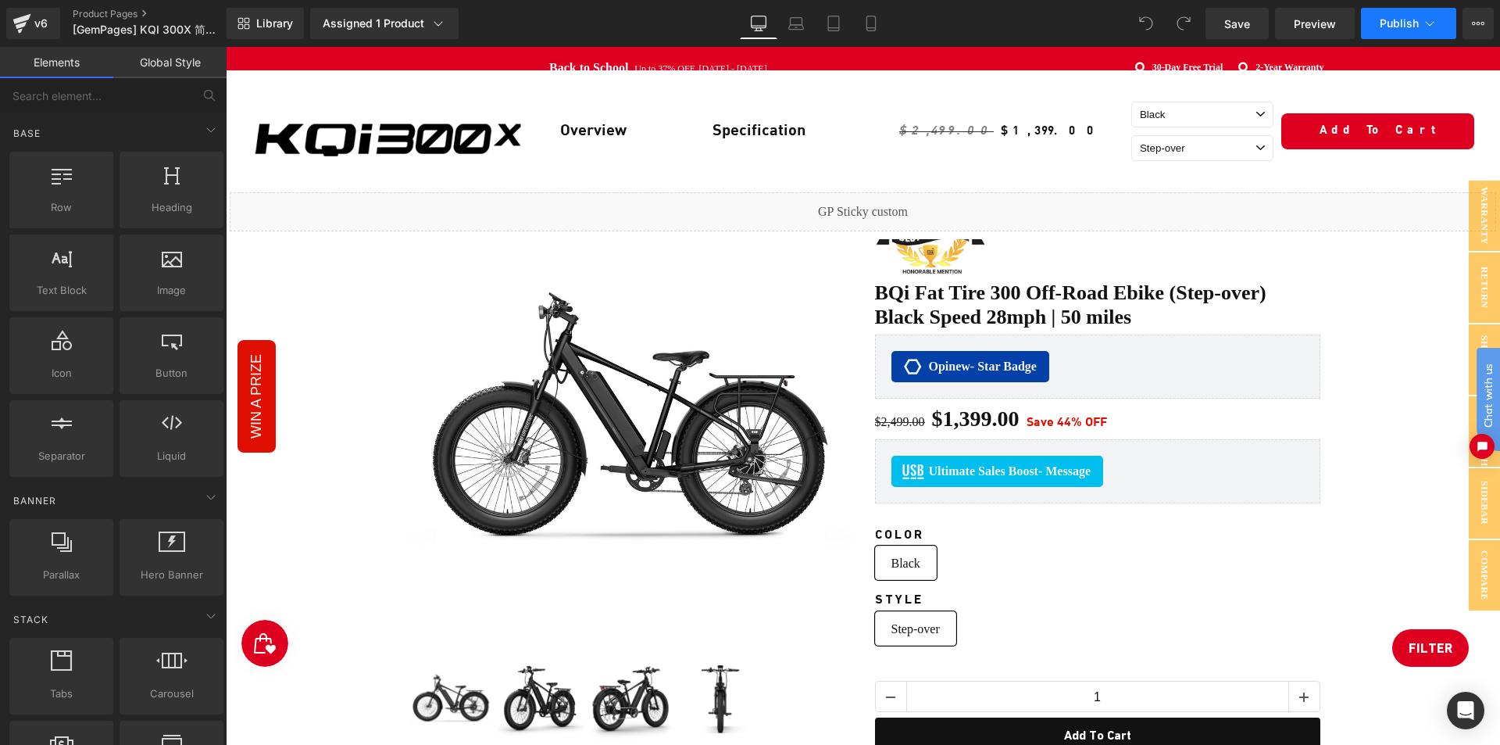
click at [1421, 16] on button "Publish" at bounding box center [1408, 23] width 95 height 31
click at [71, 18] on div "v6 Product Pages [GemPages] KQI 300X 简洁版" at bounding box center [113, 23] width 227 height 47
click at [76, 16] on link "Product Pages" at bounding box center [162, 14] width 178 height 13
